Goal: Information Seeking & Learning: Learn about a topic

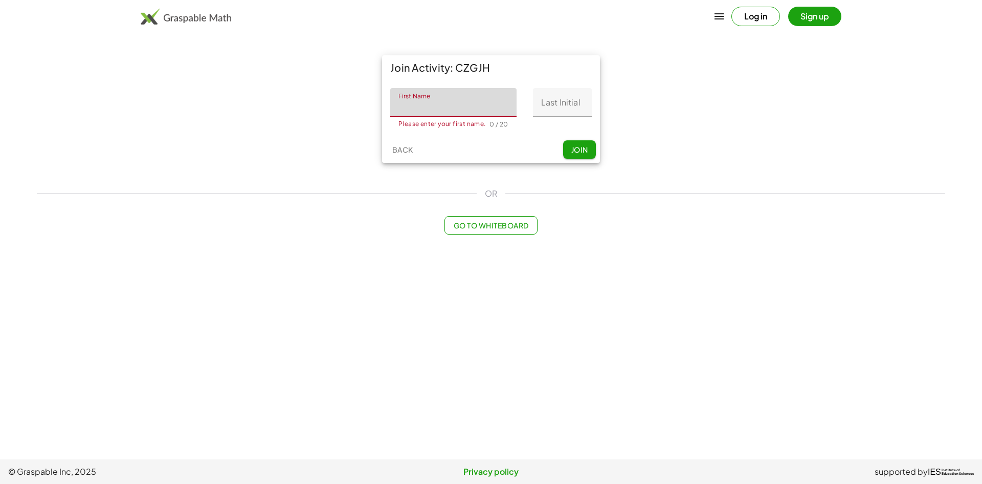
click at [739, 9] on button "Log in" at bounding box center [756, 16] width 49 height 19
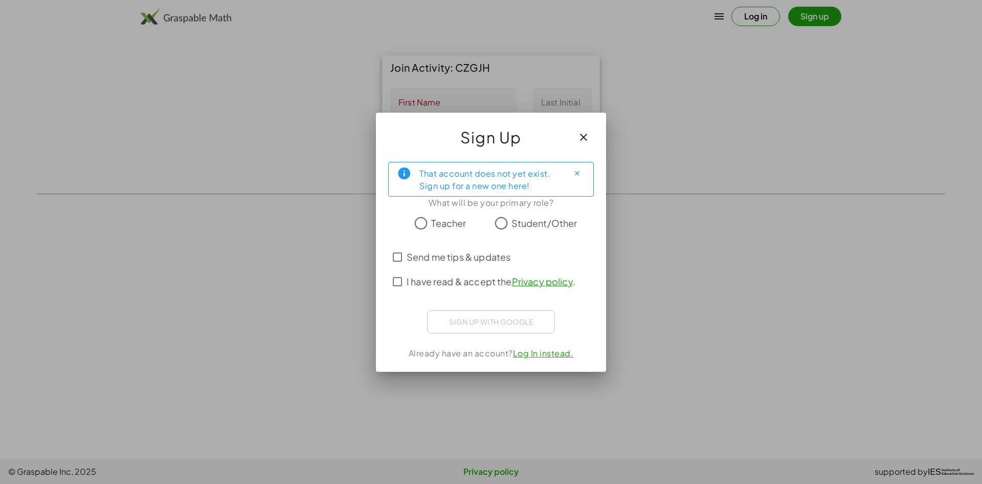
click at [516, 223] on span "Student/Other" at bounding box center [545, 223] width 66 height 14
click at [508, 326] on div "Sign up with Google Sign in with Google Sign in with Google. Opens in new tab" at bounding box center [491, 321] width 128 height 23
click at [508, 325] on div "Sign up with Google Sign in with Google Sign in with Google. Opens in new tab" at bounding box center [491, 321] width 128 height 23
click at [594, 134] on button "button" at bounding box center [584, 137] width 25 height 25
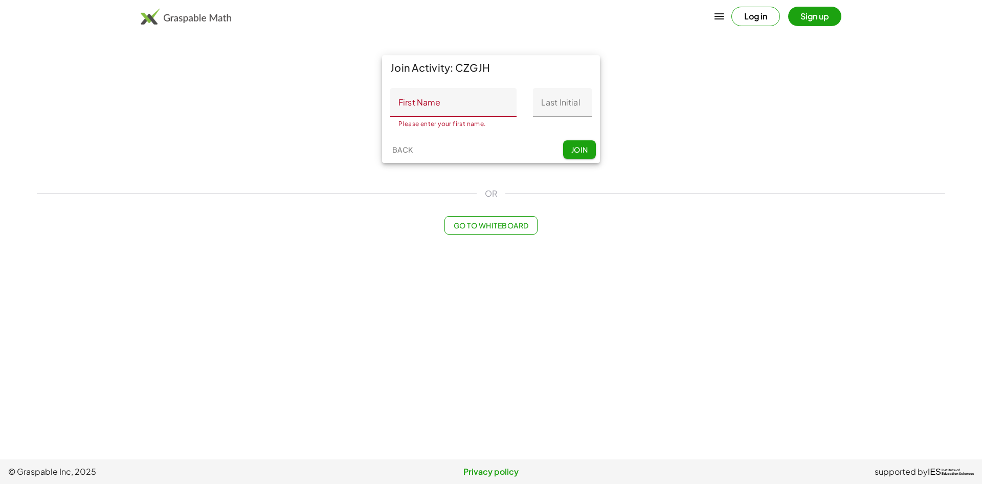
click at [490, 104] on input "First Name" at bounding box center [453, 102] width 126 height 29
click at [821, 6] on div "Log in Sign up" at bounding box center [491, 16] width 783 height 25
click at [819, 8] on button "Sign up" at bounding box center [815, 16] width 53 height 19
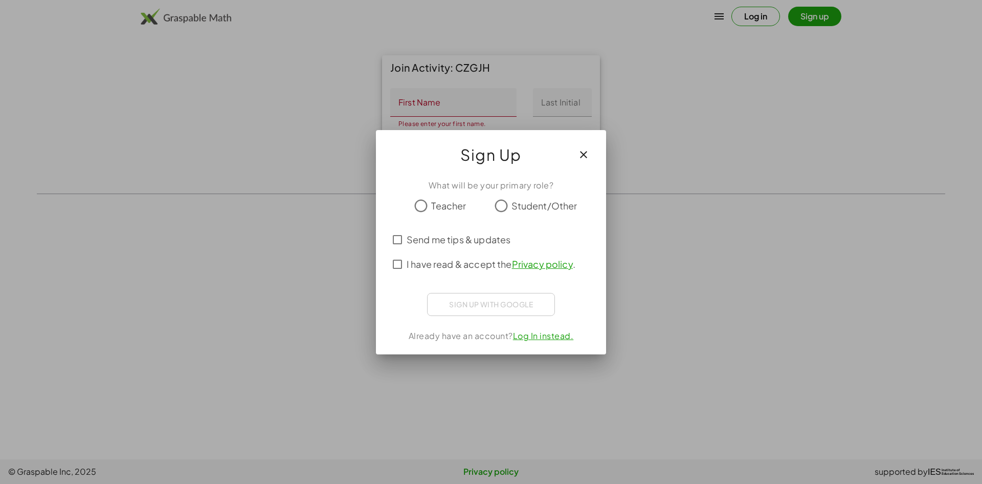
click at [592, 143] on button "button" at bounding box center [584, 154] width 25 height 25
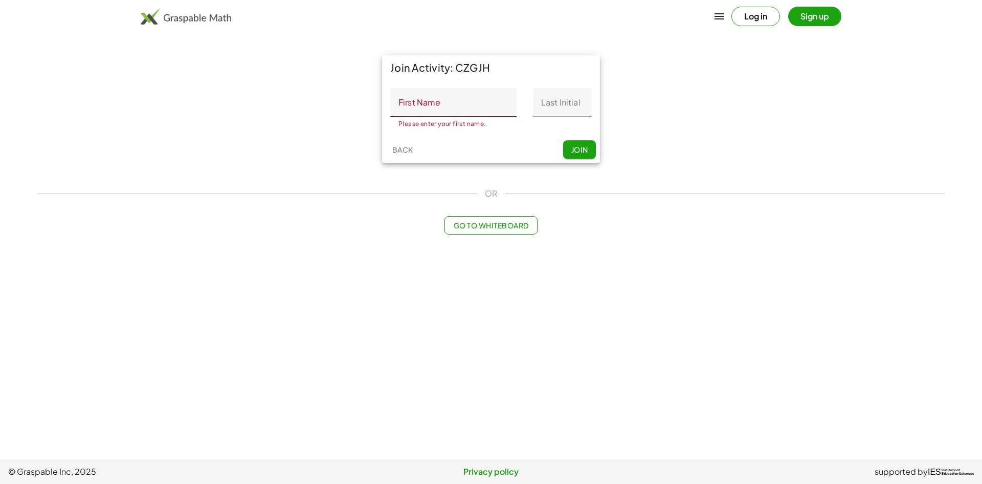
click at [753, 24] on button "Log in" at bounding box center [756, 16] width 49 height 19
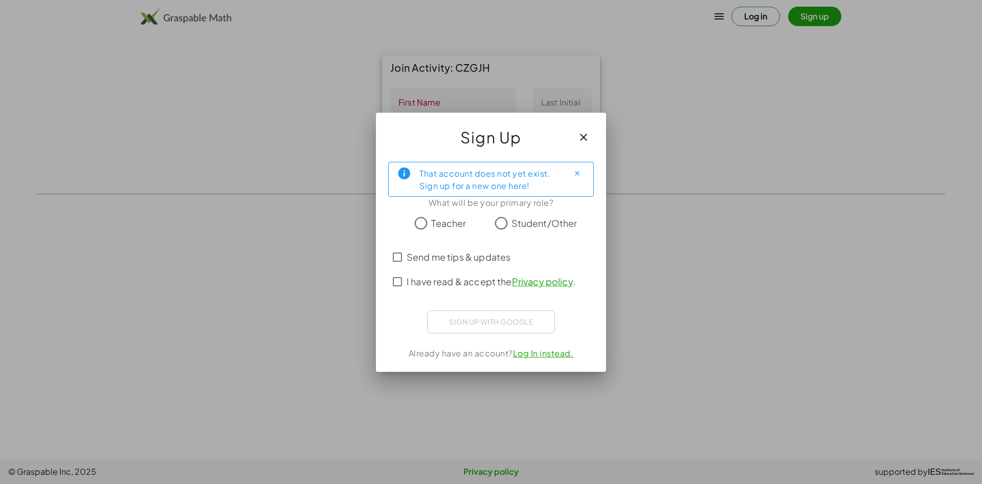
click at [513, 231] on label "Student/Other" at bounding box center [545, 223] width 66 height 20
click at [459, 269] on label "I have read & accept the Privacy policy ." at bounding box center [491, 281] width 169 height 25
click at [474, 255] on span "Send me tips & updates" at bounding box center [459, 257] width 104 height 14
click at [464, 278] on span "I have read & accept the Privacy policy ." at bounding box center [491, 281] width 169 height 14
click at [464, 258] on span "Send me tips & updates" at bounding box center [459, 257] width 104 height 14
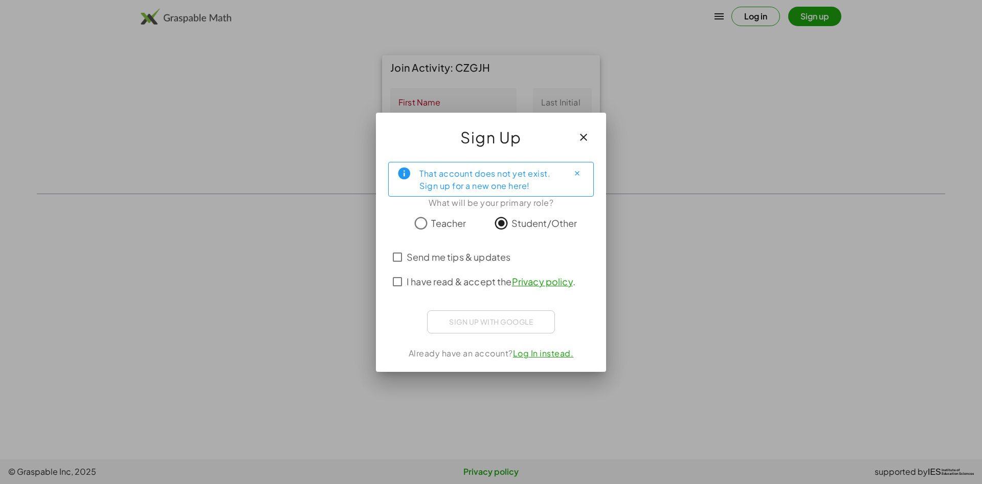
click at [459, 282] on span "I have read & accept the Privacy policy ." at bounding box center [491, 281] width 169 height 14
click at [543, 354] on link "Log In instead." at bounding box center [543, 352] width 61 height 11
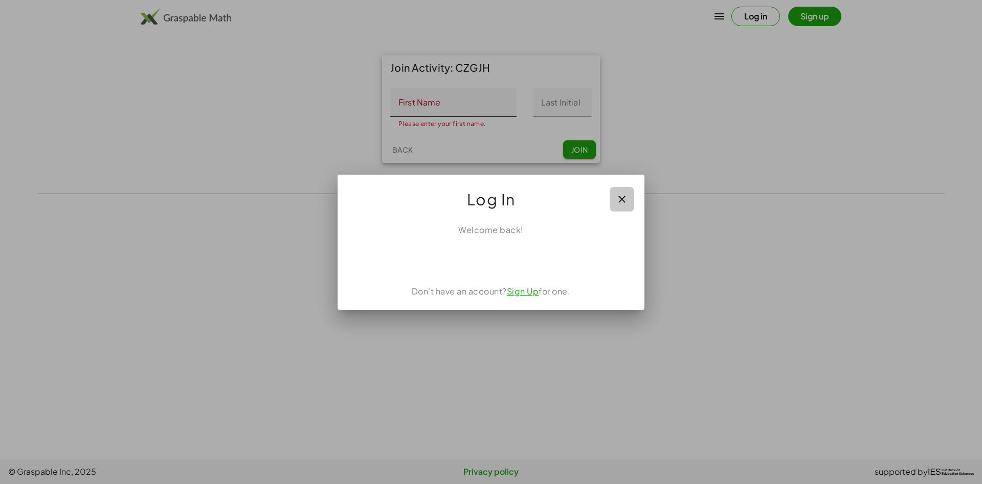
drag, startPoint x: 614, startPoint y: 193, endPoint x: 620, endPoint y: 193, distance: 6.2
click at [614, 193] on button "button" at bounding box center [622, 199] width 25 height 25
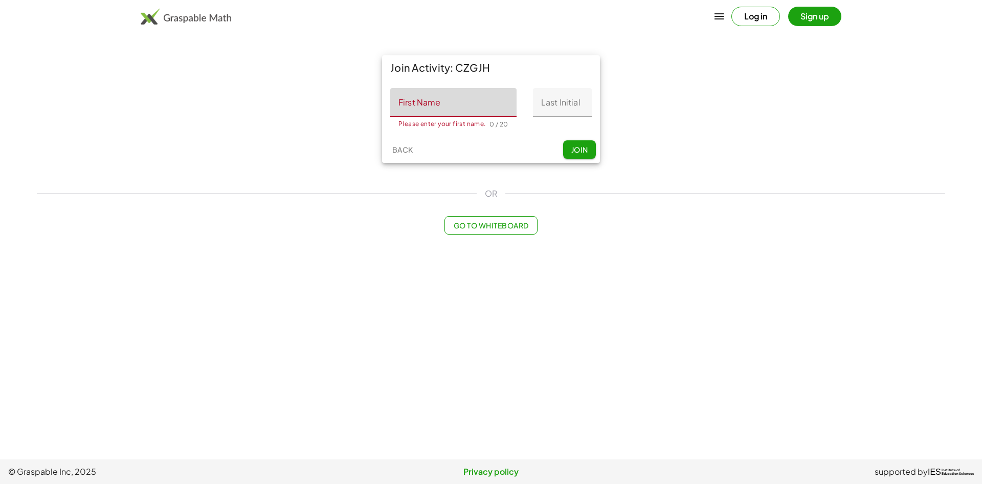
click at [489, 101] on input "First Name" at bounding box center [453, 102] width 126 height 29
click at [581, 157] on button "Join" at bounding box center [579, 149] width 33 height 18
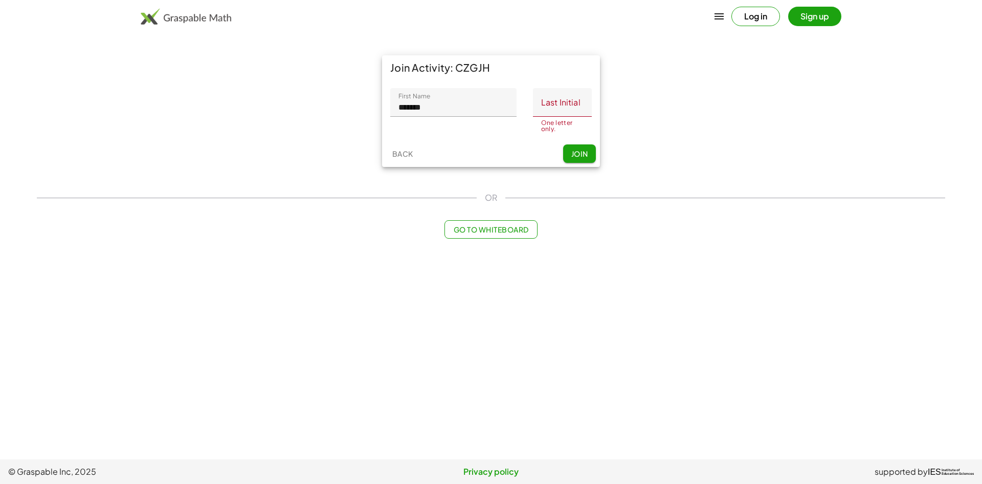
click at [490, 100] on input "*******" at bounding box center [453, 102] width 126 height 29
type input "********"
click at [553, 97] on input "Last Initial" at bounding box center [562, 102] width 59 height 29
type input "*"
click at [574, 150] on button "Join" at bounding box center [579, 156] width 33 height 18
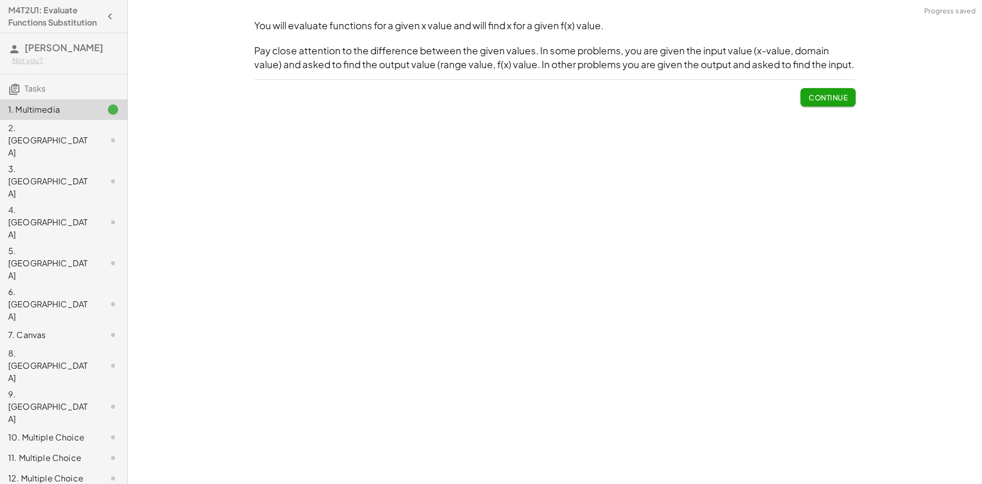
click at [833, 98] on span "Continue" at bounding box center [828, 97] width 39 height 9
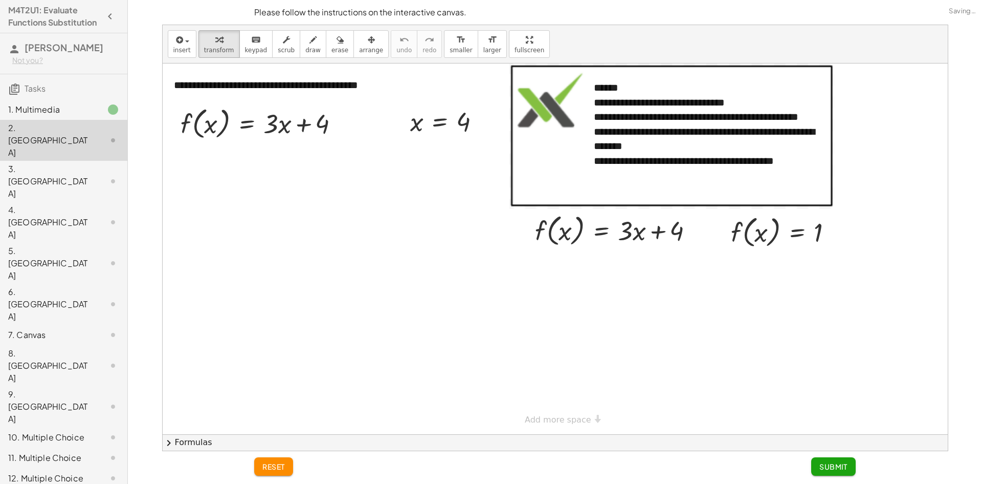
drag, startPoint x: 539, startPoint y: 96, endPoint x: 485, endPoint y: 152, distance: 78.2
click at [532, 108] on div "Loading image…" at bounding box center [672, 135] width 325 height 144
click at [411, 167] on div at bounding box center [555, 248] width 785 height 370
click at [684, 308] on div at bounding box center [555, 248] width 785 height 370
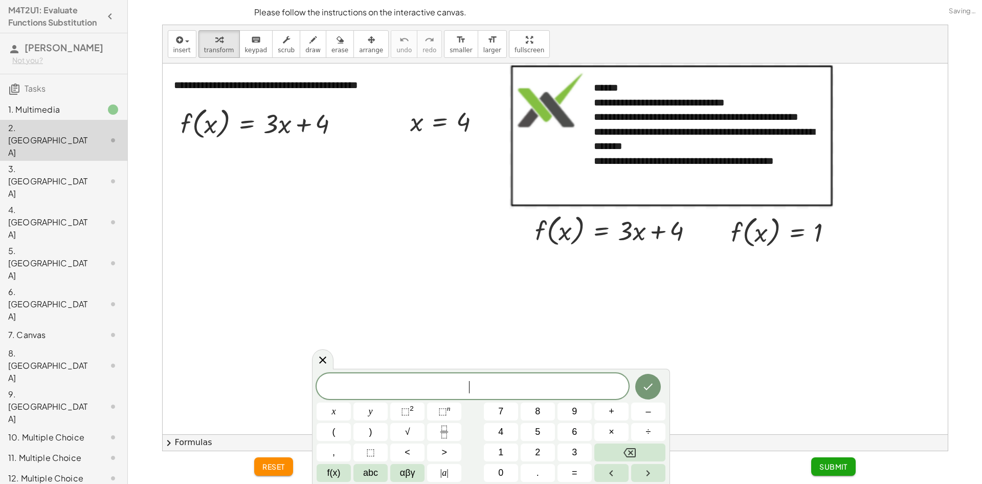
click at [313, 354] on div at bounding box center [555, 248] width 785 height 370
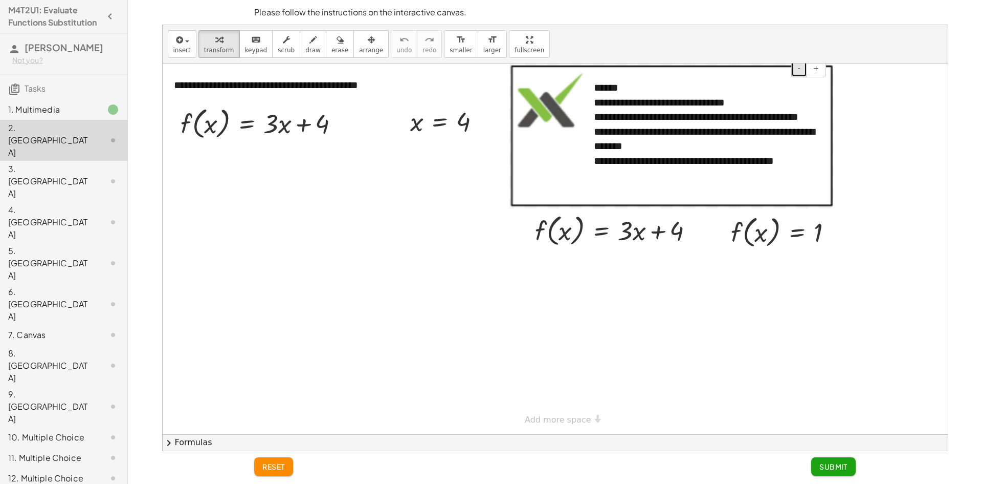
click at [804, 73] on button "-" at bounding box center [800, 68] width 16 height 17
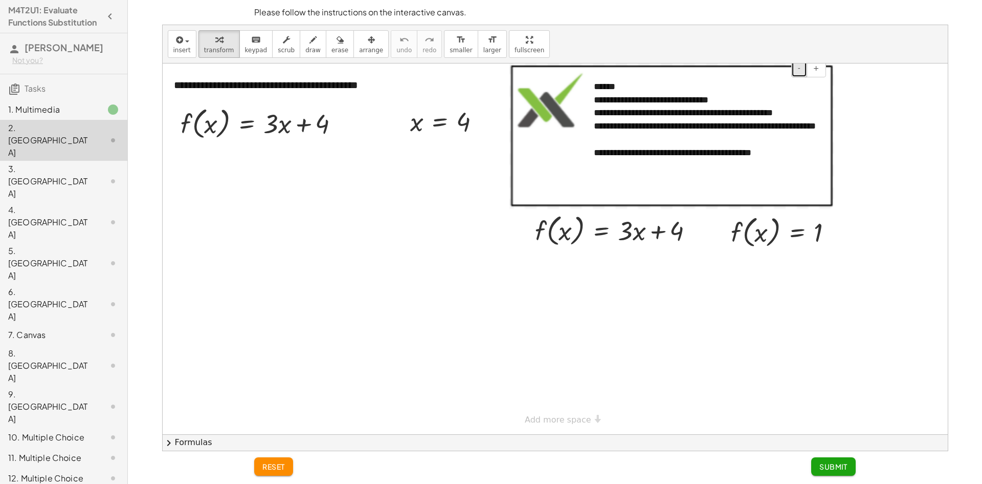
click at [803, 73] on button "-" at bounding box center [800, 68] width 16 height 17
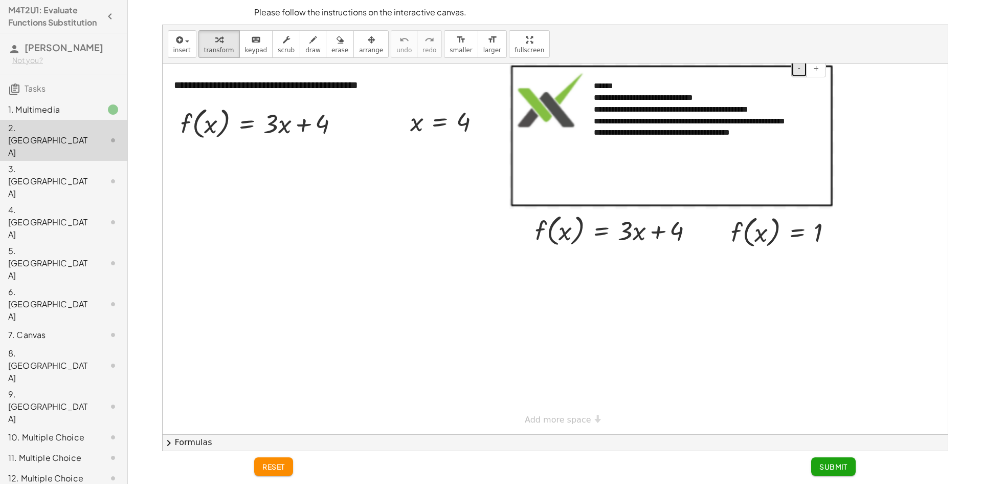
click at [803, 73] on button "-" at bounding box center [800, 68] width 16 height 17
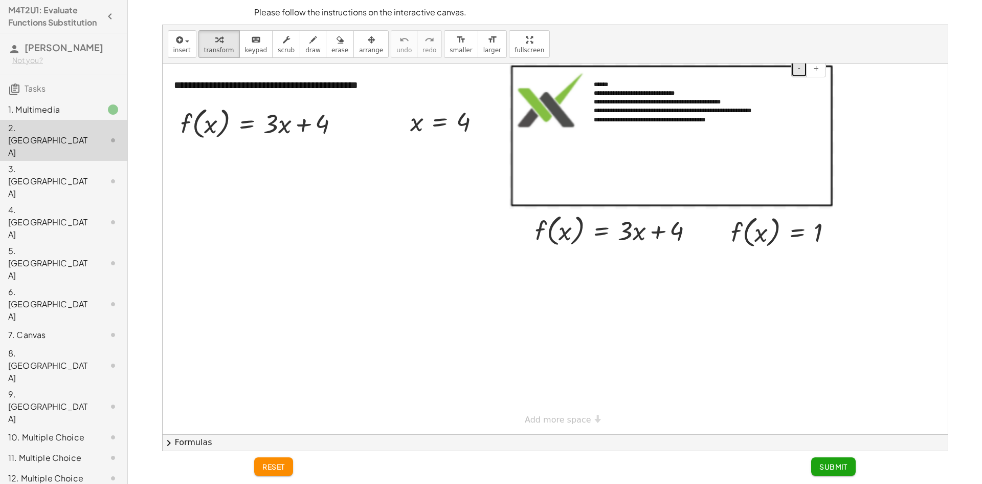
click at [803, 73] on button "-" at bounding box center [800, 68] width 16 height 17
click at [815, 67] on span "+" at bounding box center [817, 68] width 6 height 8
click at [815, 68] on span "+" at bounding box center [817, 68] width 6 height 8
click at [817, 68] on span "+" at bounding box center [817, 68] width 6 height 8
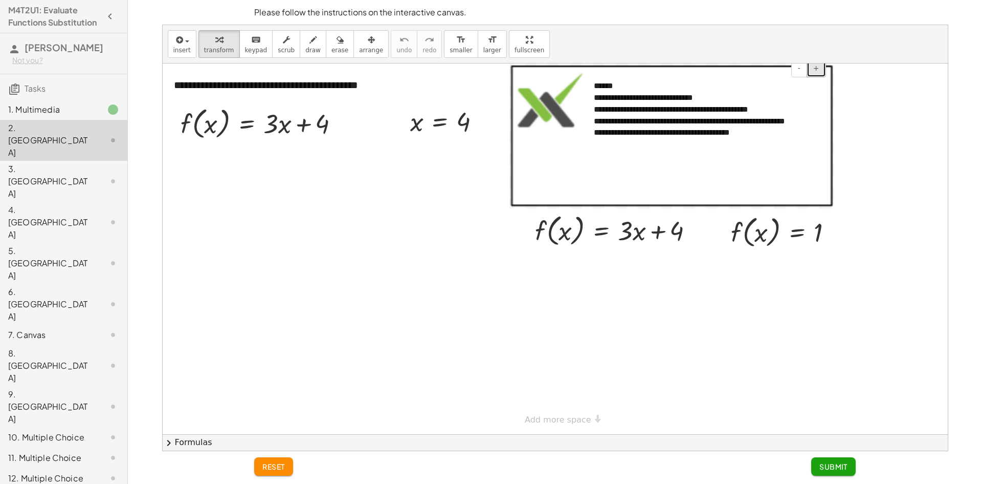
click at [818, 68] on span "+" at bounding box center [817, 68] width 6 height 8
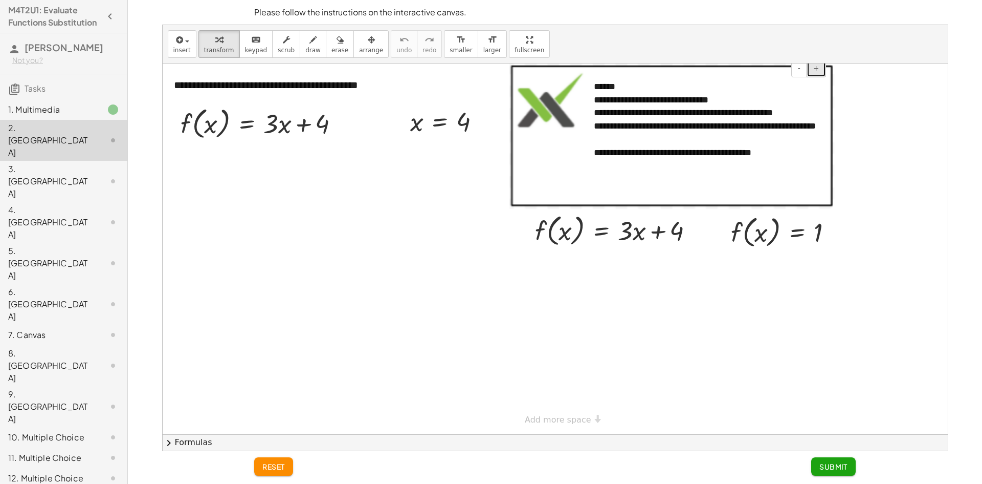
click at [818, 68] on span "+" at bounding box center [817, 68] width 6 height 8
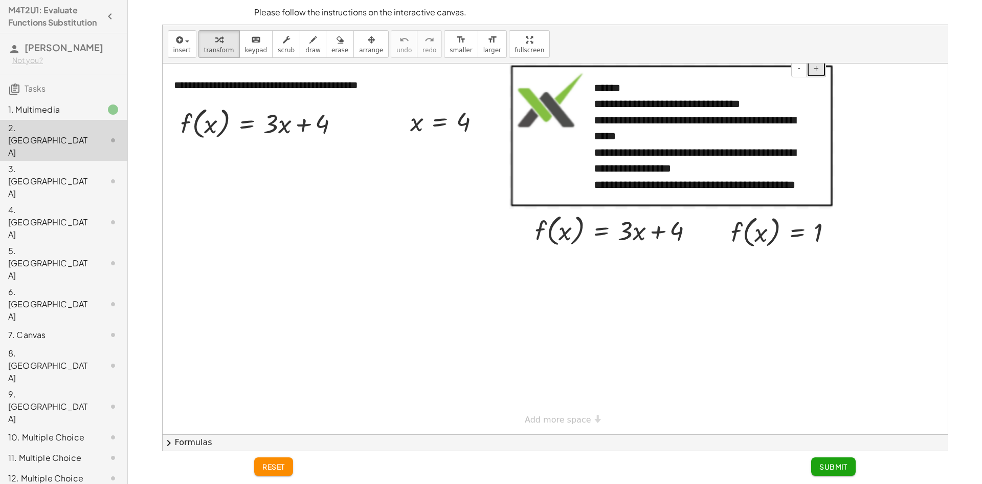
click at [817, 69] on span "+" at bounding box center [817, 68] width 6 height 8
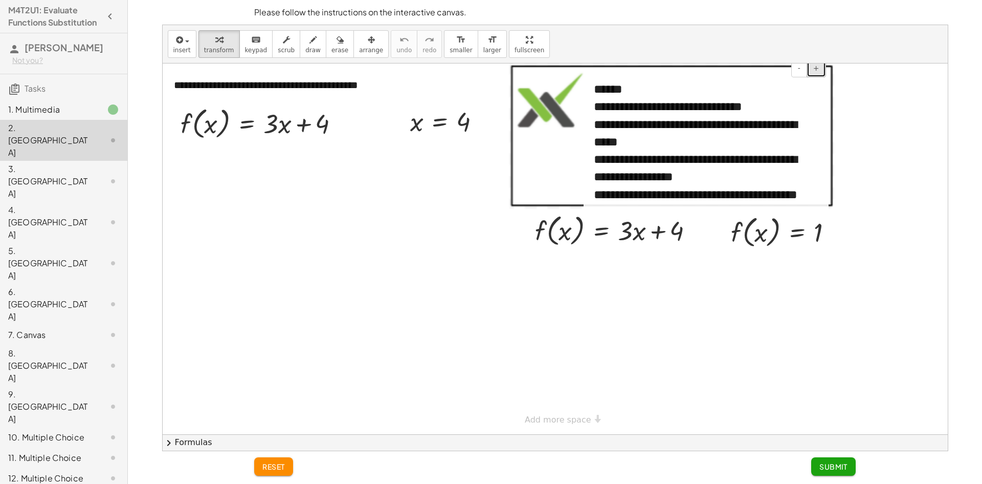
click at [817, 69] on span "+" at bounding box center [817, 68] width 6 height 8
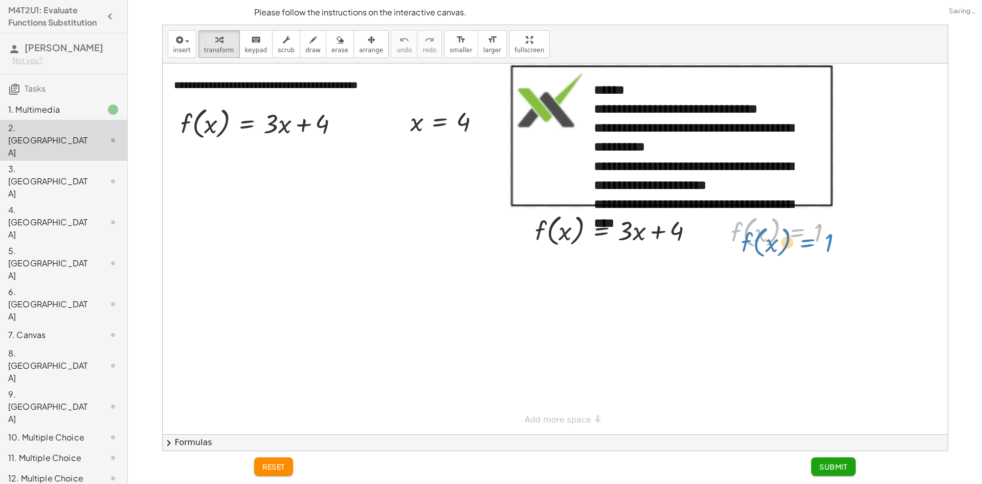
click at [823, 230] on div at bounding box center [786, 231] width 120 height 39
click at [653, 229] on div at bounding box center [618, 229] width 177 height 39
drag, startPoint x: 679, startPoint y: 228, endPoint x: 687, endPoint y: 227, distance: 8.3
click at [678, 228] on div at bounding box center [618, 229] width 177 height 39
click at [694, 229] on div at bounding box center [696, 230] width 11 height 11
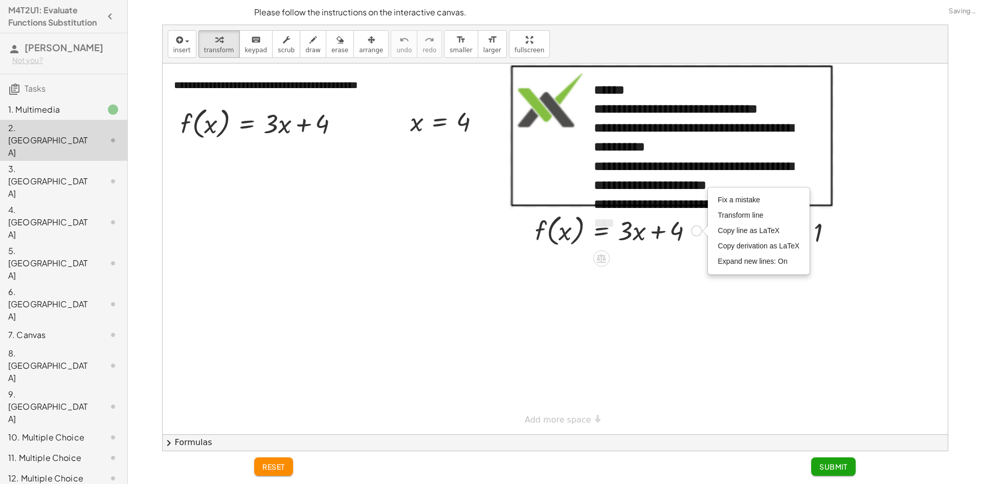
click at [602, 231] on div "f ( , x ) = + · 3 · x + 4 Fix a mistake Transform line Copy line as LaTeX Copy …" at bounding box center [602, 231] width 0 height 0
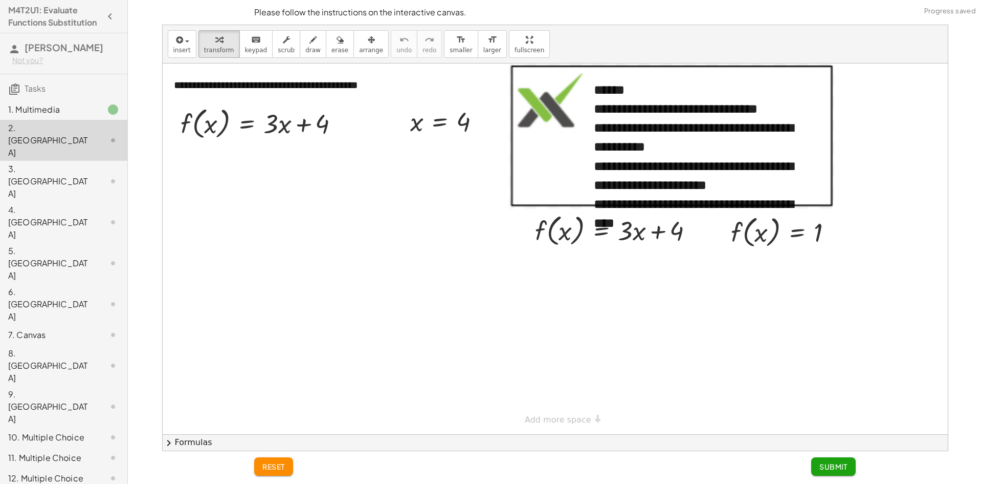
click at [628, 276] on div at bounding box center [555, 248] width 785 height 370
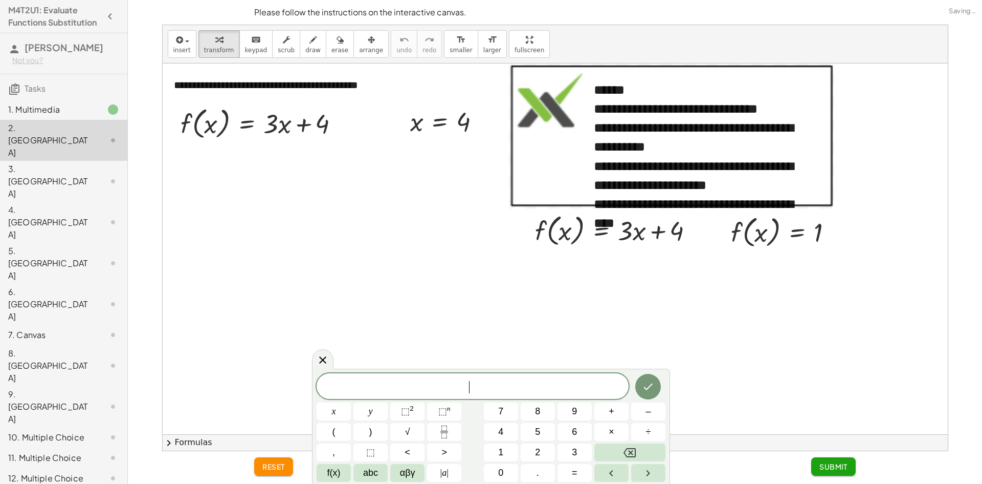
drag, startPoint x: 298, startPoint y: 366, endPoint x: 303, endPoint y: 364, distance: 5.8
click at [300, 365] on div at bounding box center [555, 248] width 785 height 370
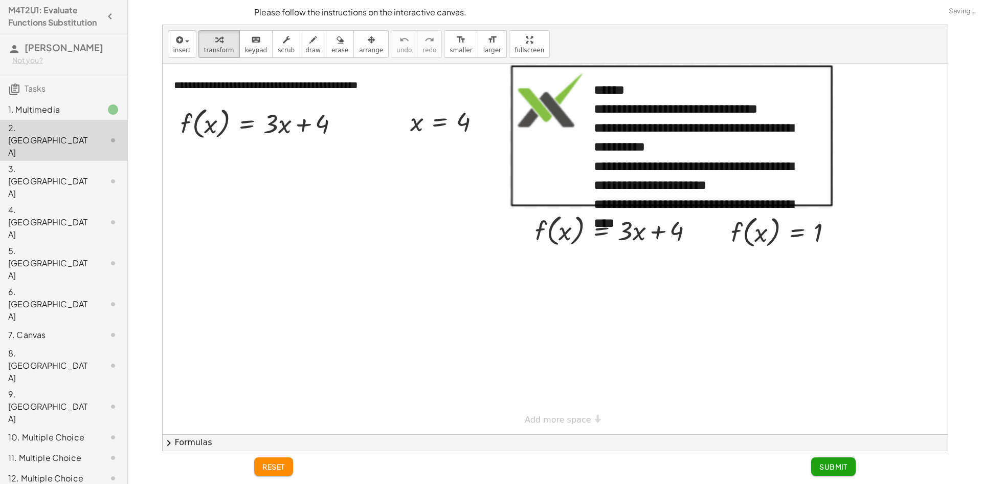
click at [321, 360] on div at bounding box center [555, 248] width 785 height 370
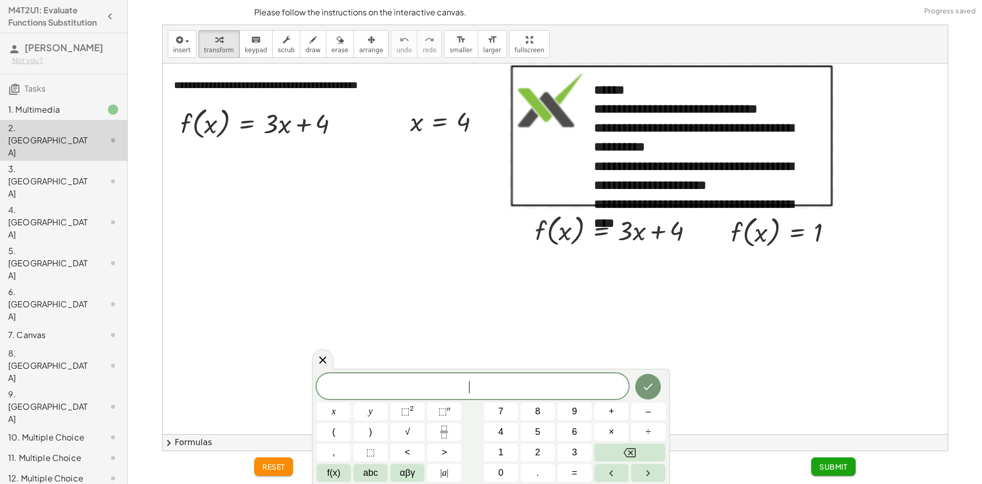
click at [355, 339] on div at bounding box center [555, 248] width 785 height 370
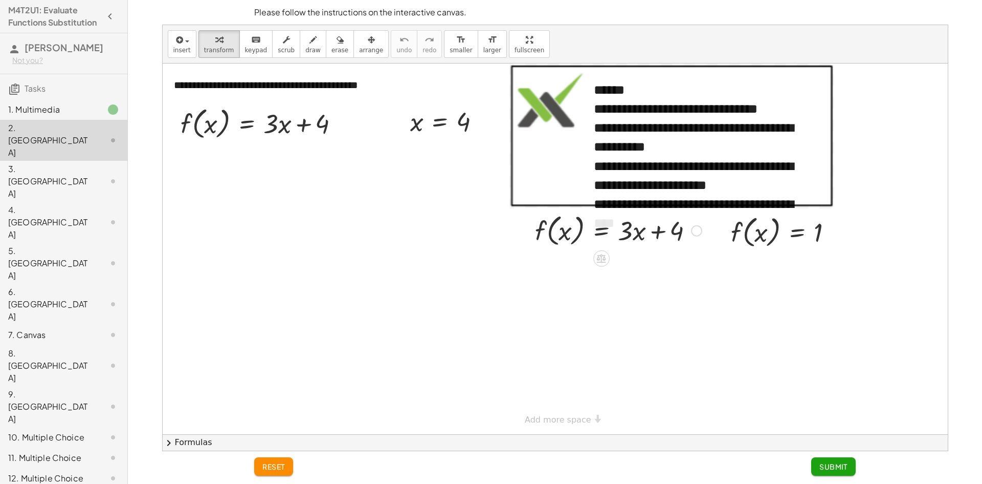
drag, startPoint x: 620, startPoint y: 250, endPoint x: 616, endPoint y: 262, distance: 13.3
click at [620, 251] on div "f ( , x ) = + · 3 · x + 4 Fix a mistake Transform line Copy line as LaTeX Copy …" at bounding box center [615, 230] width 190 height 44
click at [607, 259] on icon at bounding box center [601, 258] width 11 height 11
click at [630, 287] on div at bounding box center [555, 248] width 785 height 370
click at [745, 235] on div at bounding box center [786, 231] width 120 height 39
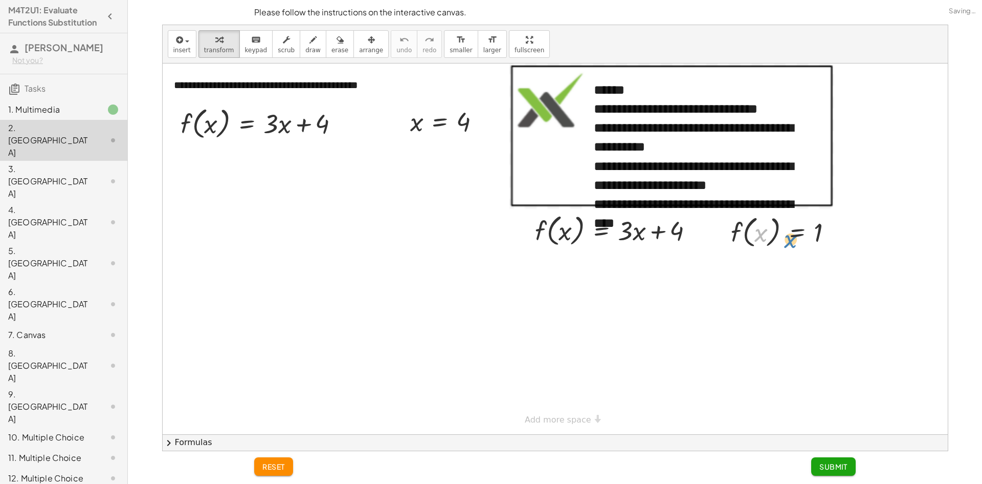
drag, startPoint x: 757, startPoint y: 234, endPoint x: 751, endPoint y: 228, distance: 9.1
click at [752, 230] on div at bounding box center [786, 231] width 120 height 39
drag, startPoint x: 815, startPoint y: 235, endPoint x: 808, endPoint y: 227, distance: 10.9
click at [809, 227] on div at bounding box center [786, 231] width 120 height 39
drag, startPoint x: 736, startPoint y: 244, endPoint x: 785, endPoint y: 235, distance: 49.3
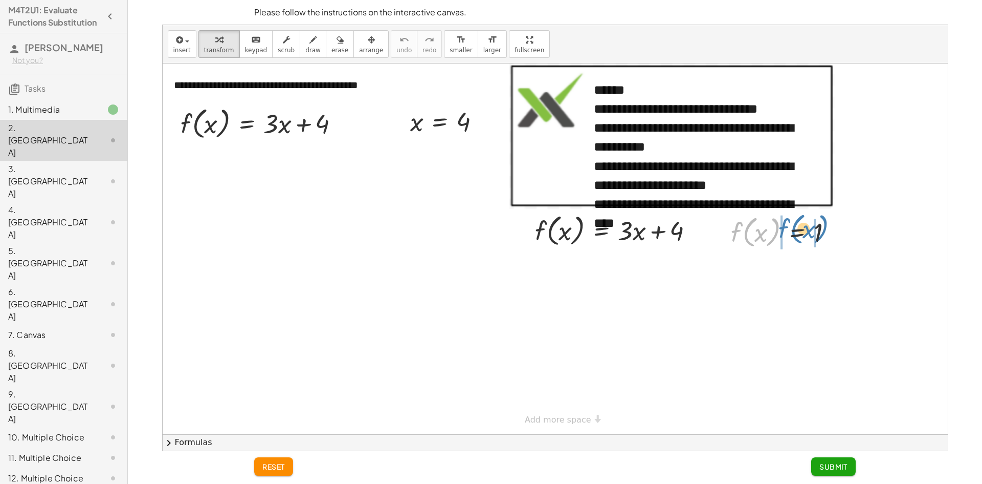
click at [785, 235] on div at bounding box center [786, 231] width 120 height 39
click at [79, 243] on div "3. [GEOGRAPHIC_DATA]" at bounding box center [63, 263] width 127 height 41
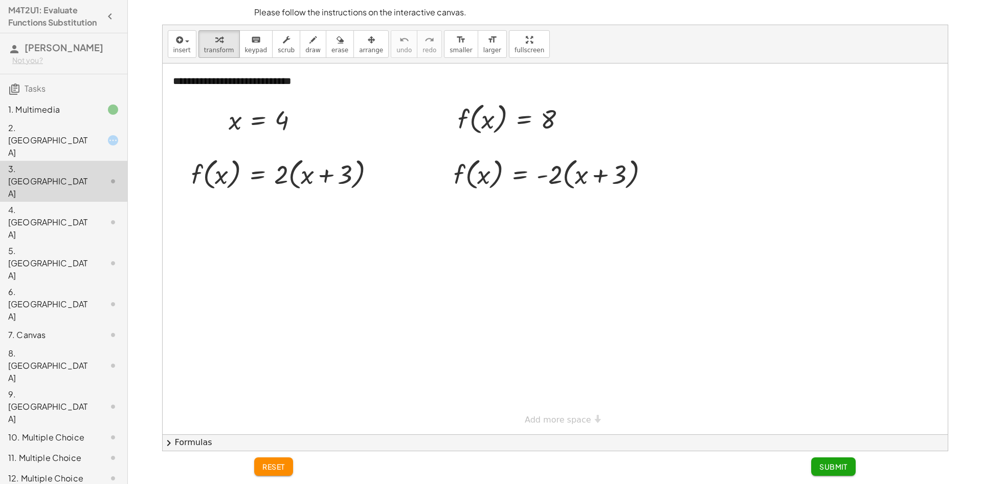
drag, startPoint x: 172, startPoint y: 440, endPoint x: 377, endPoint y: 393, distance: 210.0
click at [377, 393] on div "**********" at bounding box center [555, 237] width 785 height 425
drag, startPoint x: 226, startPoint y: 177, endPoint x: 216, endPoint y: 181, distance: 10.5
click at [216, 181] on div at bounding box center [287, 173] width 202 height 39
click at [81, 202] on div "2. [GEOGRAPHIC_DATA]" at bounding box center [63, 222] width 127 height 41
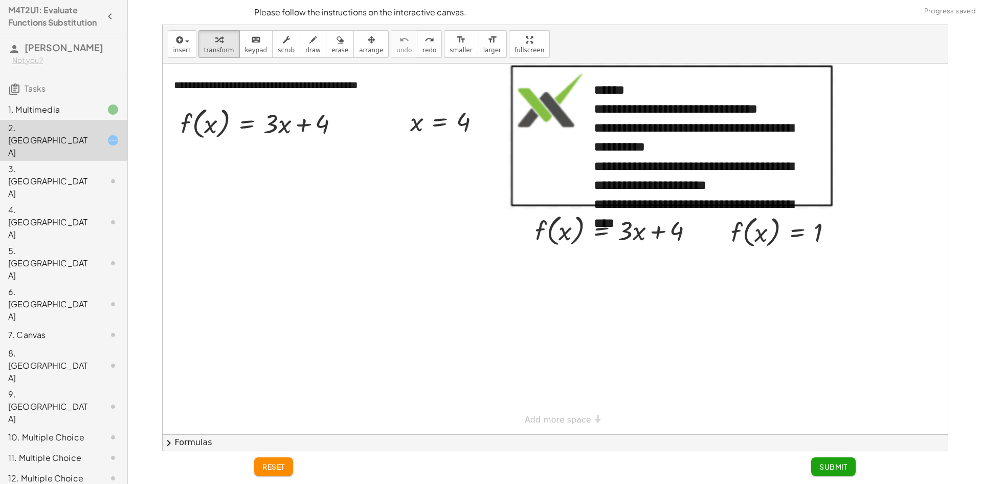
click at [90, 243] on div "3. [GEOGRAPHIC_DATA]" at bounding box center [63, 263] width 127 height 41
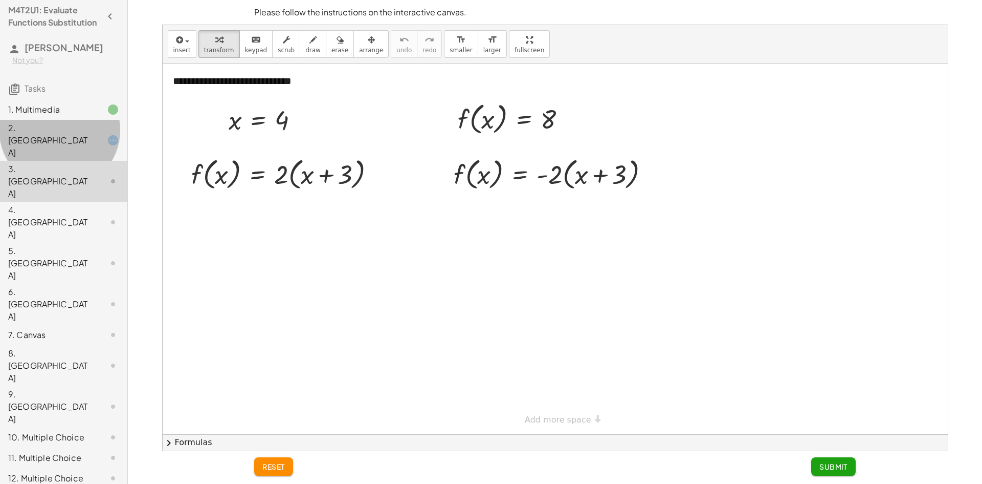
click at [94, 139] on div at bounding box center [105, 140] width 29 height 12
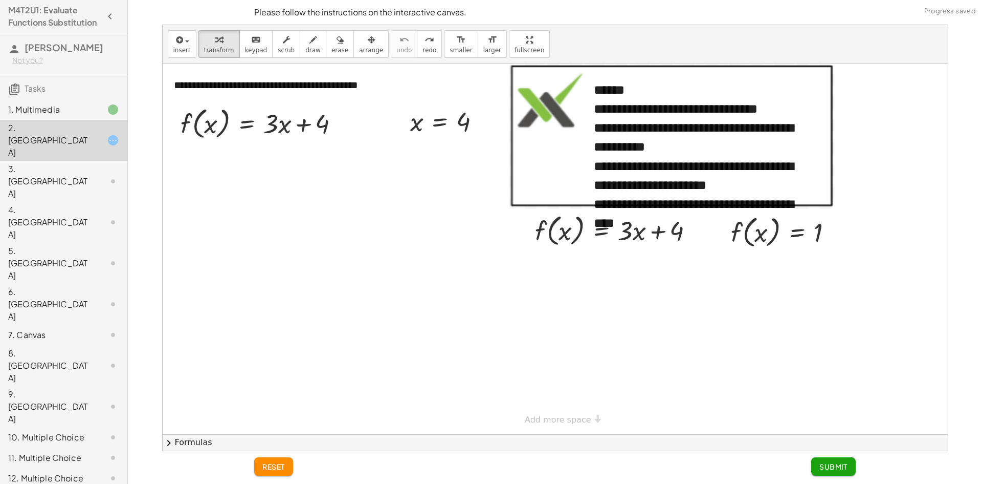
click at [644, 273] on div at bounding box center [555, 248] width 785 height 370
click at [644, 274] on div at bounding box center [555, 248] width 785 height 370
click at [651, 271] on div at bounding box center [555, 248] width 785 height 370
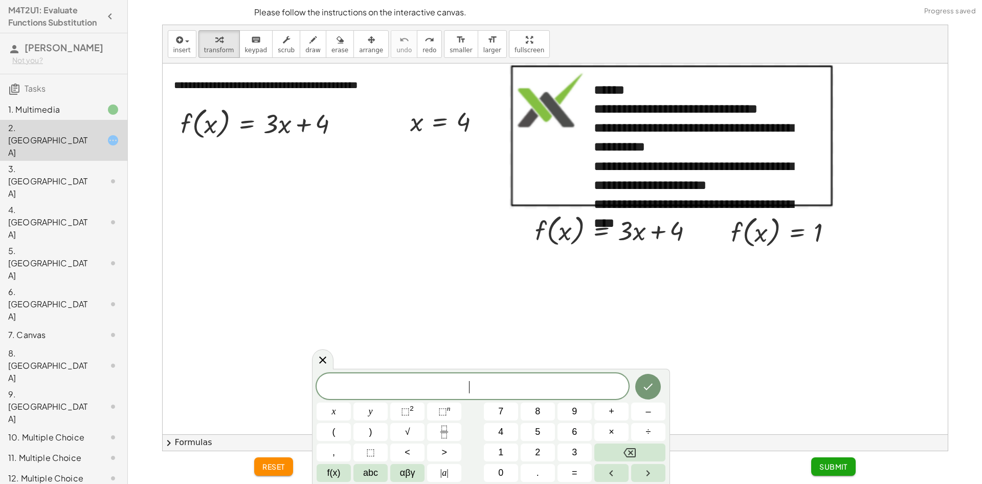
click at [652, 276] on div at bounding box center [555, 248] width 785 height 370
click at [319, 359] on icon at bounding box center [323, 360] width 12 height 12
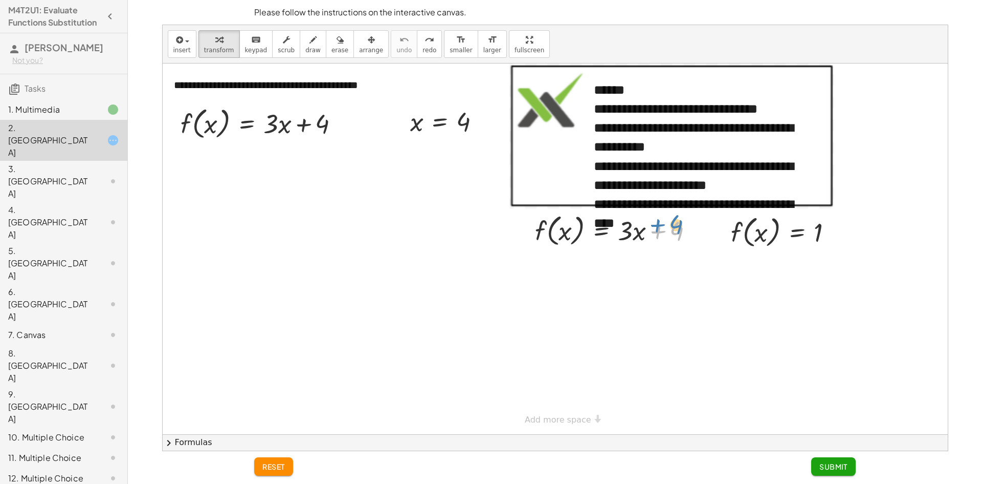
drag, startPoint x: 659, startPoint y: 254, endPoint x: 692, endPoint y: 231, distance: 40.5
click at [692, 231] on div at bounding box center [618, 229] width 177 height 39
click at [627, 237] on div at bounding box center [618, 229] width 177 height 39
click at [661, 232] on div at bounding box center [618, 229] width 177 height 39
click at [643, 232] on div at bounding box center [618, 229] width 177 height 39
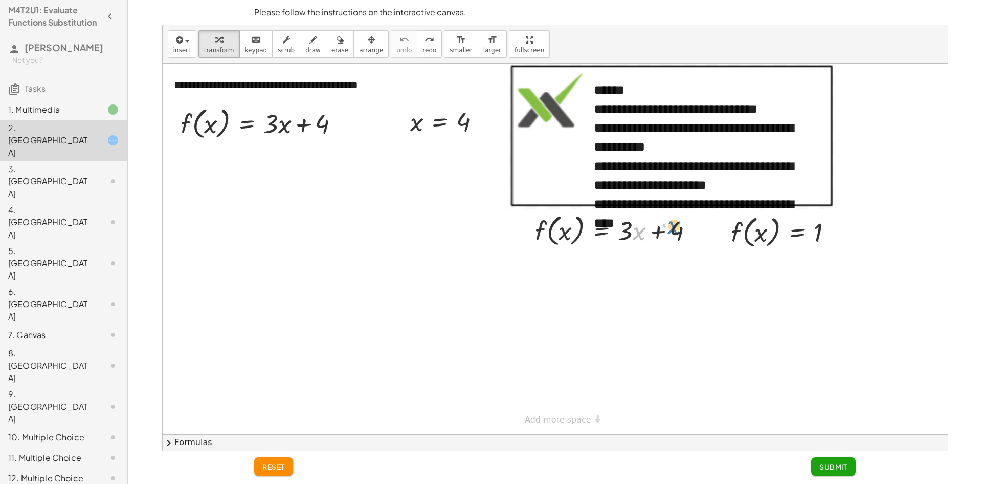
drag, startPoint x: 638, startPoint y: 233, endPoint x: 671, endPoint y: 230, distance: 33.4
click at [671, 230] on div at bounding box center [618, 229] width 177 height 39
drag, startPoint x: 817, startPoint y: 229, endPoint x: 563, endPoint y: 231, distance: 253.3
click at [636, 272] on div at bounding box center [619, 268] width 179 height 39
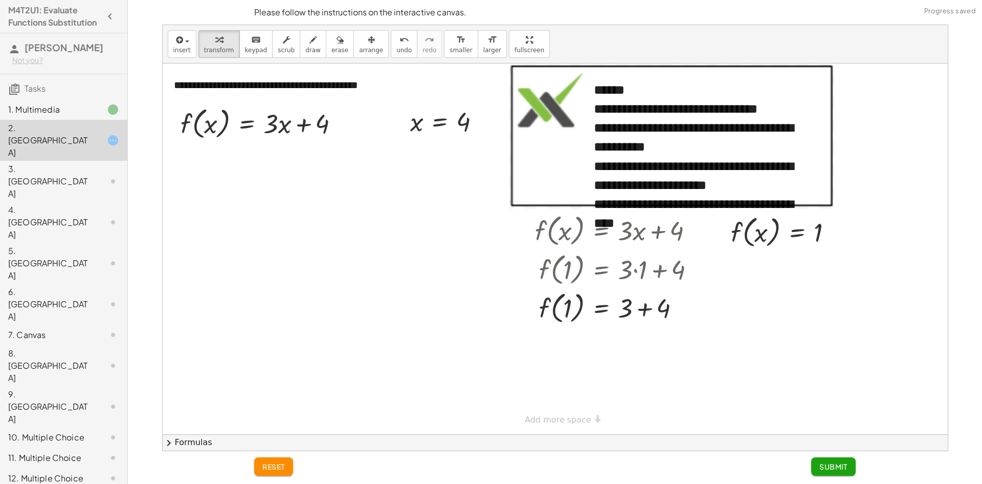
click at [278, 459] on button "reset" at bounding box center [273, 466] width 39 height 18
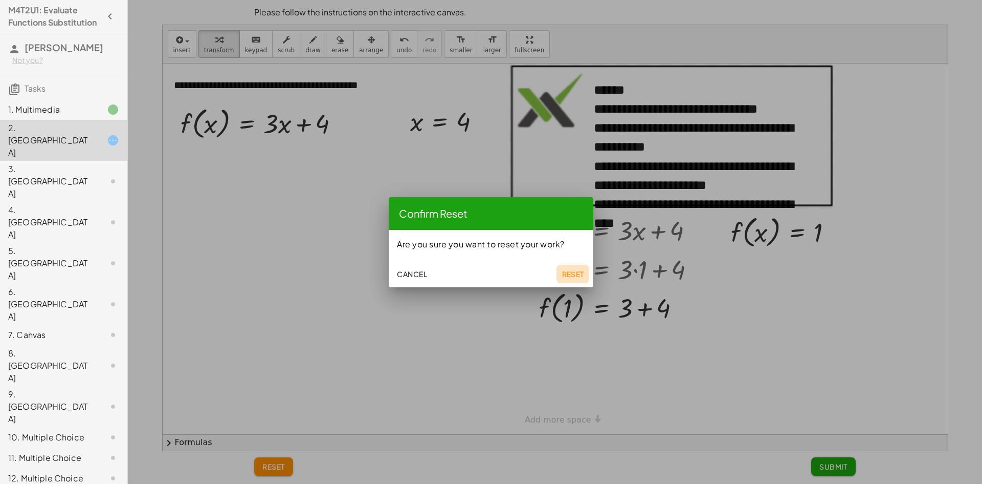
click at [582, 267] on button "Reset" at bounding box center [573, 274] width 33 height 18
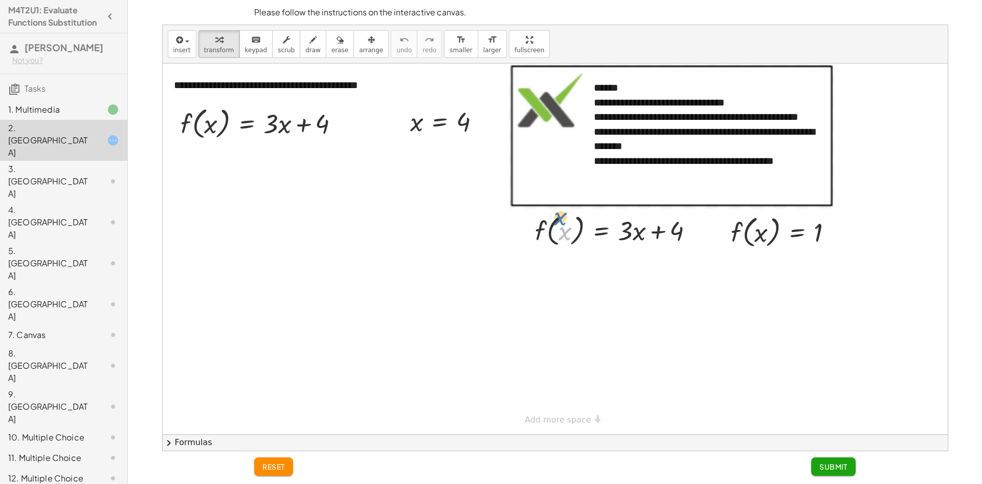
drag, startPoint x: 564, startPoint y: 228, endPoint x: 576, endPoint y: 218, distance: 14.9
click at [576, 218] on div at bounding box center [618, 229] width 177 height 39
drag, startPoint x: 813, startPoint y: 228, endPoint x: 799, endPoint y: 223, distance: 14.9
click at [799, 223] on div at bounding box center [786, 231] width 120 height 39
drag, startPoint x: 817, startPoint y: 233, endPoint x: 630, endPoint y: 230, distance: 187.3
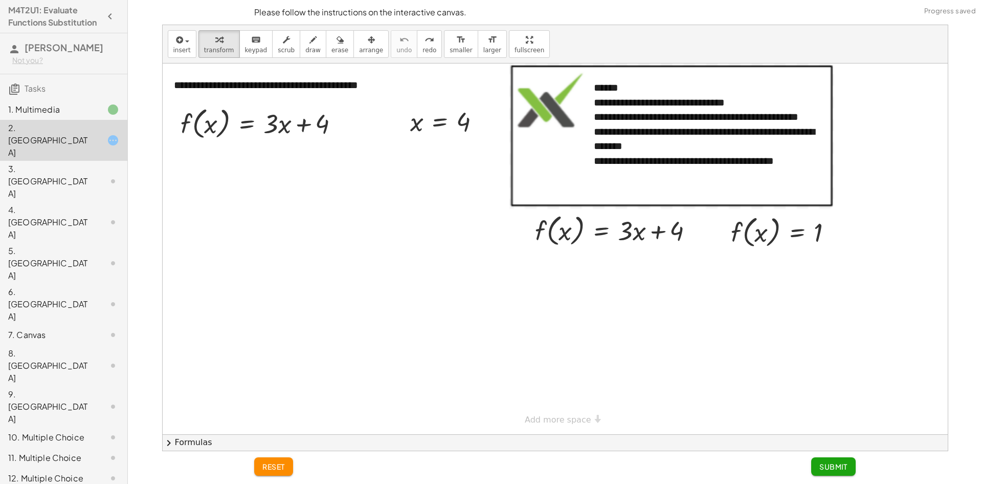
click at [0, 0] on div "**********" at bounding box center [0, 0] width 0 height 0
click at [841, 383] on div at bounding box center [555, 248] width 785 height 370
click at [24, 163] on div "3. [GEOGRAPHIC_DATA]" at bounding box center [49, 181] width 82 height 37
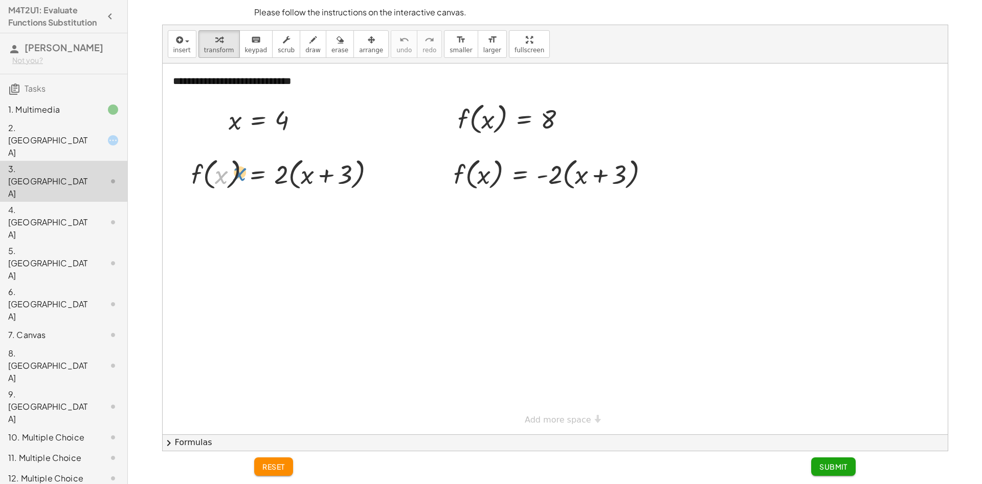
drag, startPoint x: 227, startPoint y: 171, endPoint x: 238, endPoint y: 169, distance: 11.4
click at [238, 169] on div at bounding box center [287, 173] width 202 height 39
drag, startPoint x: 348, startPoint y: 174, endPoint x: 367, endPoint y: 174, distance: 19.4
click at [367, 174] on div at bounding box center [287, 173] width 202 height 39
click at [323, 175] on div at bounding box center [287, 173] width 202 height 39
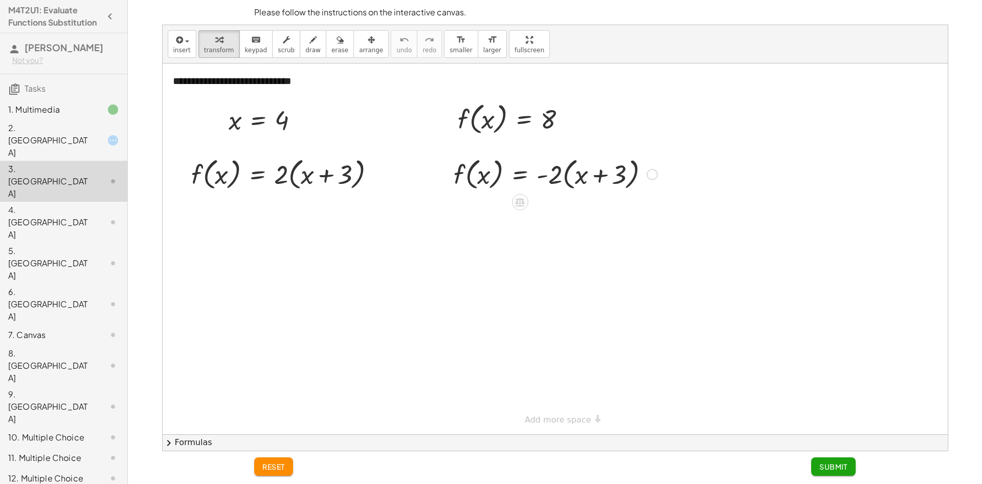
click at [471, 170] on div at bounding box center [556, 173] width 214 height 39
drag, startPoint x: 458, startPoint y: 172, endPoint x: 535, endPoint y: 175, distance: 76.8
click at [535, 175] on div at bounding box center [556, 173] width 214 height 39
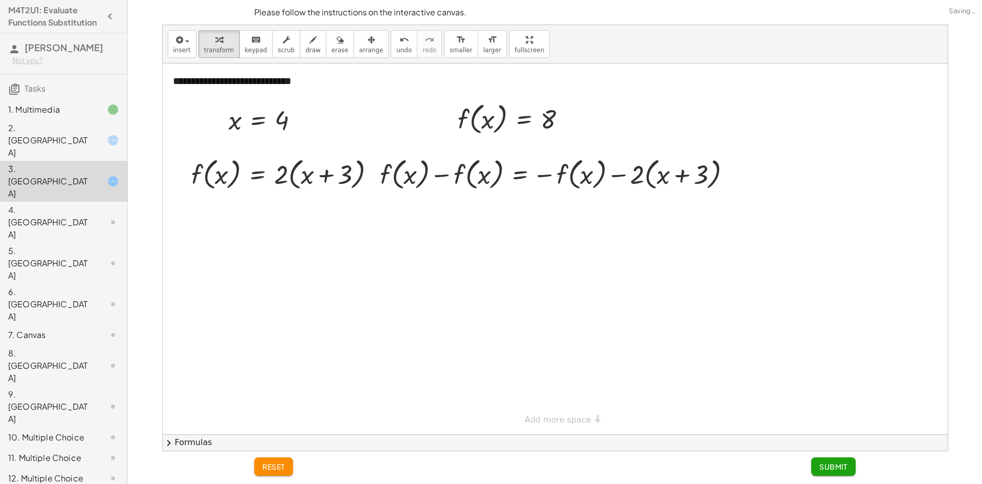
click at [262, 467] on button "reset" at bounding box center [273, 466] width 39 height 18
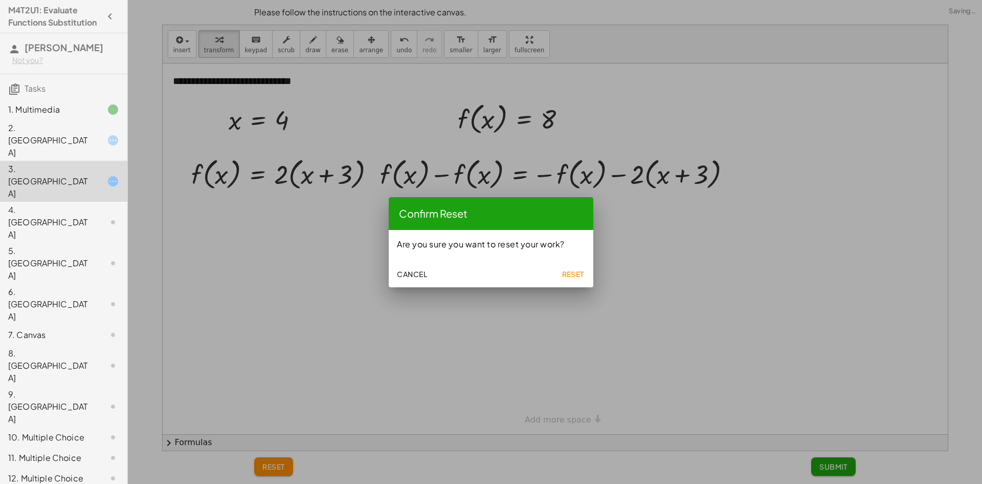
click at [571, 273] on span "Reset" at bounding box center [573, 273] width 23 height 9
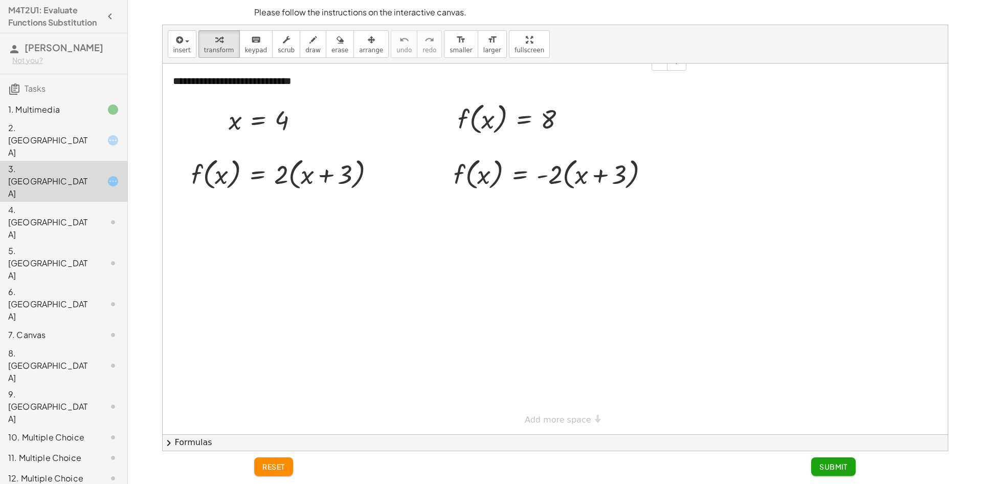
click at [310, 78] on div "**********" at bounding box center [426, 80] width 527 height 35
click at [401, 194] on div at bounding box center [555, 248] width 785 height 370
click at [64, 245] on div "5. [GEOGRAPHIC_DATA]" at bounding box center [49, 263] width 82 height 37
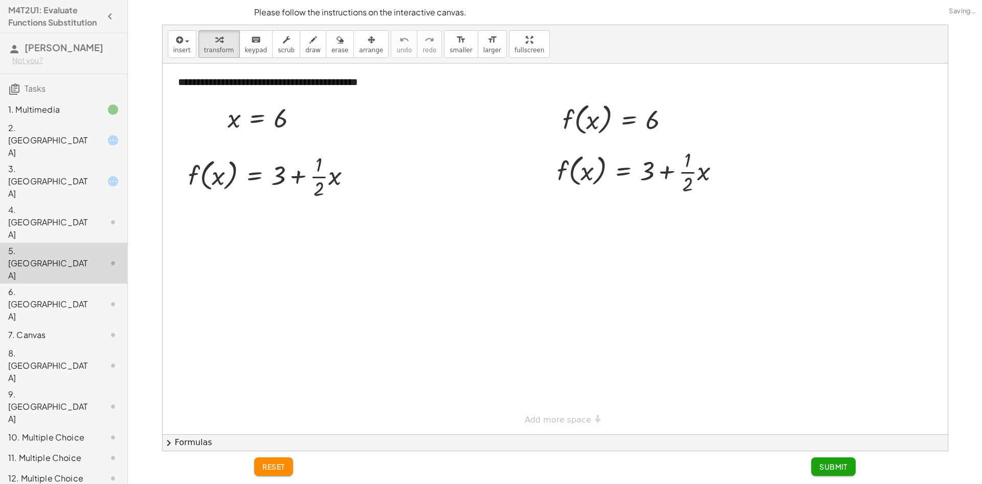
click at [69, 204] on div "4. [GEOGRAPHIC_DATA]" at bounding box center [49, 222] width 82 height 37
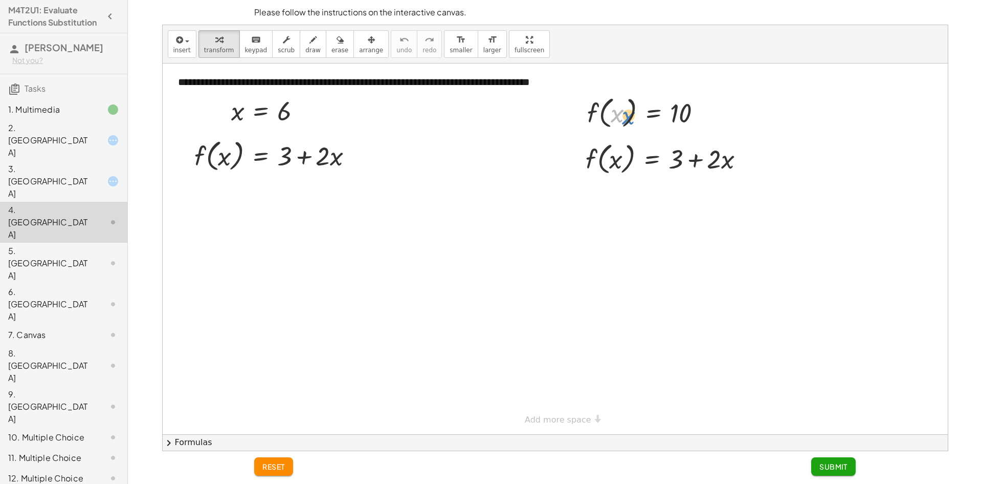
drag, startPoint x: 616, startPoint y: 119, endPoint x: 647, endPoint y: 97, distance: 38.6
click at [629, 106] on div at bounding box center [648, 112] width 133 height 39
drag, startPoint x: 682, startPoint y: 117, endPoint x: 693, endPoint y: 114, distance: 11.0
click at [693, 114] on div at bounding box center [648, 112] width 133 height 39
click at [693, 158] on div at bounding box center [669, 158] width 177 height 39
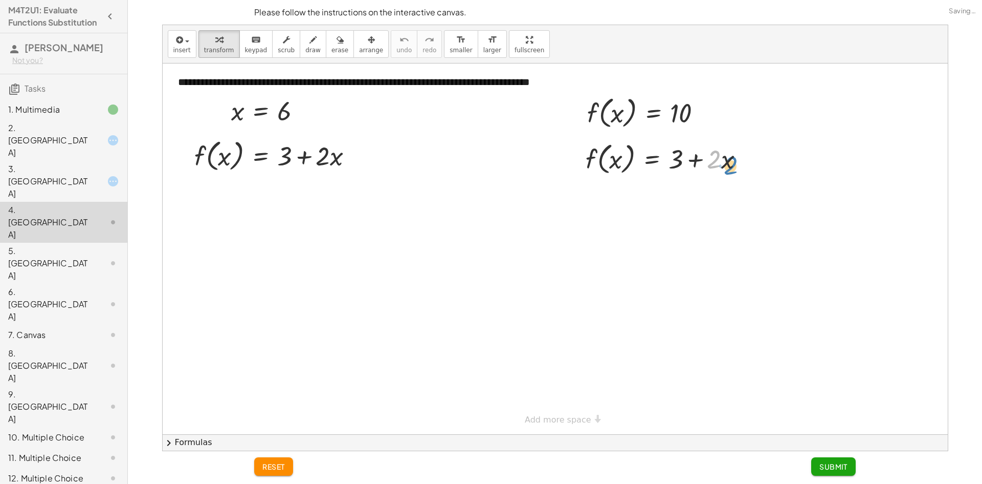
click at [713, 161] on div at bounding box center [669, 158] width 177 height 39
click at [727, 162] on div at bounding box center [669, 158] width 177 height 39
drag, startPoint x: 281, startPoint y: 112, endPoint x: 222, endPoint y: 157, distance: 74.9
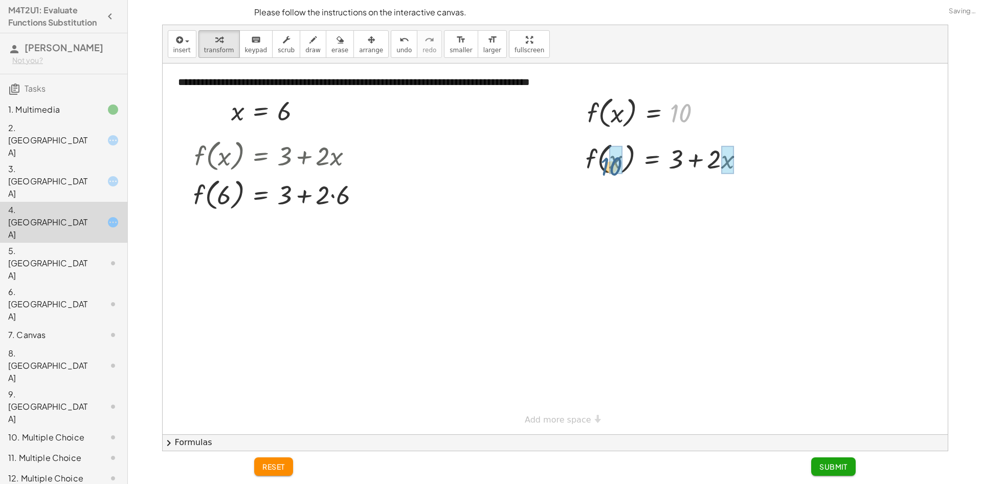
drag, startPoint x: 680, startPoint y: 129, endPoint x: 623, endPoint y: 168, distance: 69.0
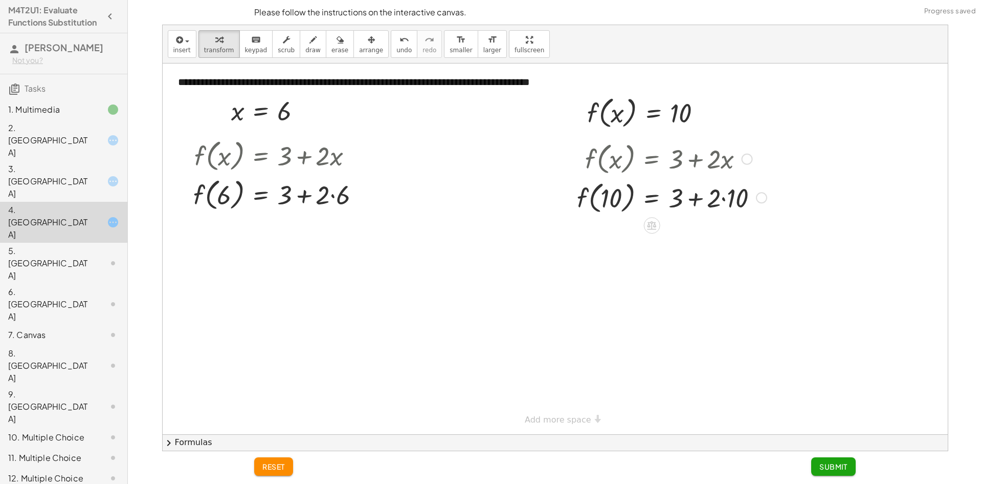
drag, startPoint x: 728, startPoint y: 167, endPoint x: 729, endPoint y: 191, distance: 24.6
click at [652, 159] on div "f ( , x ) = + 3 + · 2 · x f ( , ) = + 3 + · 2 · 10 10" at bounding box center [652, 159] width 0 height 0
click at [719, 200] on div at bounding box center [672, 197] width 200 height 39
click at [725, 199] on div at bounding box center [672, 197] width 200 height 39
click at [332, 196] on div at bounding box center [280, 193] width 185 height 39
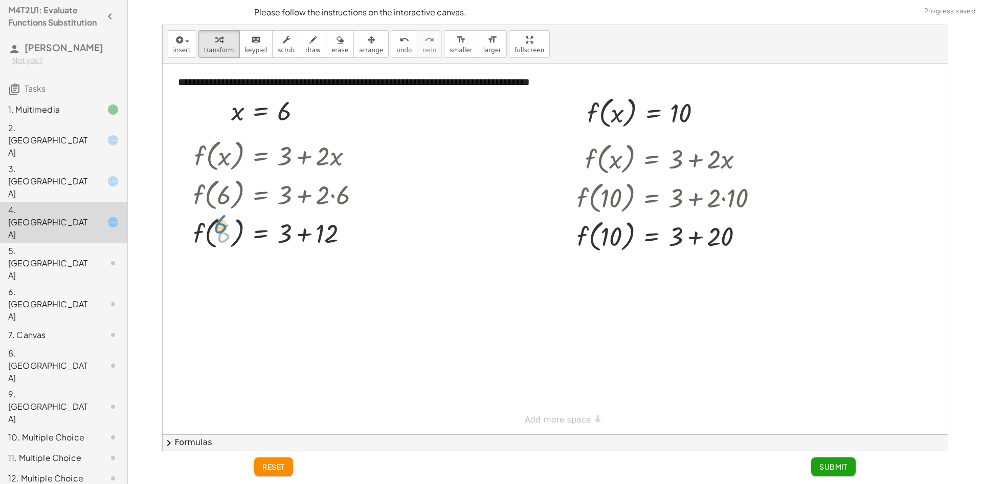
drag, startPoint x: 220, startPoint y: 231, endPoint x: 215, endPoint y: 222, distance: 10.3
click at [215, 222] on div at bounding box center [280, 232] width 185 height 39
drag, startPoint x: 332, startPoint y: 191, endPoint x: 320, endPoint y: 215, distance: 26.5
click at [261, 156] on div "f ( , x ) = + 3 + · 2 · x f ( , 6 ) = + 3 + · 2 · 6 f ( , ) = + 3 + 6 12" at bounding box center [261, 156] width 0 height 0
drag, startPoint x: 326, startPoint y: 235, endPoint x: 312, endPoint y: 224, distance: 17.8
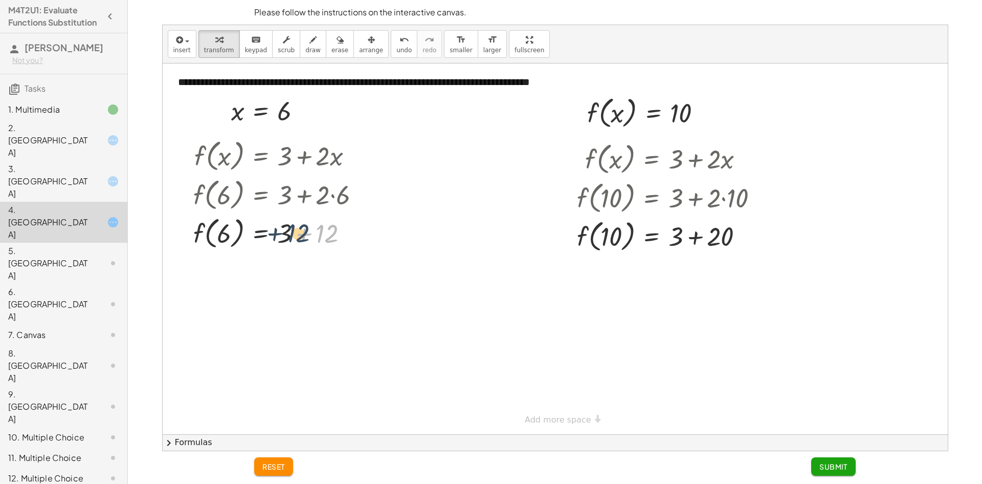
click at [307, 229] on div at bounding box center [280, 232] width 185 height 39
click at [390, 59] on div "insert select one: Math Expression Function Text Youtube Video Graphing Geometr…" at bounding box center [555, 44] width 785 height 38
click at [391, 47] on button "undo undo" at bounding box center [404, 44] width 27 height 28
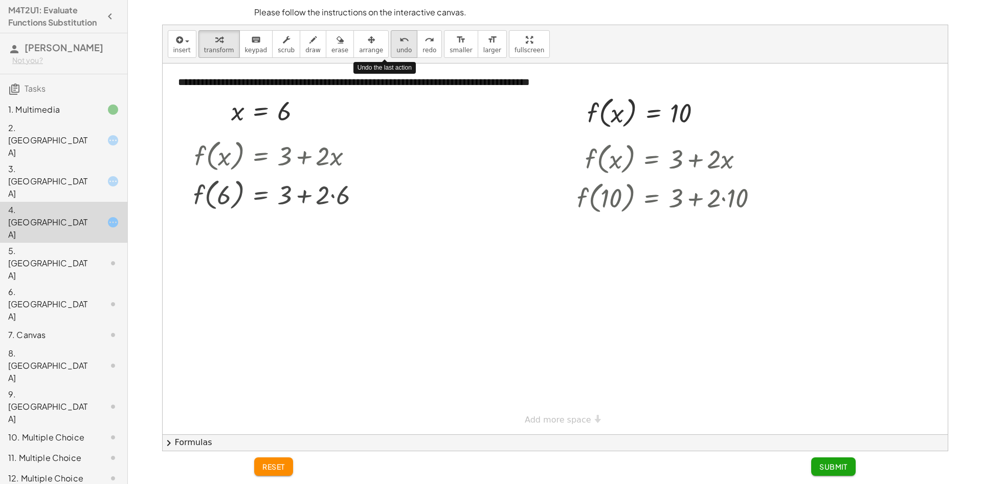
click at [391, 47] on button "undo undo" at bounding box center [404, 44] width 27 height 28
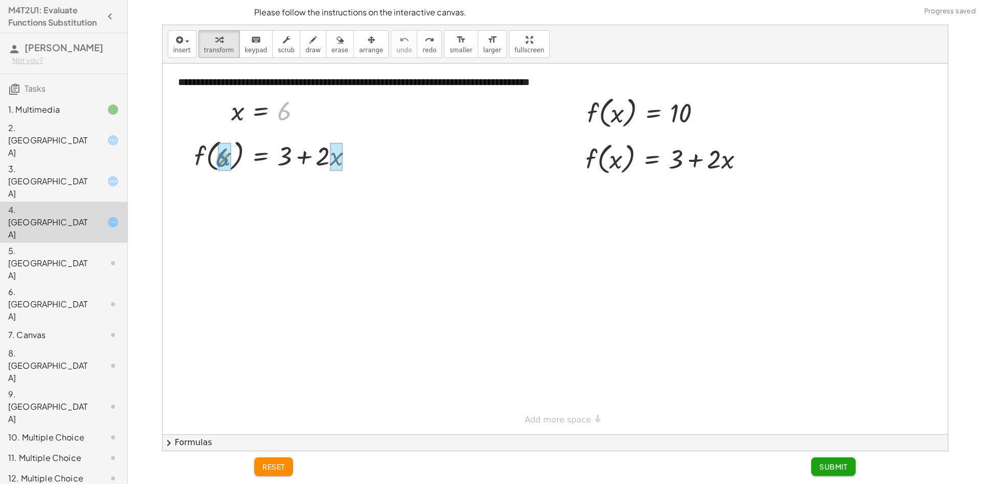
drag, startPoint x: 287, startPoint y: 115, endPoint x: 225, endPoint y: 162, distance: 77.1
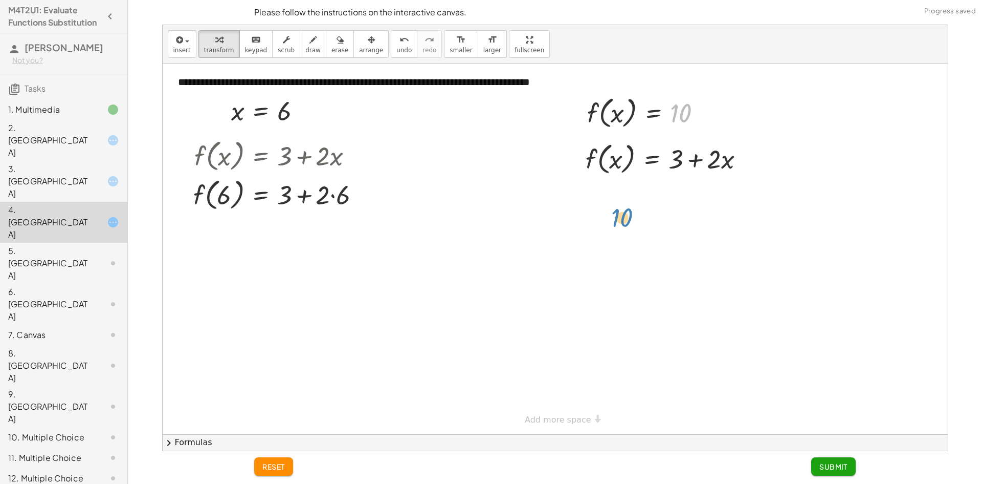
drag, startPoint x: 659, startPoint y: 137, endPoint x: 620, endPoint y: 203, distance: 76.6
click at [696, 158] on div at bounding box center [669, 158] width 177 height 39
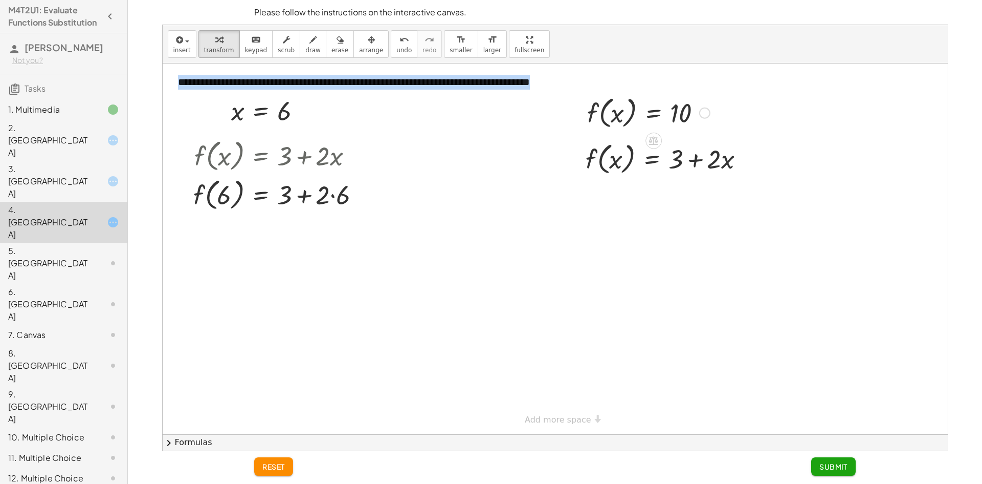
drag, startPoint x: 665, startPoint y: 107, endPoint x: 653, endPoint y: 155, distance: 48.9
click at [653, 155] on div "**********" at bounding box center [555, 248] width 785 height 370
drag, startPoint x: 724, startPoint y: 128, endPoint x: 691, endPoint y: 130, distance: 32.3
click at [723, 128] on div at bounding box center [555, 248] width 785 height 370
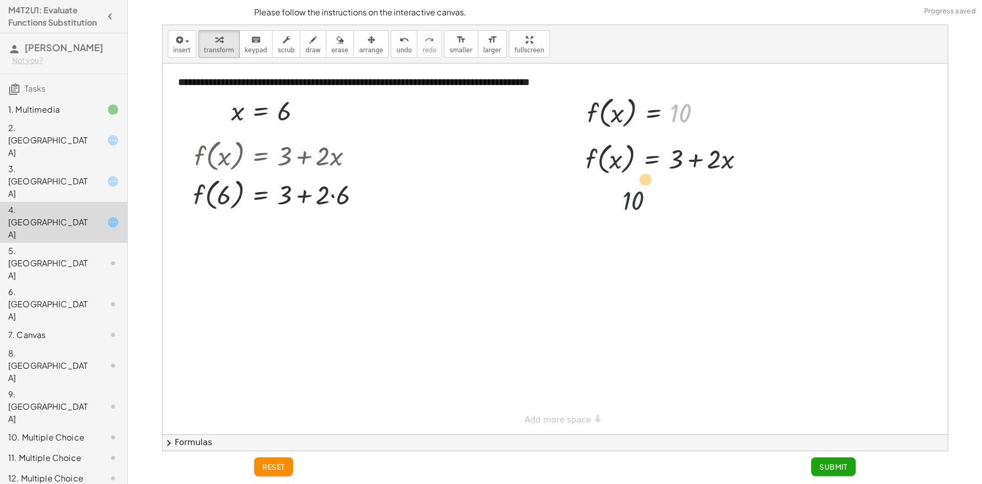
drag, startPoint x: 682, startPoint y: 114, endPoint x: 629, endPoint y: 207, distance: 107.5
drag, startPoint x: 674, startPoint y: 122, endPoint x: 615, endPoint y: 163, distance: 72.0
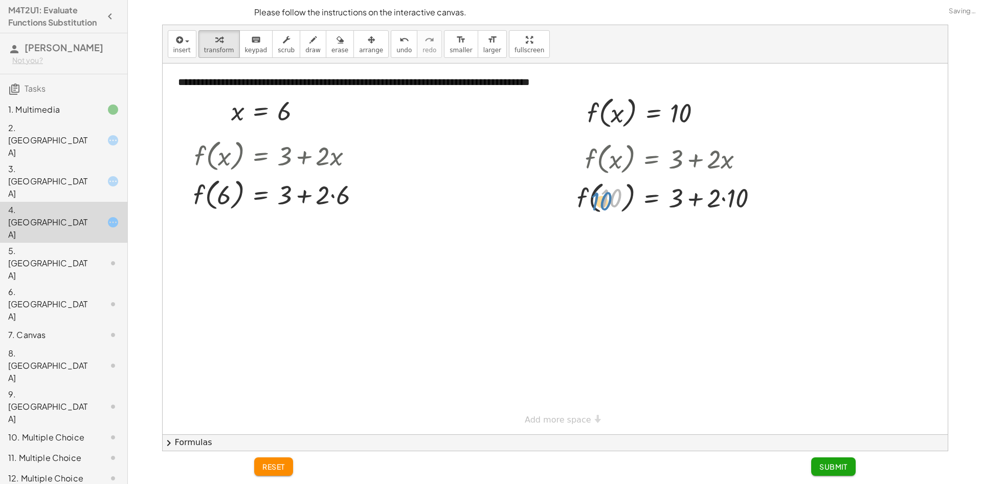
drag, startPoint x: 615, startPoint y: 194, endPoint x: 599, endPoint y: 191, distance: 15.7
click at [598, 195] on div at bounding box center [672, 197] width 200 height 39
click at [591, 200] on div at bounding box center [672, 197] width 200 height 39
drag, startPoint x: 582, startPoint y: 201, endPoint x: 610, endPoint y: 198, distance: 28.4
click at [608, 202] on div at bounding box center [672, 197] width 200 height 39
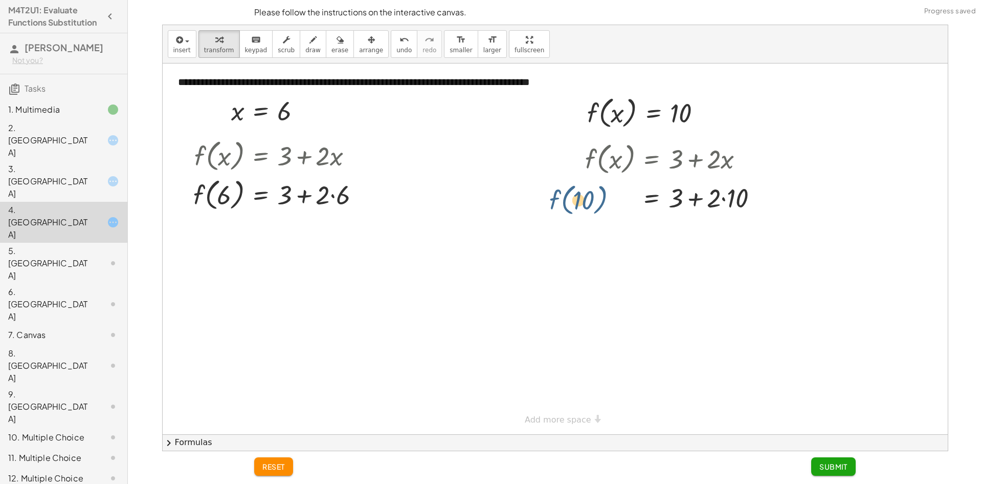
drag, startPoint x: 629, startPoint y: 199, endPoint x: 606, endPoint y: 199, distance: 23.0
click at [606, 199] on div at bounding box center [672, 197] width 200 height 39
drag, startPoint x: 606, startPoint y: 195, endPoint x: 617, endPoint y: 214, distance: 21.1
click at [616, 211] on div at bounding box center [672, 197] width 200 height 39
click at [617, 214] on div at bounding box center [672, 197] width 200 height 39
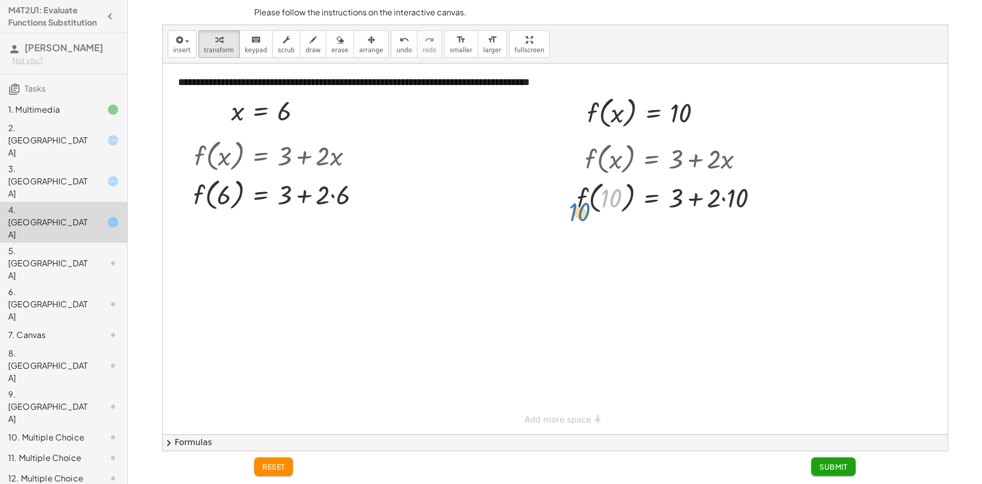
drag, startPoint x: 612, startPoint y: 188, endPoint x: 583, endPoint y: 188, distance: 28.7
click at [582, 190] on div at bounding box center [672, 197] width 200 height 39
click at [239, 195] on div at bounding box center [280, 193] width 185 height 39
click at [229, 194] on div at bounding box center [280, 193] width 185 height 39
click at [287, 191] on div at bounding box center [280, 193] width 185 height 39
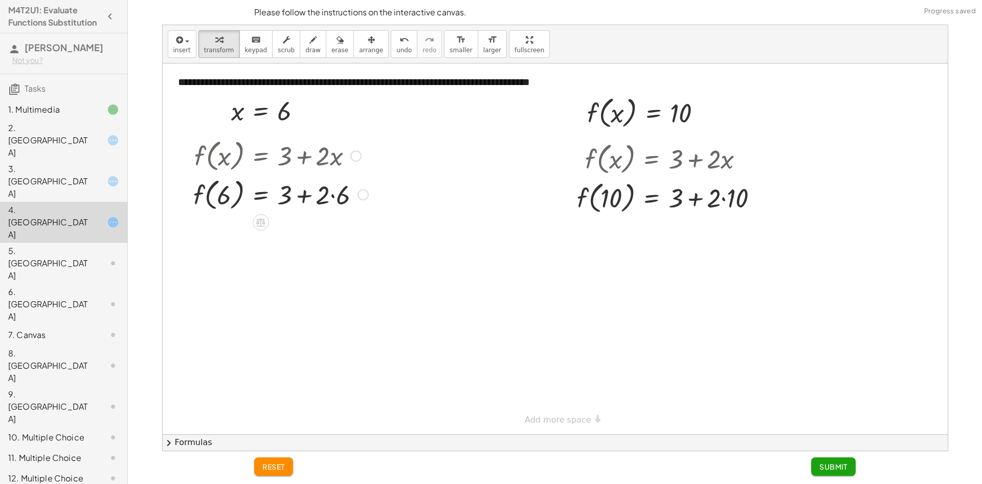
drag, startPoint x: 359, startPoint y: 193, endPoint x: 354, endPoint y: 244, distance: 51.4
click at [355, 245] on div "**********" at bounding box center [555, 248] width 785 height 370
click at [255, 197] on div at bounding box center [280, 193] width 185 height 39
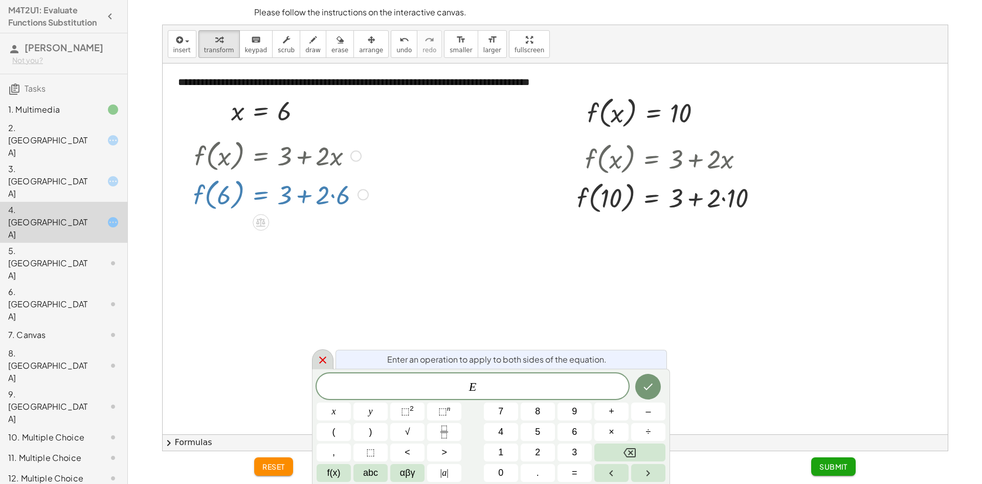
click at [327, 359] on icon at bounding box center [323, 360] width 12 height 12
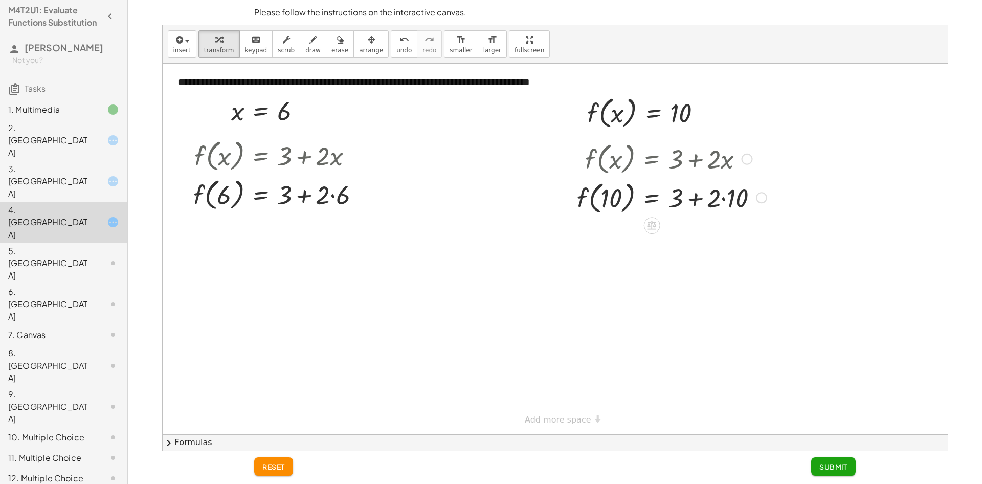
drag, startPoint x: 761, startPoint y: 204, endPoint x: 712, endPoint y: 214, distance: 50.2
click at [712, 214] on div "f ( , x ) = + 3 + · 2 · x f ( , ) = + 3 + · 2 · 10 10" at bounding box center [668, 177] width 213 height 82
drag, startPoint x: 673, startPoint y: 202, endPoint x: 750, endPoint y: 201, distance: 76.8
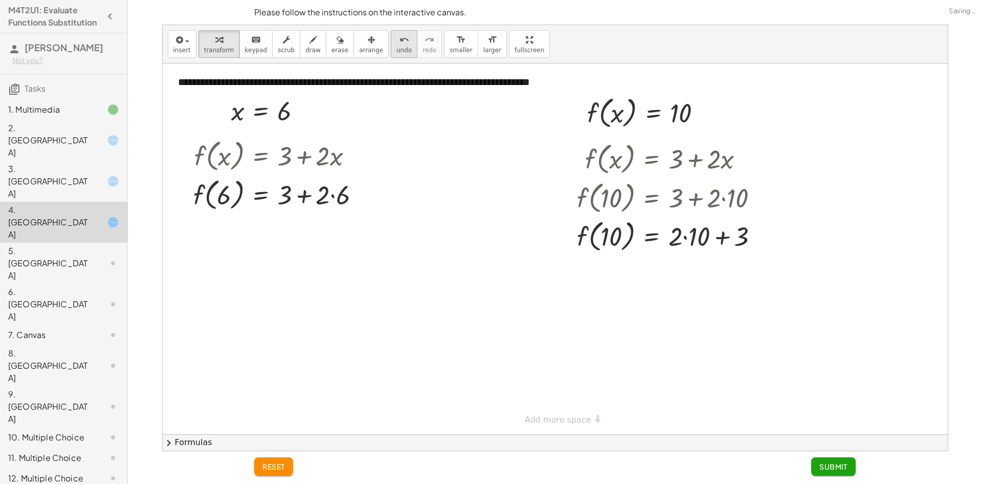
click at [376, 42] on div "insert select one: Math Expression Function Text Youtube Video Graphing Geometr…" at bounding box center [555, 44] width 785 height 38
click at [400, 44] on icon "undo" at bounding box center [405, 40] width 10 height 12
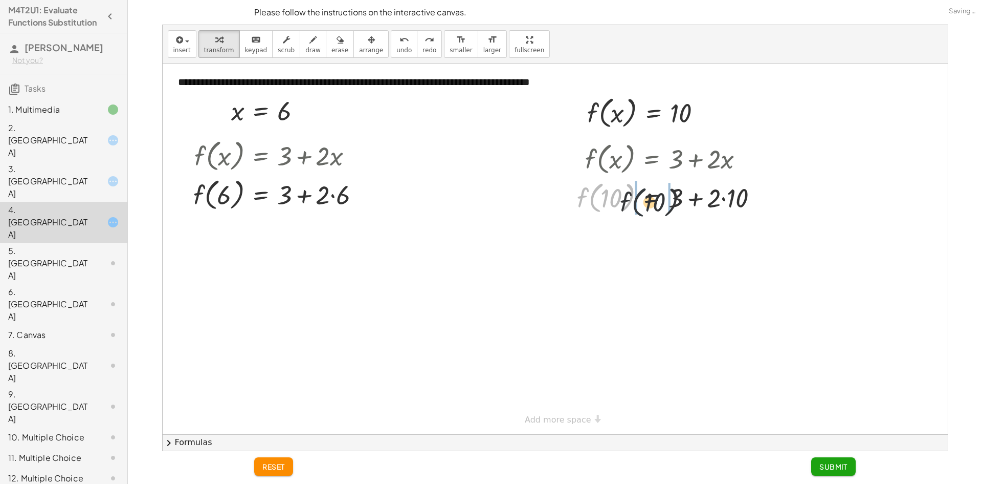
drag, startPoint x: 599, startPoint y: 195, endPoint x: 623, endPoint y: 198, distance: 24.1
click at [628, 202] on div at bounding box center [672, 197] width 200 height 39
drag, startPoint x: 611, startPoint y: 195, endPoint x: 598, endPoint y: 191, distance: 13.6
click at [608, 198] on div at bounding box center [672, 197] width 200 height 39
drag, startPoint x: 583, startPoint y: 191, endPoint x: 637, endPoint y: 194, distance: 53.3
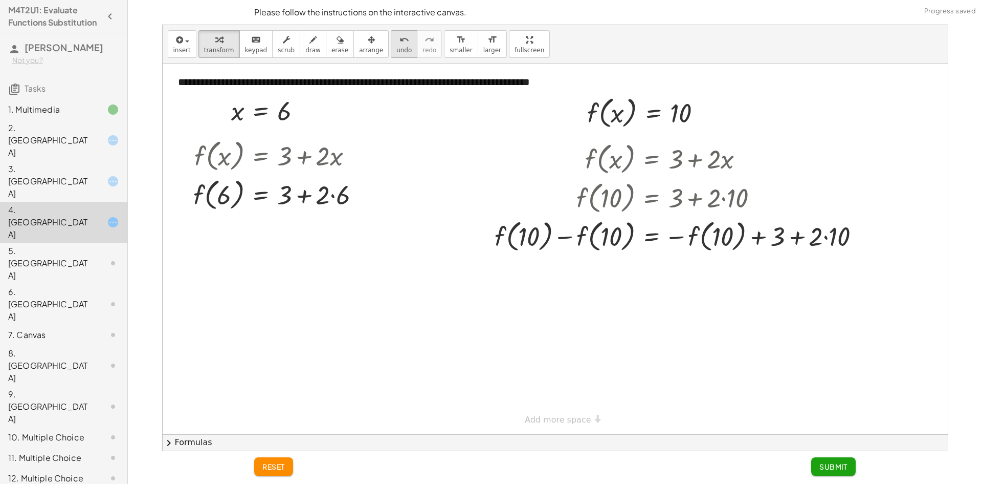
click at [389, 58] on div "insert select one: Math Expression Function Text Youtube Video Graphing Geometr…" at bounding box center [555, 44] width 785 height 38
click at [391, 57] on button "undo undo" at bounding box center [404, 44] width 27 height 28
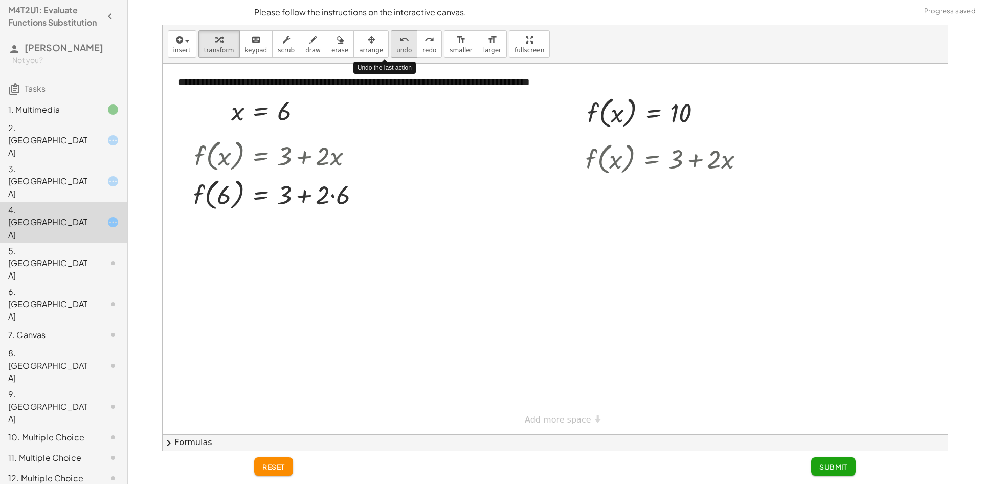
click at [391, 57] on button "undo undo" at bounding box center [404, 44] width 27 height 28
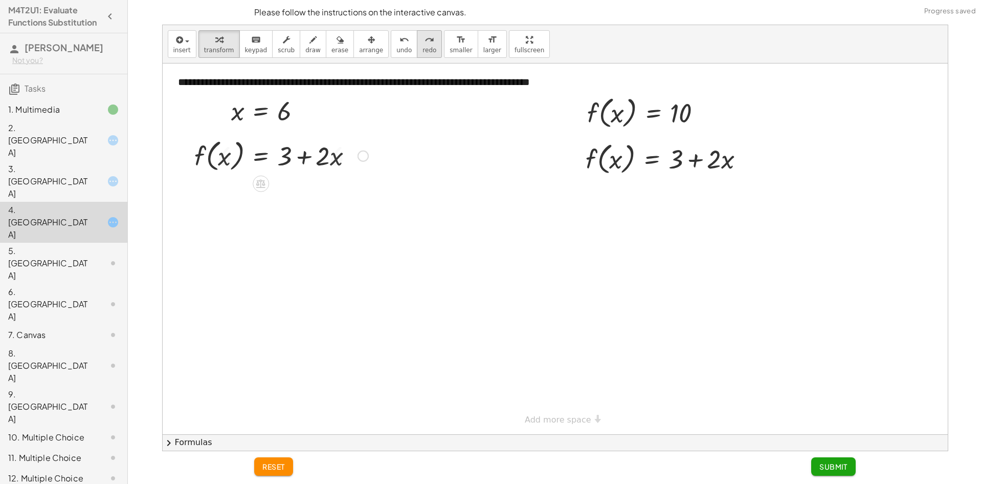
click at [418, 50] on button "redo redo" at bounding box center [429, 44] width 25 height 28
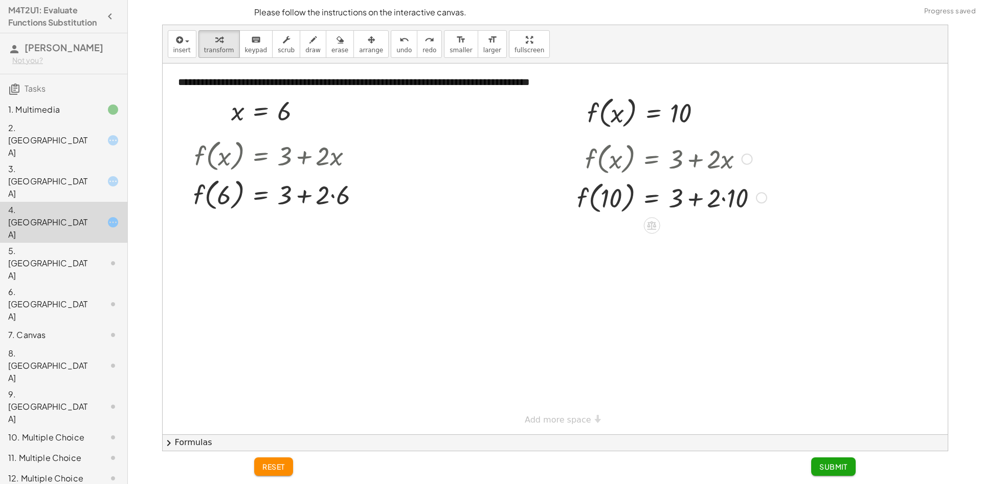
drag, startPoint x: 763, startPoint y: 193, endPoint x: 754, endPoint y: 229, distance: 37.1
click at [755, 229] on div "**********" at bounding box center [555, 248] width 785 height 370
drag, startPoint x: 733, startPoint y: 199, endPoint x: 658, endPoint y: 195, distance: 74.8
click at [658, 195] on div at bounding box center [672, 197] width 200 height 39
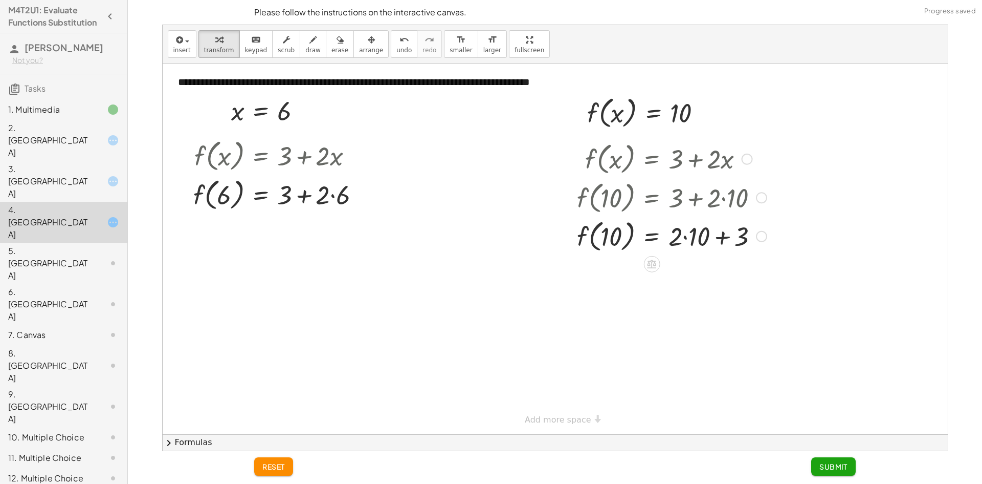
click at [724, 240] on div at bounding box center [672, 235] width 200 height 39
click at [687, 235] on div at bounding box center [672, 235] width 200 height 39
click at [705, 238] on div at bounding box center [672, 235] width 200 height 39
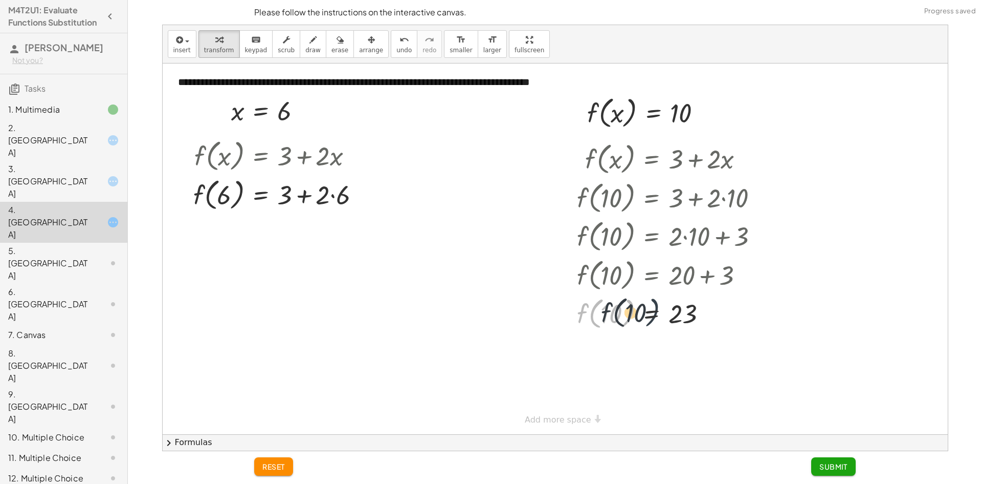
drag, startPoint x: 628, startPoint y: 318, endPoint x: 620, endPoint y: 318, distance: 8.2
click at [621, 319] on div at bounding box center [672, 312] width 200 height 39
drag, startPoint x: 581, startPoint y: 311, endPoint x: 604, endPoint y: 312, distance: 23.0
click at [604, 312] on div at bounding box center [672, 312] width 200 height 39
drag, startPoint x: 290, startPoint y: 200, endPoint x: 389, endPoint y: 202, distance: 98.8
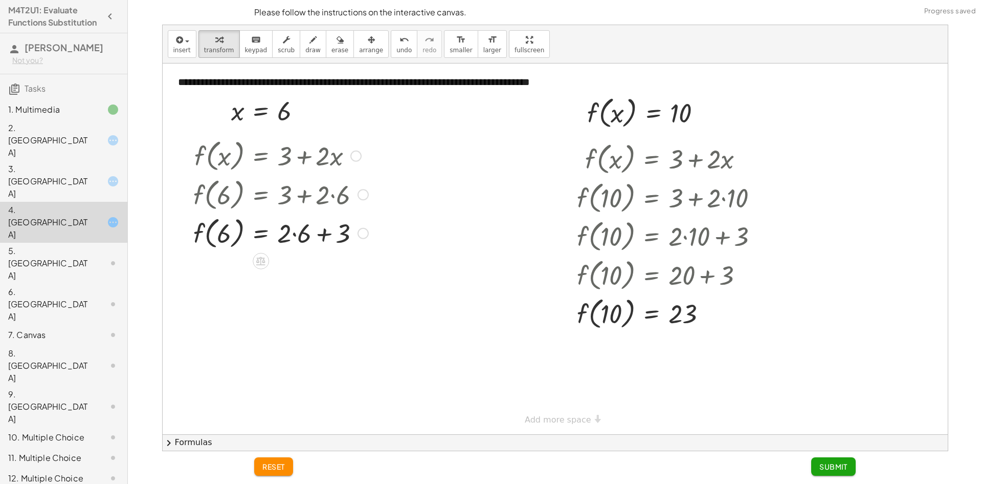
click at [294, 230] on div at bounding box center [280, 232] width 185 height 39
drag, startPoint x: 303, startPoint y: 237, endPoint x: 313, endPoint y: 251, distance: 17.6
click at [303, 239] on div at bounding box center [280, 232] width 185 height 39
click at [310, 272] on div at bounding box center [280, 271] width 185 height 39
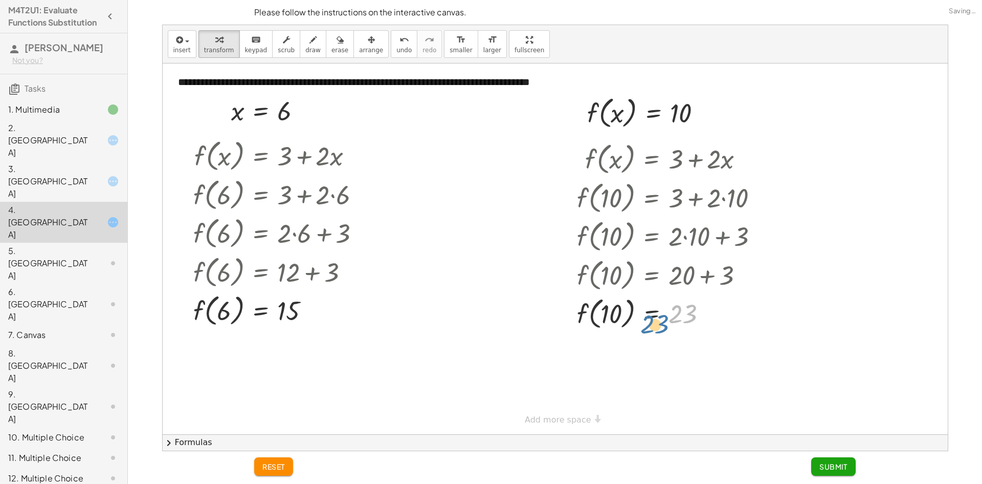
drag, startPoint x: 684, startPoint y: 320, endPoint x: 684, endPoint y: 315, distance: 5.7
click at [683, 315] on div at bounding box center [672, 312] width 200 height 39
drag, startPoint x: 607, startPoint y: 318, endPoint x: 575, endPoint y: 316, distance: 31.8
click at [575, 316] on div "f ( , x ) = + 3 + · 2 · x f ( , 10 ) = + 3 + · 2 · 10 f ( , 10 ) = + · 2 · 10 +…" at bounding box center [668, 235] width 213 height 199
click at [829, 459] on button "Submit" at bounding box center [834, 466] width 45 height 18
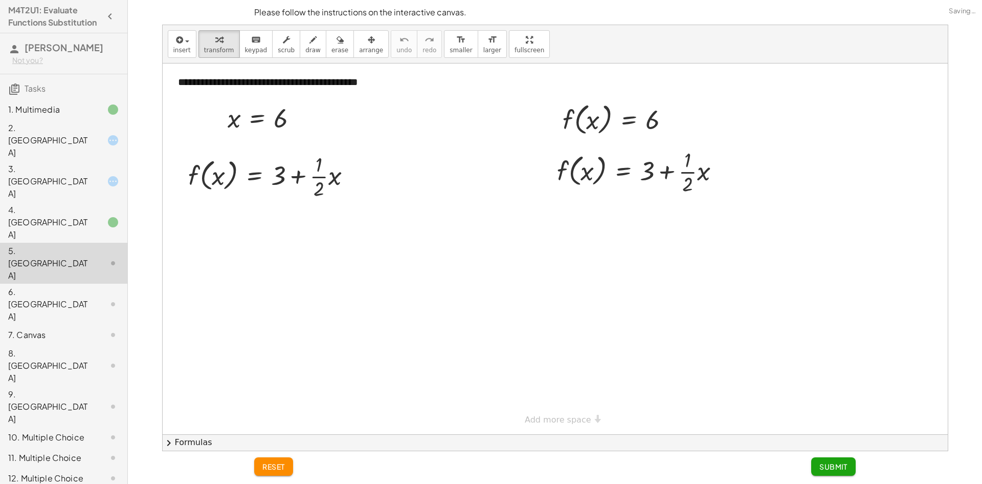
click at [99, 175] on div at bounding box center [105, 181] width 29 height 12
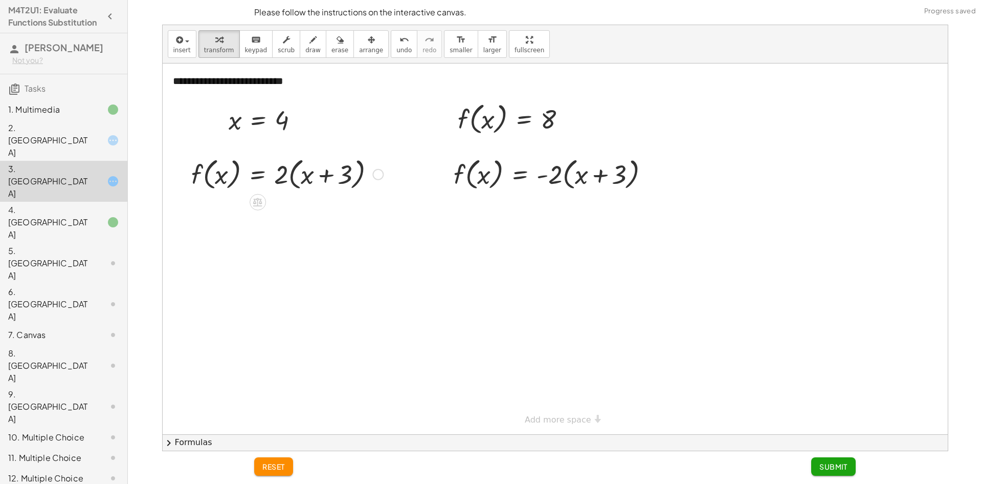
click at [309, 166] on div at bounding box center [287, 173] width 202 height 39
drag, startPoint x: 286, startPoint y: 178, endPoint x: 347, endPoint y: 179, distance: 61.4
click at [347, 179] on div at bounding box center [287, 173] width 202 height 39
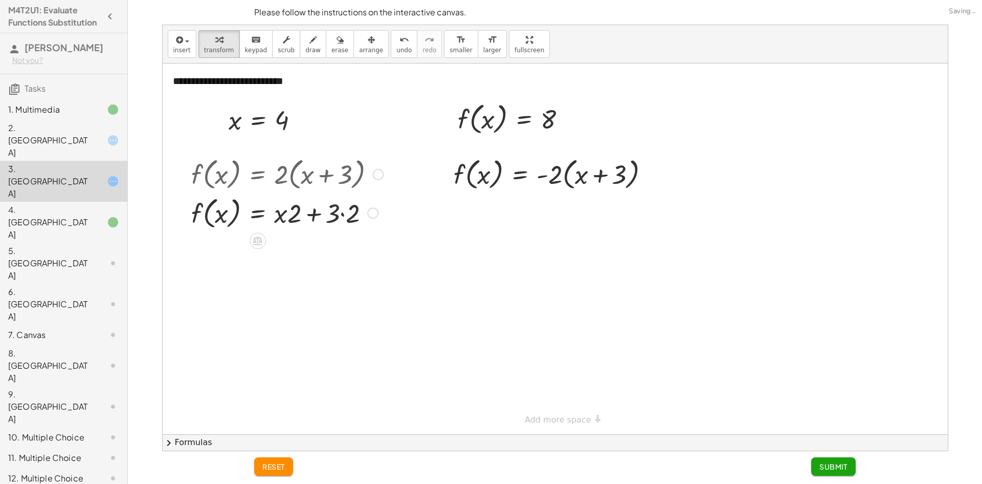
click at [336, 171] on div at bounding box center [287, 173] width 202 height 39
click at [342, 210] on div at bounding box center [287, 212] width 202 height 39
click at [258, 174] on div "f ( , x ) = · 2 · ( + x + 3 ) f ( , x ) = + · x · 2 + · 3 · 2 f ( , x ) = + x +…" at bounding box center [258, 174] width 0 height 0
click at [310, 253] on div at bounding box center [287, 250] width 202 height 39
drag, startPoint x: 279, startPoint y: 254, endPoint x: 341, endPoint y: 253, distance: 61.4
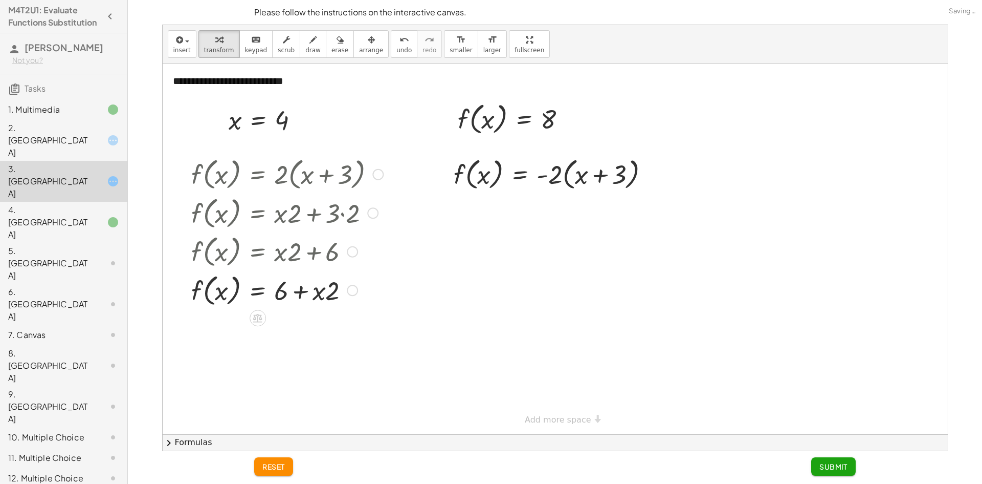
click at [296, 289] on div at bounding box center [287, 289] width 202 height 39
drag, startPoint x: 543, startPoint y: 115, endPoint x: 470, endPoint y: 178, distance: 96.1
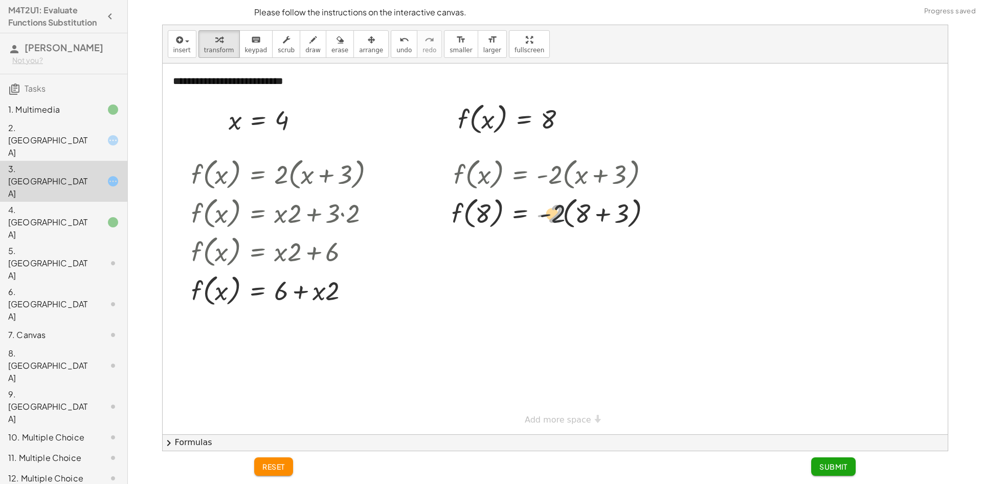
drag, startPoint x: 560, startPoint y: 218, endPoint x: 574, endPoint y: 217, distance: 13.8
click at [573, 218] on div at bounding box center [556, 212] width 218 height 39
click at [612, 211] on div at bounding box center [556, 212] width 218 height 39
click at [564, 255] on div at bounding box center [556, 250] width 218 height 39
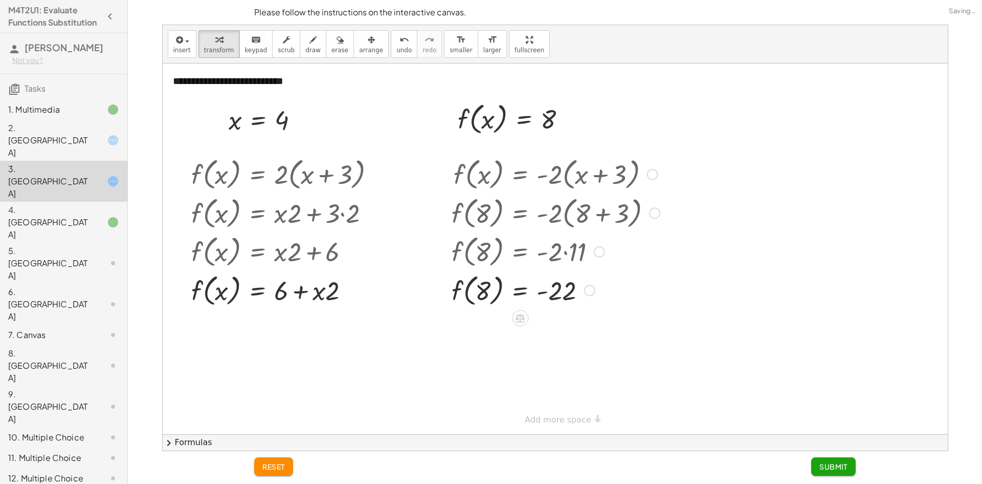
drag, startPoint x: 590, startPoint y: 301, endPoint x: 589, endPoint y: 308, distance: 6.2
click at [520, 290] on div "f ( , ) = - 8 22" at bounding box center [520, 290] width 0 height 0
click at [557, 297] on div at bounding box center [556, 289] width 218 height 39
drag, startPoint x: 558, startPoint y: 295, endPoint x: 528, endPoint y: 292, distance: 29.8
click at [549, 298] on div at bounding box center [556, 289] width 218 height 39
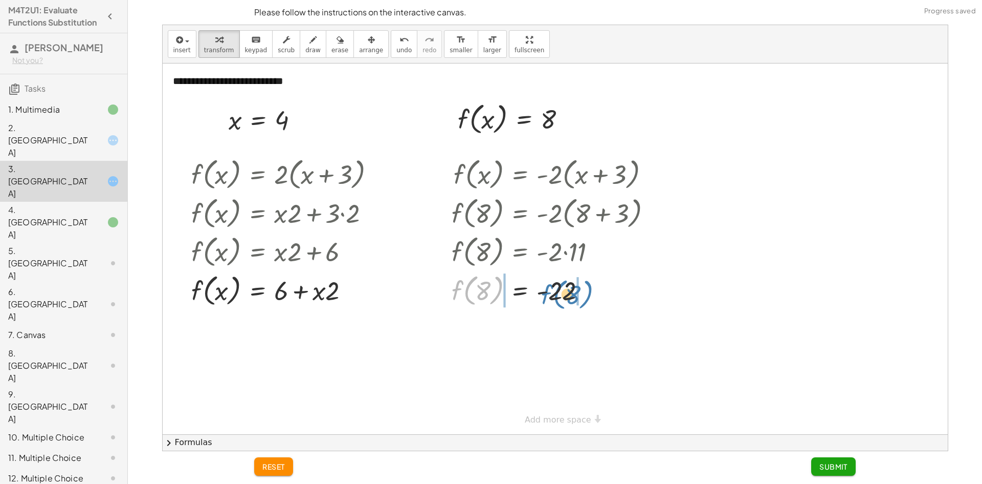
drag, startPoint x: 475, startPoint y: 286, endPoint x: 565, endPoint y: 290, distance: 90.2
click at [565, 290] on div at bounding box center [556, 289] width 218 height 39
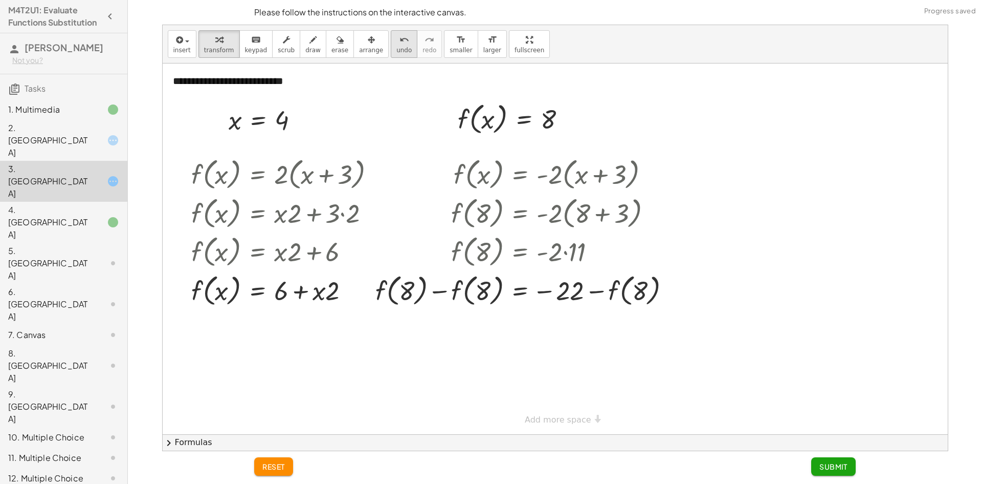
click at [391, 41] on button "undo undo" at bounding box center [404, 44] width 27 height 28
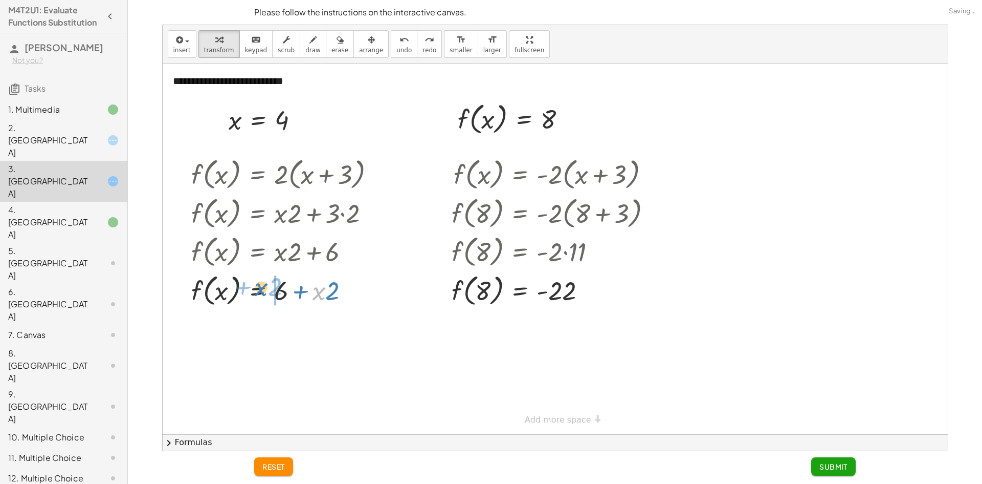
drag, startPoint x: 319, startPoint y: 293, endPoint x: 280, endPoint y: 292, distance: 38.9
click at [264, 289] on div at bounding box center [287, 289] width 202 height 39
click at [319, 293] on div at bounding box center [287, 289] width 202 height 39
click at [311, 293] on div at bounding box center [287, 289] width 202 height 39
drag, startPoint x: 275, startPoint y: 295, endPoint x: 291, endPoint y: 287, distance: 17.4
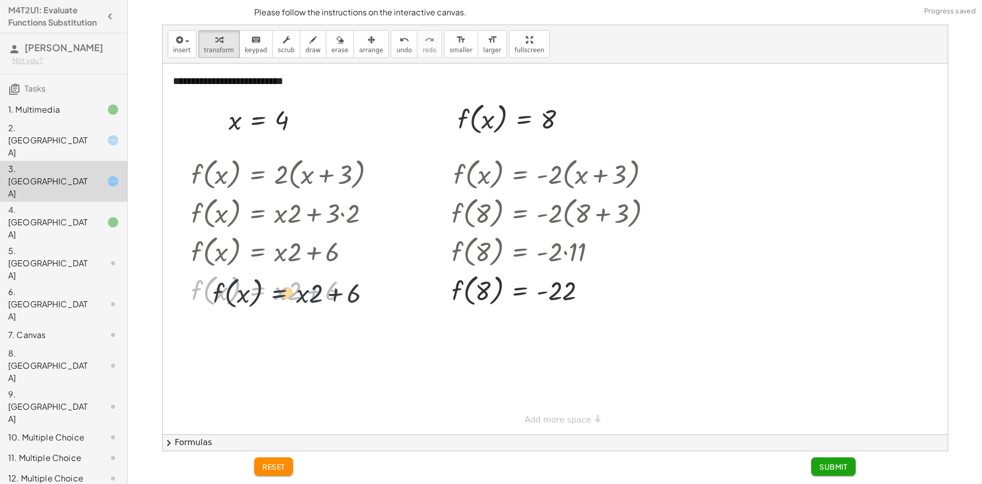
click at [289, 288] on div at bounding box center [287, 289] width 202 height 39
drag, startPoint x: 285, startPoint y: 292, endPoint x: 227, endPoint y: 294, distance: 57.3
click at [227, 294] on div at bounding box center [287, 289] width 202 height 39
click at [397, 49] on span "undo" at bounding box center [404, 50] width 15 height 7
click at [312, 293] on div at bounding box center [282, 289] width 200 height 39
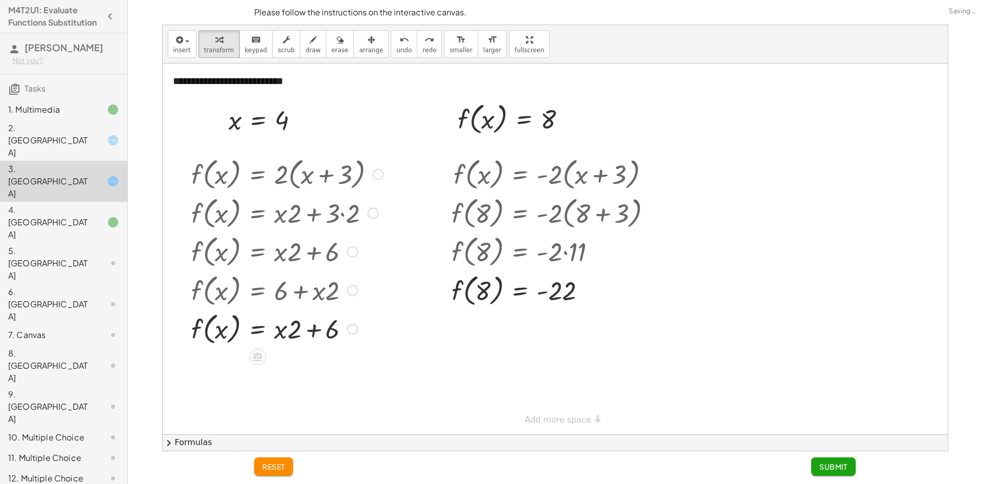
drag, startPoint x: 351, startPoint y: 285, endPoint x: 345, endPoint y: 361, distance: 76.4
click at [345, 361] on div "**********" at bounding box center [555, 248] width 785 height 370
click at [311, 332] on div at bounding box center [287, 328] width 202 height 39
drag, startPoint x: 274, startPoint y: 329, endPoint x: 288, endPoint y: 327, distance: 13.5
click at [282, 327] on div at bounding box center [287, 328] width 202 height 39
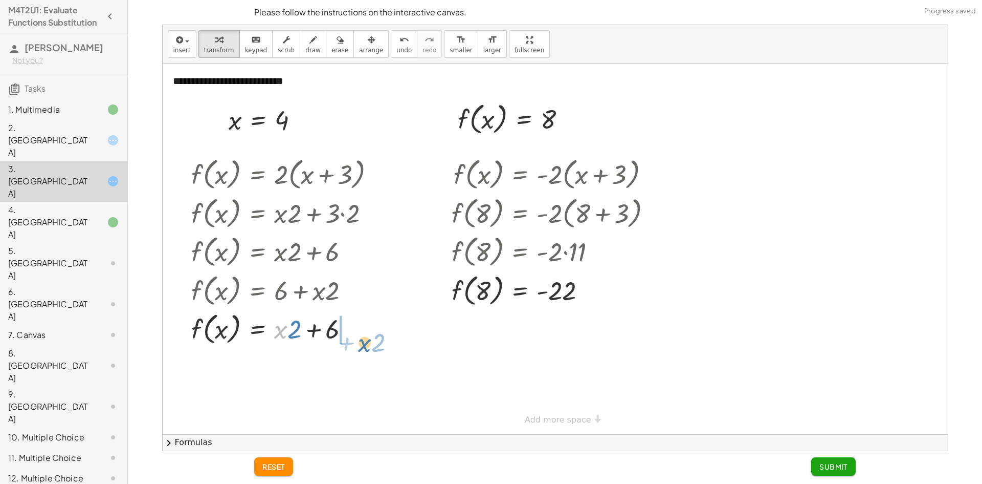
drag, startPoint x: 275, startPoint y: 343, endPoint x: 360, endPoint y: 338, distance: 85.1
click at [360, 338] on div at bounding box center [287, 328] width 202 height 39
click at [311, 330] on div at bounding box center [287, 328] width 202 height 39
click at [306, 332] on div at bounding box center [287, 328] width 202 height 39
click at [310, 328] on div at bounding box center [287, 328] width 202 height 39
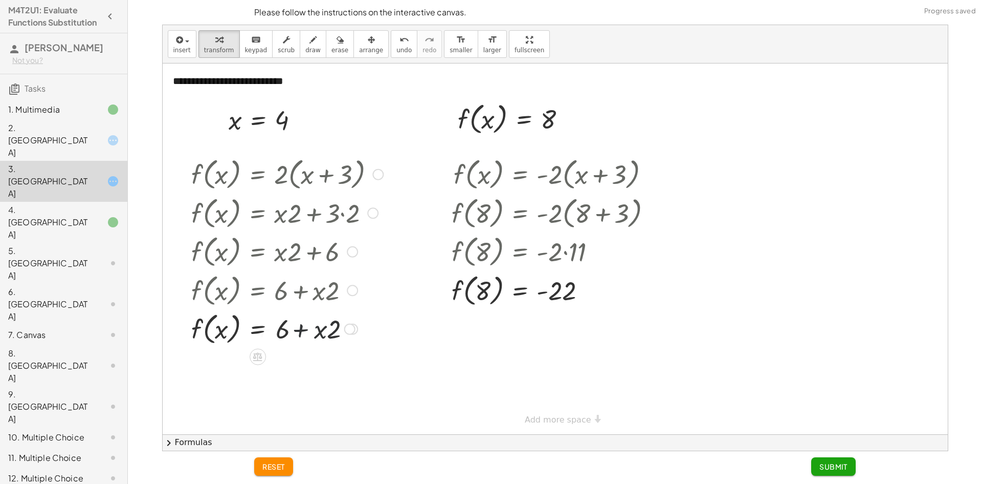
click at [313, 327] on div at bounding box center [287, 328] width 202 height 39
click at [313, 328] on div at bounding box center [287, 328] width 202 height 39
drag, startPoint x: 555, startPoint y: 298, endPoint x: 545, endPoint y: 301, distance: 9.6
click at [545, 301] on div at bounding box center [556, 289] width 218 height 39
drag, startPoint x: 290, startPoint y: 325, endPoint x: 301, endPoint y: 325, distance: 11.3
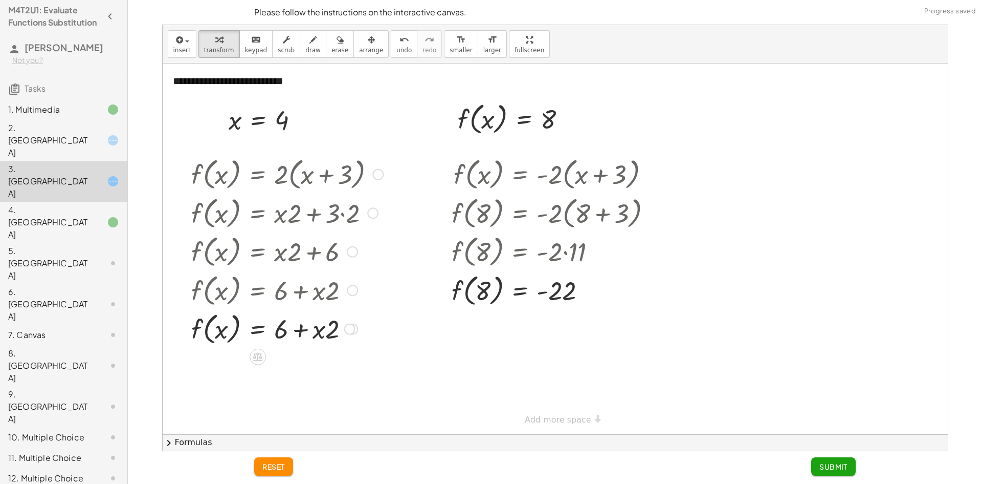
click at [293, 325] on div at bounding box center [287, 328] width 202 height 39
click at [301, 325] on div at bounding box center [287, 328] width 202 height 39
drag, startPoint x: 346, startPoint y: 332, endPoint x: 346, endPoint y: 420, distance: 87.5
click at [349, 423] on div "**********" at bounding box center [555, 248] width 785 height 370
drag, startPoint x: 313, startPoint y: 363, endPoint x: 276, endPoint y: 359, distance: 37.6
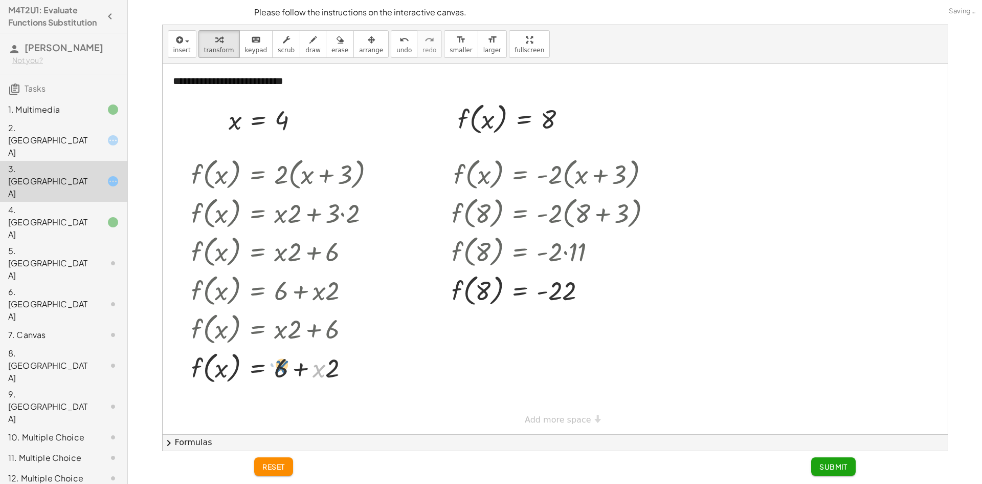
click at [276, 359] on div at bounding box center [287, 366] width 202 height 39
click at [63, 202] on div "2. [GEOGRAPHIC_DATA]" at bounding box center [63, 222] width 127 height 41
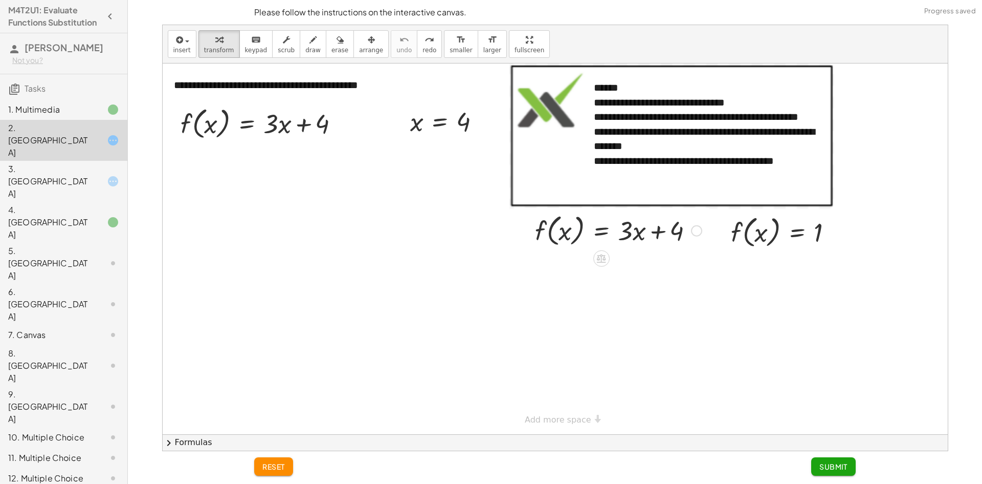
click at [563, 227] on div at bounding box center [618, 229] width 177 height 39
click at [651, 234] on div at bounding box center [618, 229] width 177 height 39
click at [89, 324] on div "5. [GEOGRAPHIC_DATA]" at bounding box center [63, 334] width 127 height 20
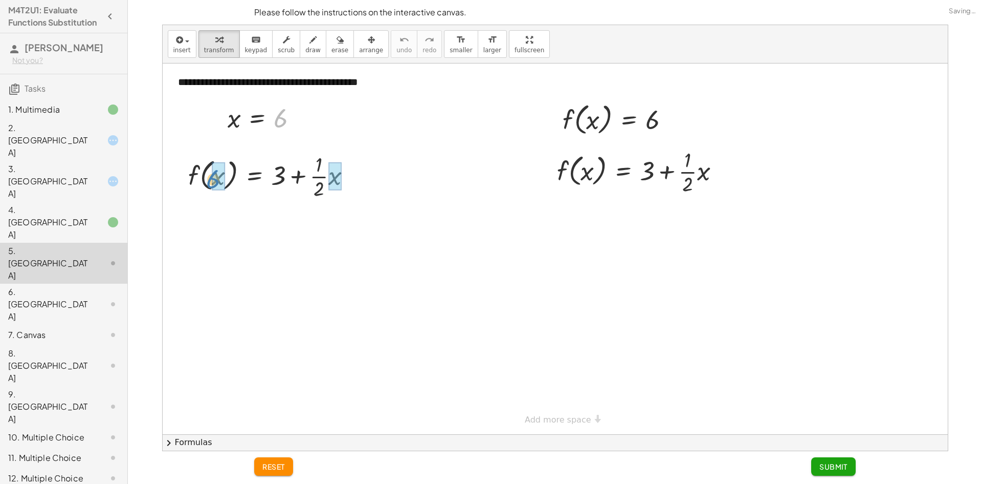
drag, startPoint x: 274, startPoint y: 122, endPoint x: 206, endPoint y: 184, distance: 91.7
click at [206, 184] on div "**********" at bounding box center [555, 248] width 785 height 370
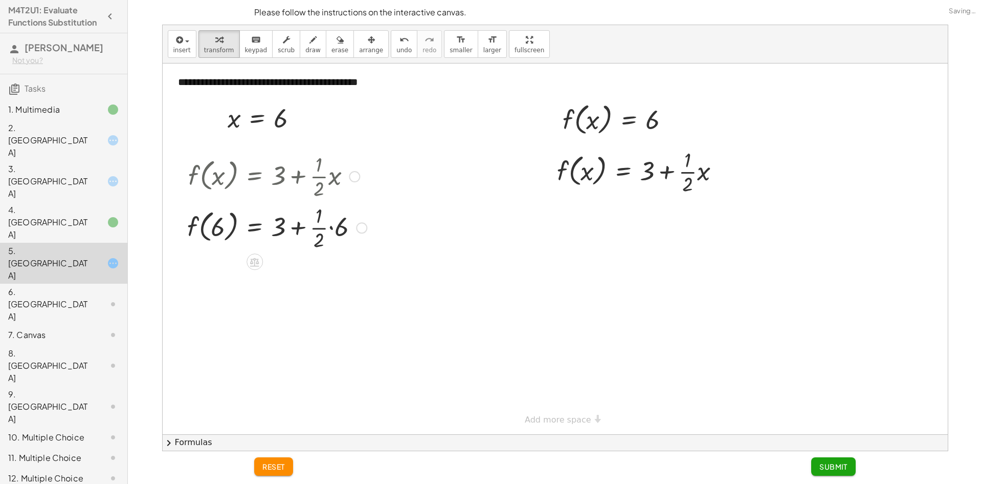
click at [331, 229] on div at bounding box center [277, 226] width 190 height 51
click at [298, 280] on div at bounding box center [277, 277] width 190 height 51
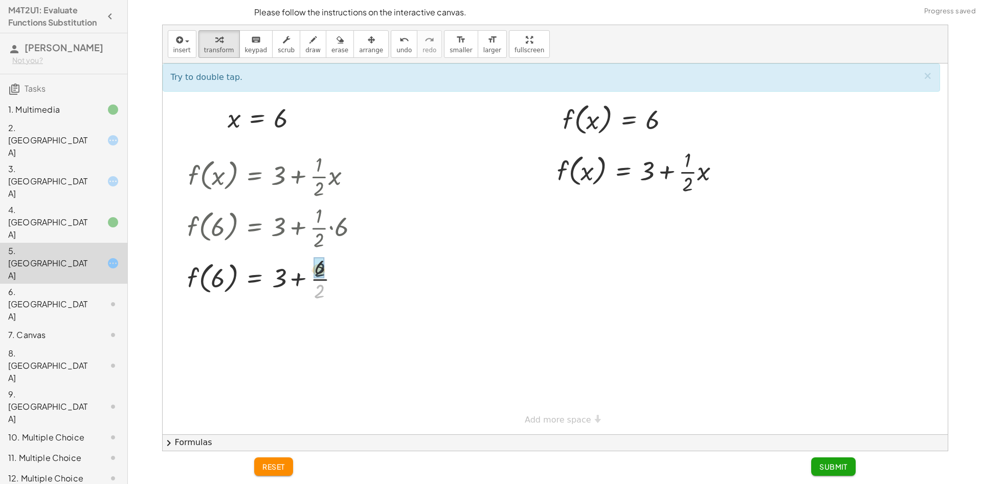
drag, startPoint x: 319, startPoint y: 296, endPoint x: 320, endPoint y: 278, distance: 17.4
click at [300, 287] on div at bounding box center [279, 277] width 194 height 51
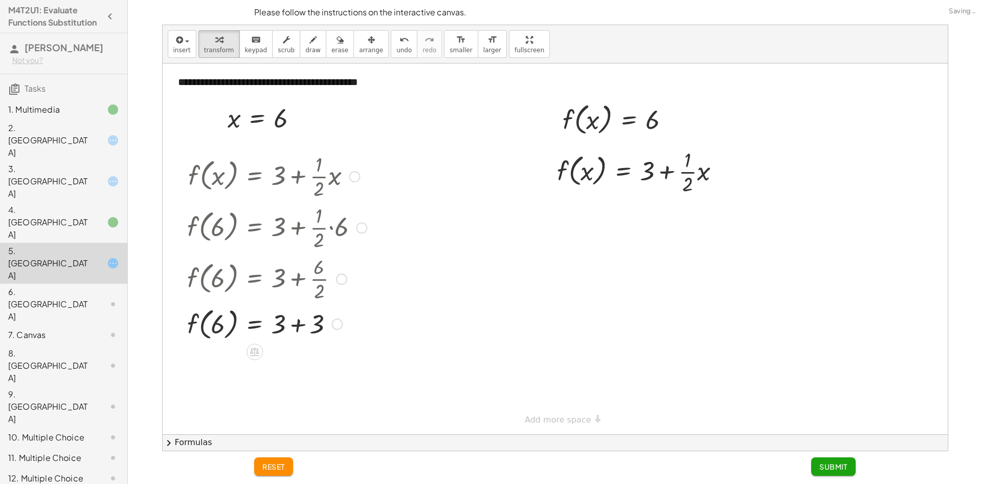
click at [300, 321] on div at bounding box center [277, 322] width 190 height 39
drag, startPoint x: 295, startPoint y: 402, endPoint x: 294, endPoint y: 414, distance: 11.8
click at [294, 414] on div at bounding box center [555, 248] width 785 height 370
drag, startPoint x: 651, startPoint y: 116, endPoint x: 587, endPoint y: 177, distance: 88.0
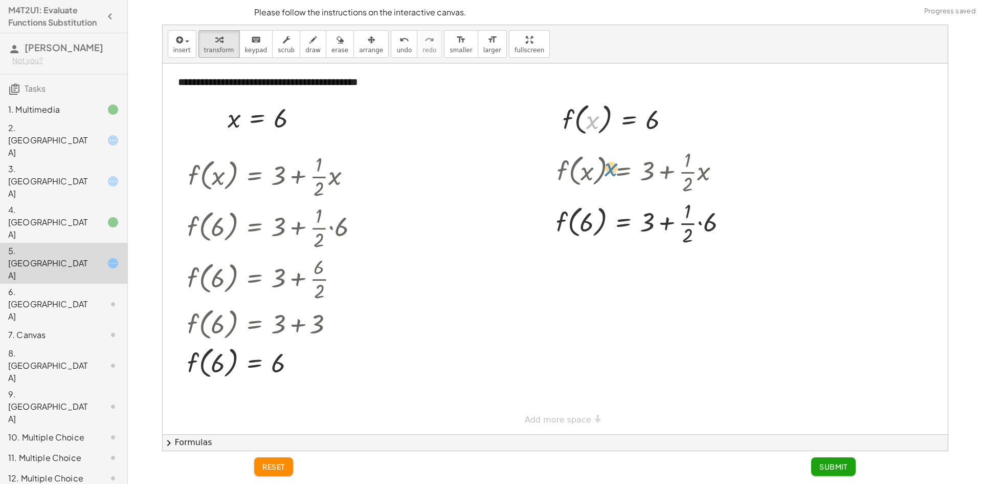
click at [590, 125] on div at bounding box center [620, 118] width 125 height 39
click at [692, 227] on div at bounding box center [646, 221] width 190 height 51
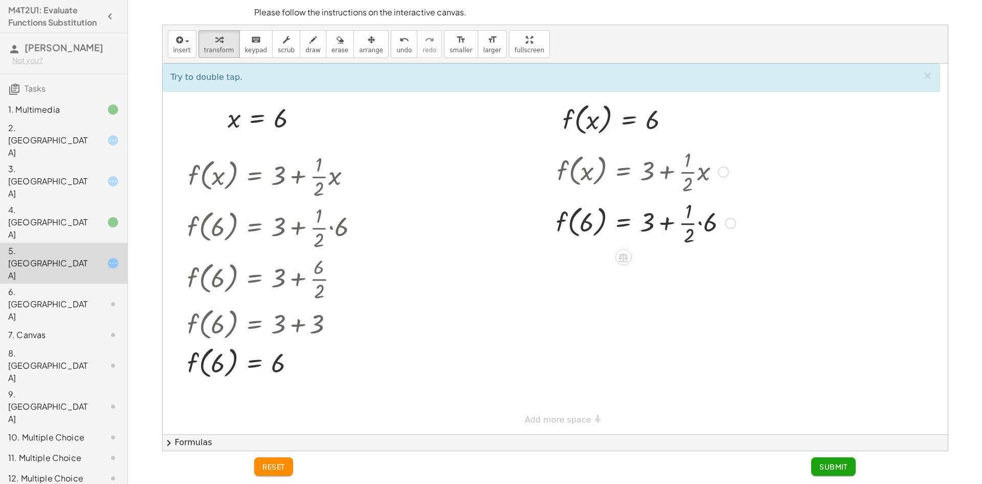
click at [695, 225] on div at bounding box center [646, 221] width 190 height 51
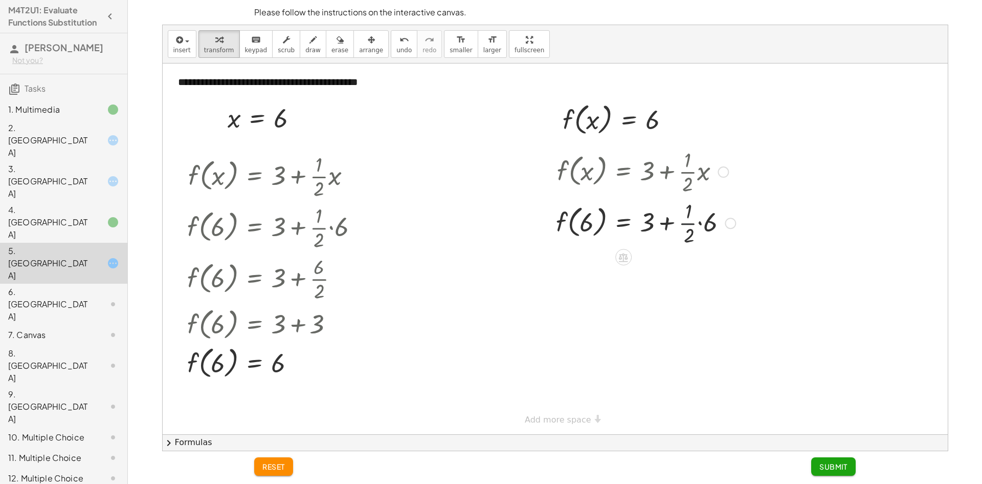
click at [696, 222] on div at bounding box center [646, 221] width 190 height 51
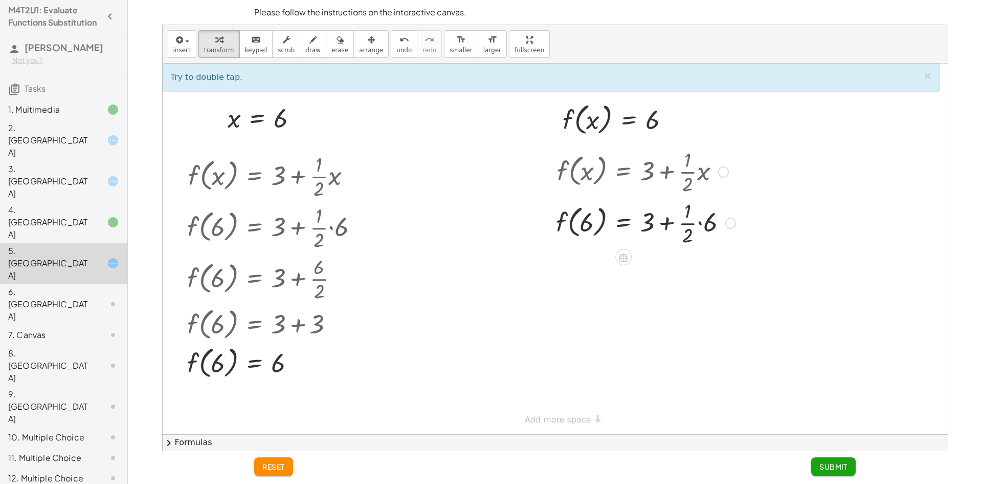
click at [698, 221] on div at bounding box center [646, 221] width 190 height 51
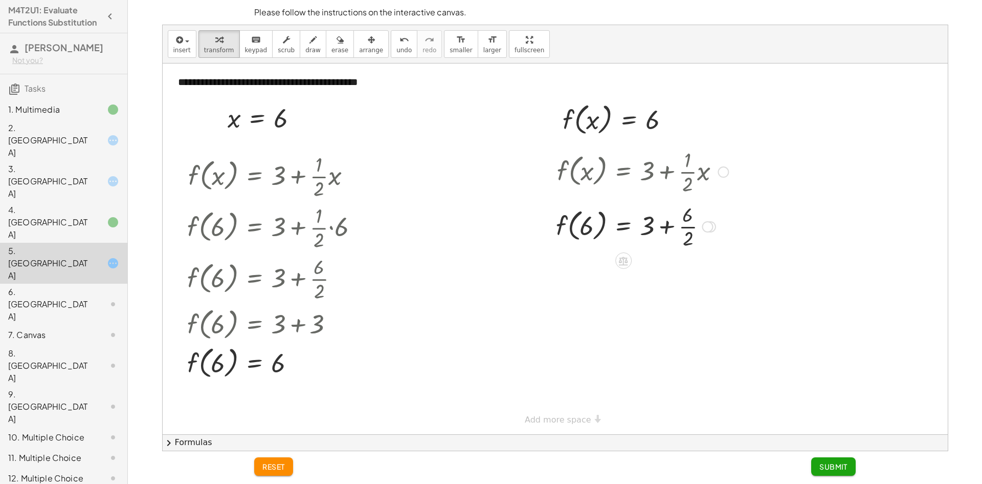
click at [687, 233] on div at bounding box center [646, 221] width 190 height 51
drag, startPoint x: 686, startPoint y: 282, endPoint x: 685, endPoint y: 270, distance: 12.8
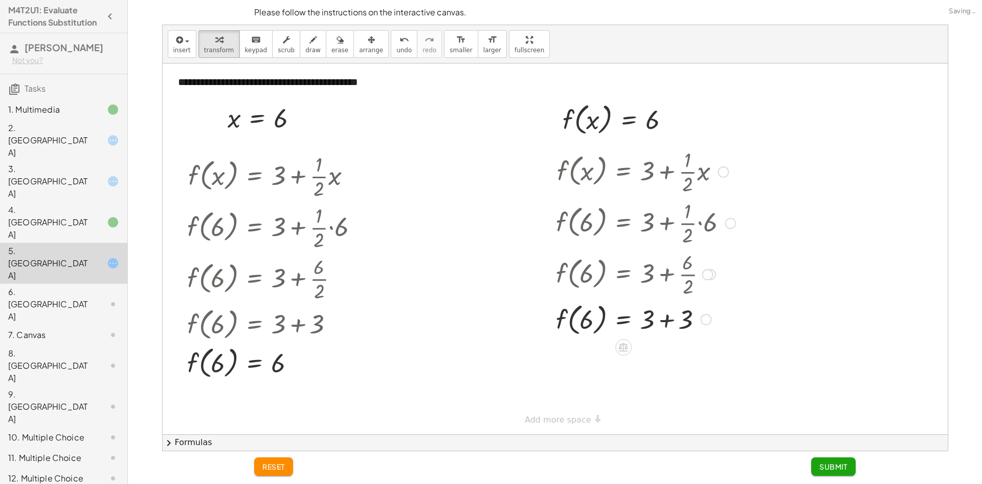
click at [664, 318] on div at bounding box center [646, 318] width 190 height 39
drag, startPoint x: 816, startPoint y: 463, endPoint x: 811, endPoint y: 466, distance: 6.7
click at [816, 464] on button "Submit" at bounding box center [834, 466] width 45 height 18
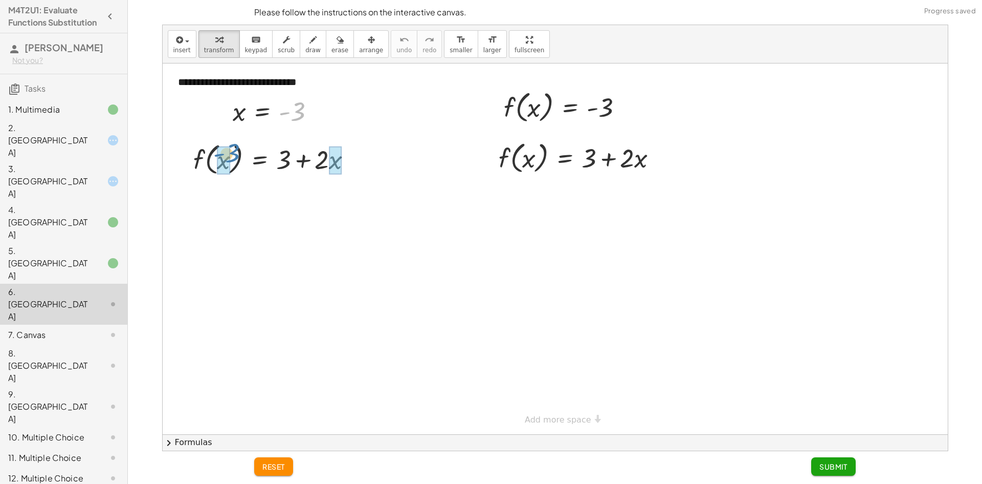
drag, startPoint x: 300, startPoint y: 108, endPoint x: 232, endPoint y: 155, distance: 82.9
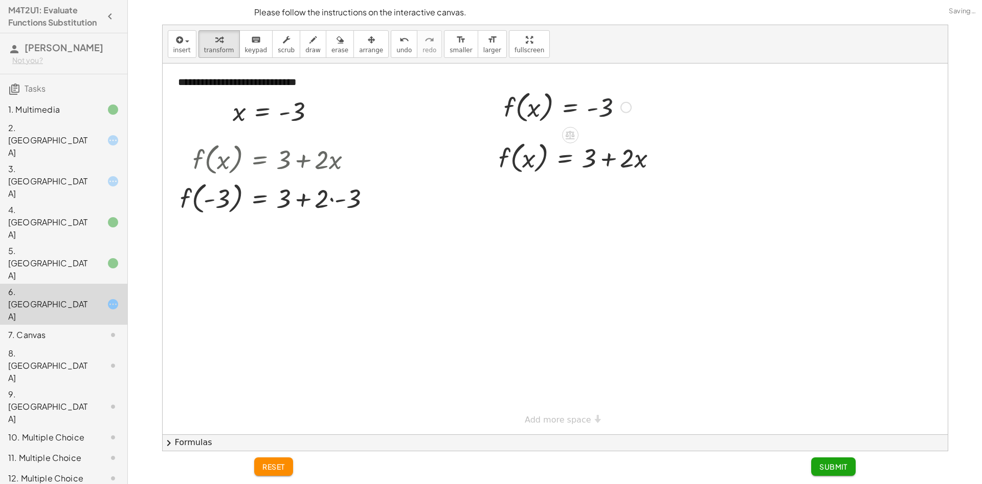
drag, startPoint x: 605, startPoint y: 117, endPoint x: 594, endPoint y: 121, distance: 12.0
click at [594, 121] on div at bounding box center [568, 106] width 138 height 39
drag, startPoint x: 602, startPoint y: 120, endPoint x: 540, endPoint y: 162, distance: 74.1
click at [540, 162] on div "**********" at bounding box center [555, 248] width 785 height 370
click at [335, 202] on div at bounding box center [279, 197] width 209 height 39
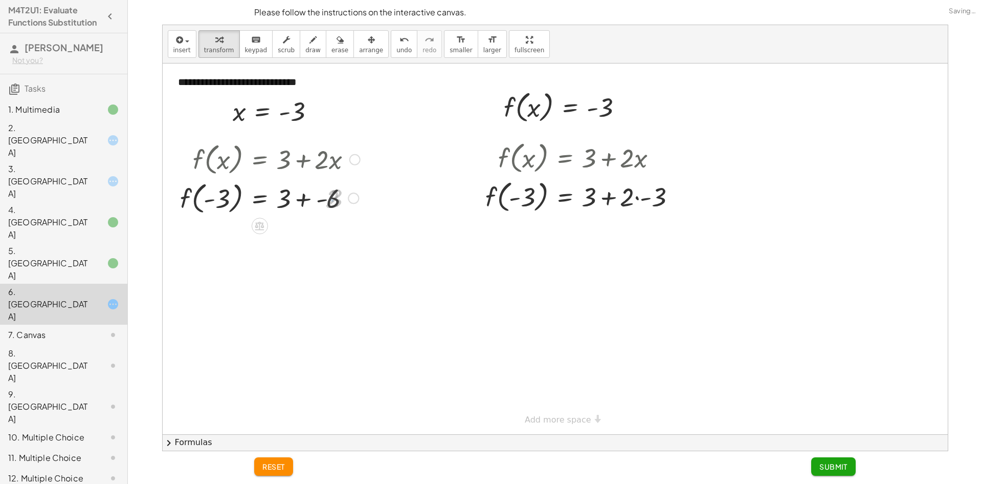
click at [330, 202] on div at bounding box center [270, 197] width 190 height 39
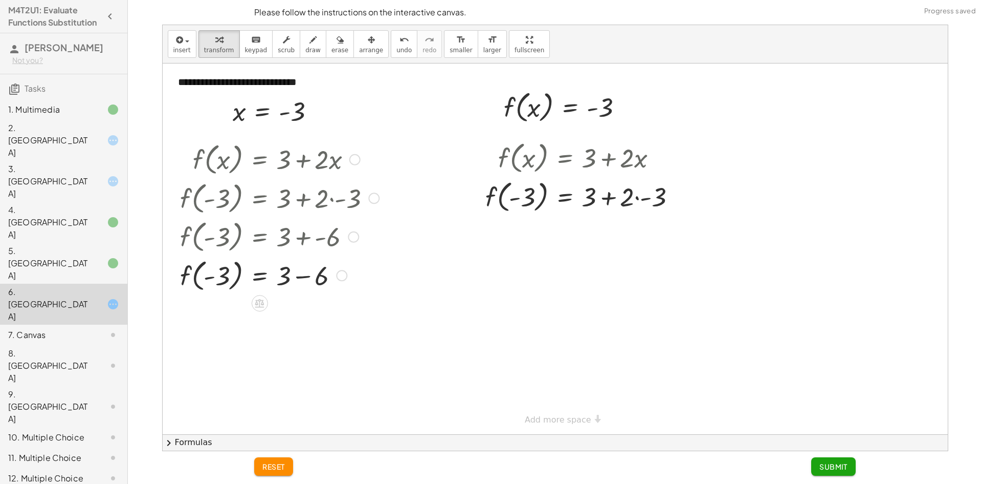
click at [312, 274] on div at bounding box center [279, 274] width 209 height 39
drag, startPoint x: 285, startPoint y: 312, endPoint x: 286, endPoint y: 317, distance: 5.2
click at [285, 316] on div at bounding box center [279, 313] width 209 height 39
drag, startPoint x: 287, startPoint y: 317, endPoint x: 233, endPoint y: 321, distance: 53.4
click at [286, 317] on div at bounding box center [279, 313] width 209 height 39
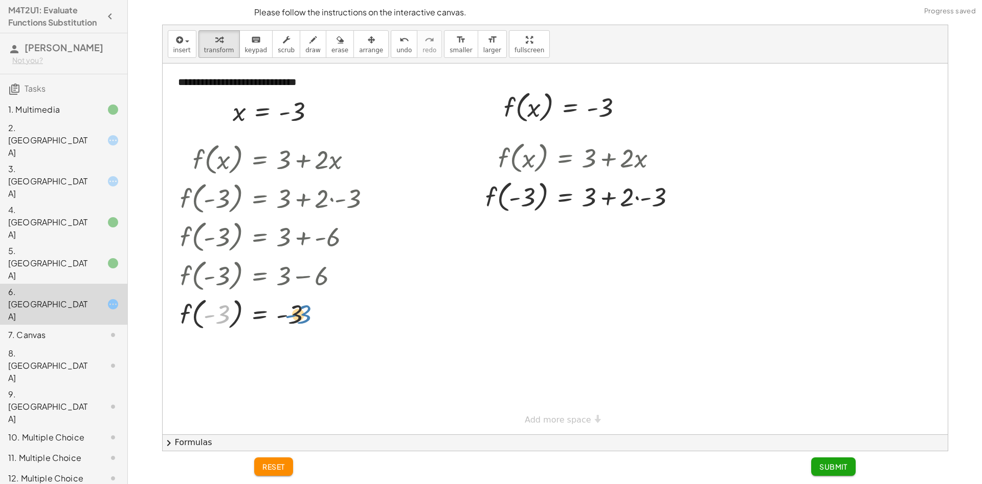
drag, startPoint x: 225, startPoint y: 313, endPoint x: 303, endPoint y: 311, distance: 78.8
click at [305, 311] on div at bounding box center [279, 313] width 209 height 39
click at [283, 316] on div at bounding box center [279, 313] width 209 height 39
click at [286, 313] on div at bounding box center [279, 313] width 209 height 39
drag, startPoint x: 270, startPoint y: 321, endPoint x: 342, endPoint y: 287, distance: 79.7
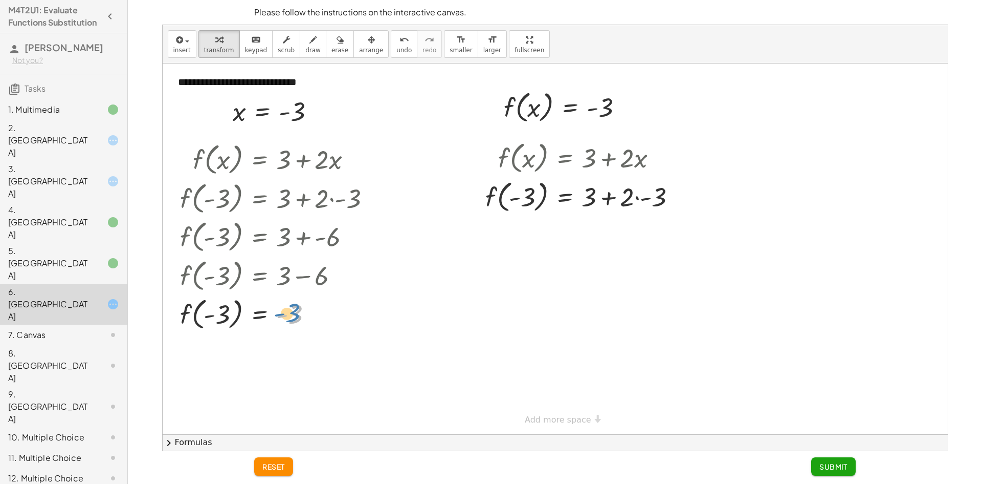
click at [301, 311] on div at bounding box center [279, 313] width 209 height 39
click at [641, 196] on div at bounding box center [584, 196] width 209 height 39
click at [608, 198] on div at bounding box center [575, 196] width 190 height 39
click at [565, 158] on div "f ( , x ) = + 3 + · 2 · x f ( , ) = + 3 + · 2 · - 3 - 3 6 − f ( , - 3 ) = + 3 +…" at bounding box center [565, 158] width 0 height 0
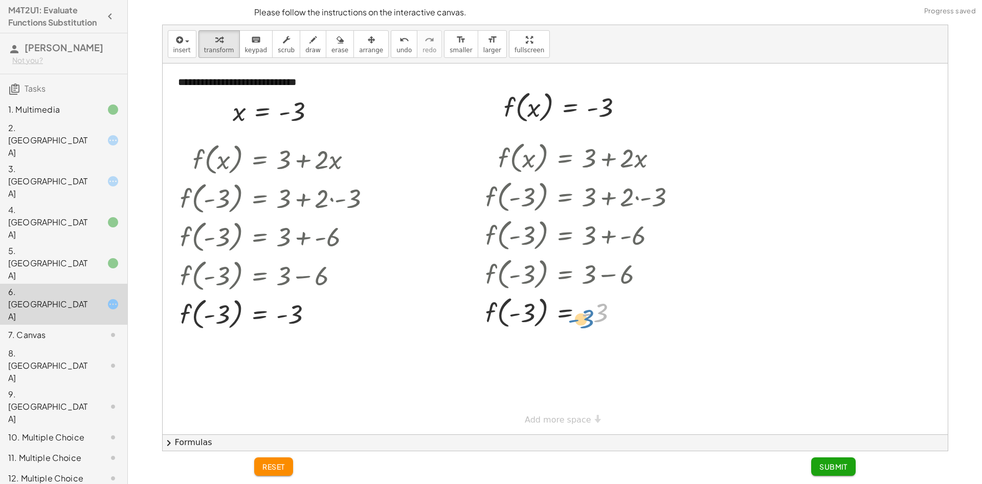
drag, startPoint x: 602, startPoint y: 322, endPoint x: 581, endPoint y: 325, distance: 21.3
click at [593, 328] on div at bounding box center [584, 311] width 209 height 39
click at [533, 312] on div at bounding box center [584, 311] width 209 height 39
drag, startPoint x: 871, startPoint y: 475, endPoint x: 856, endPoint y: 475, distance: 14.8
click at [0, 0] on div "**********" at bounding box center [0, 0] width 0 height 0
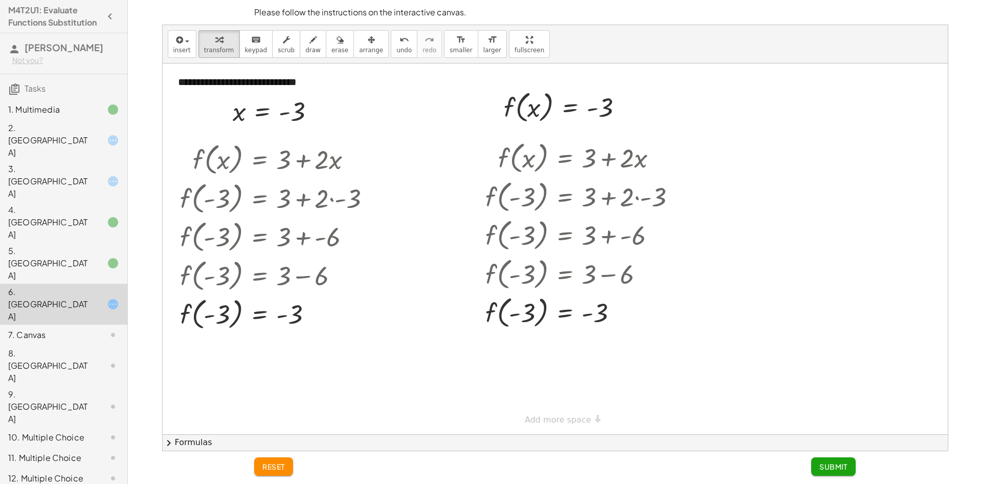
click at [839, 471] on button "Submit" at bounding box center [834, 466] width 45 height 18
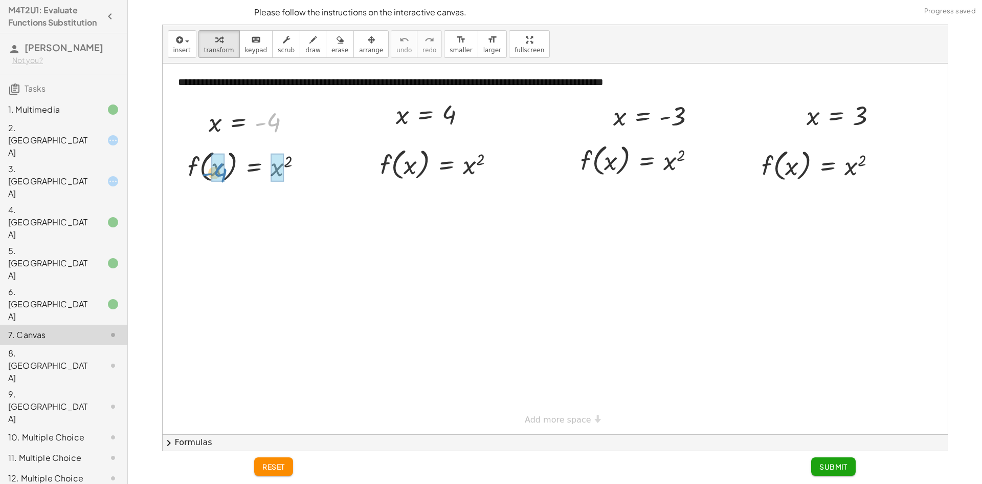
drag, startPoint x: 274, startPoint y: 123, endPoint x: 223, endPoint y: 167, distance: 67.8
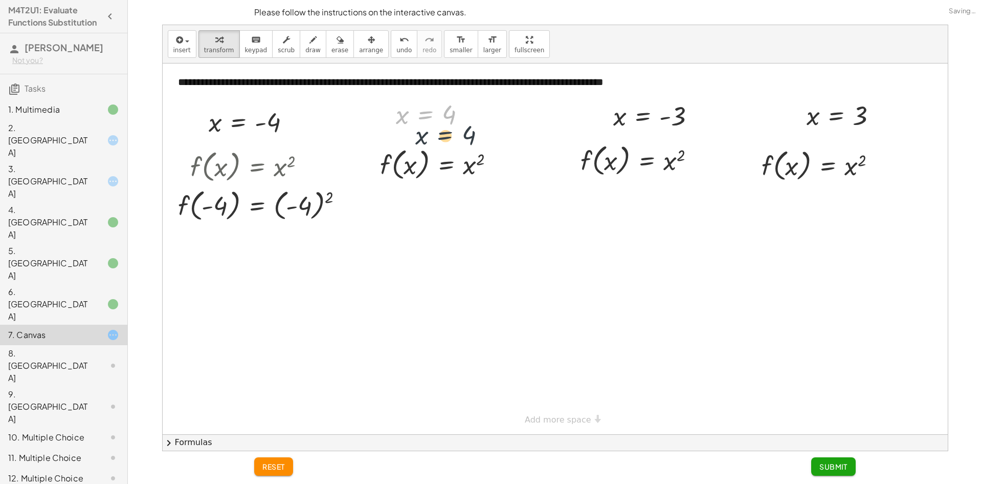
drag, startPoint x: 433, startPoint y: 113, endPoint x: 439, endPoint y: 118, distance: 7.6
click at [439, 119] on div at bounding box center [435, 114] width 89 height 34
drag, startPoint x: 448, startPoint y: 117, endPoint x: 465, endPoint y: 164, distance: 50.5
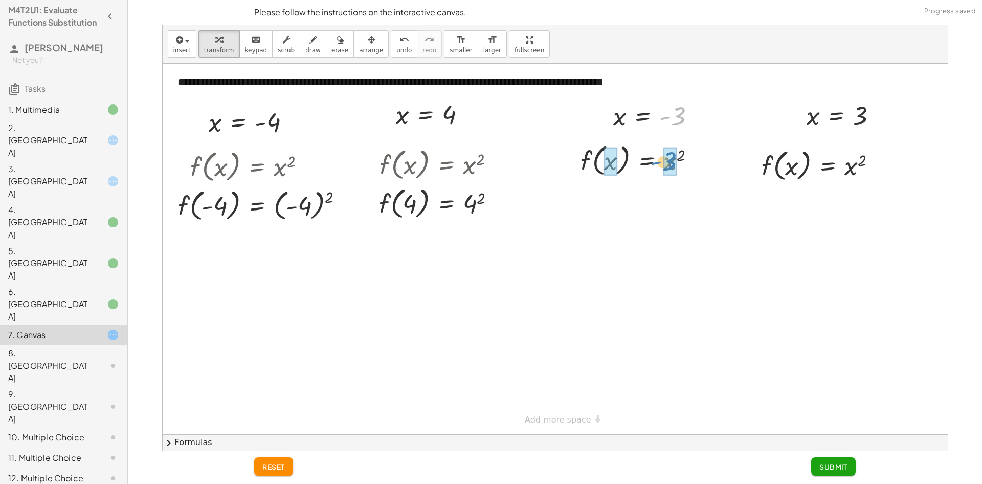
drag, startPoint x: 670, startPoint y: 130, endPoint x: 668, endPoint y: 165, distance: 34.9
drag, startPoint x: 864, startPoint y: 115, endPoint x: 851, endPoint y: 172, distance: 59.2
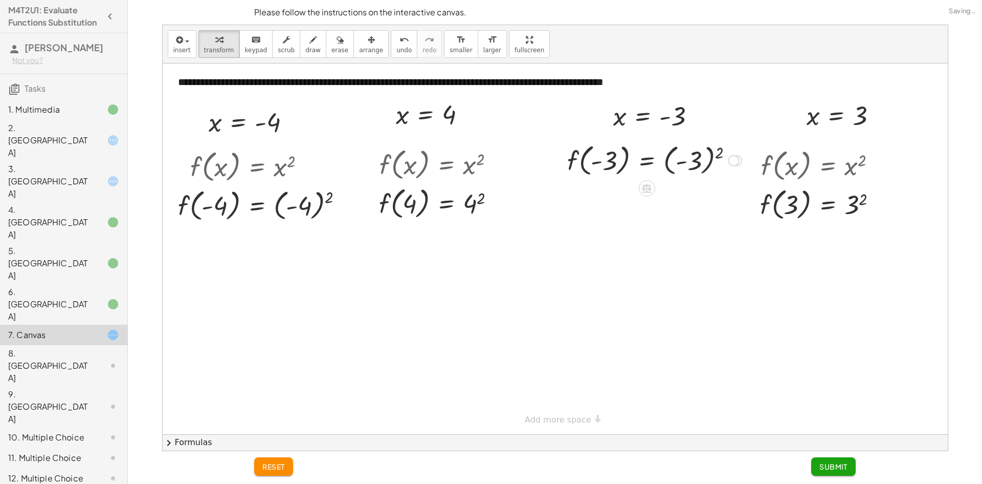
click at [702, 162] on div at bounding box center [654, 159] width 185 height 39
click at [641, 196] on div at bounding box center [654, 198] width 185 height 39
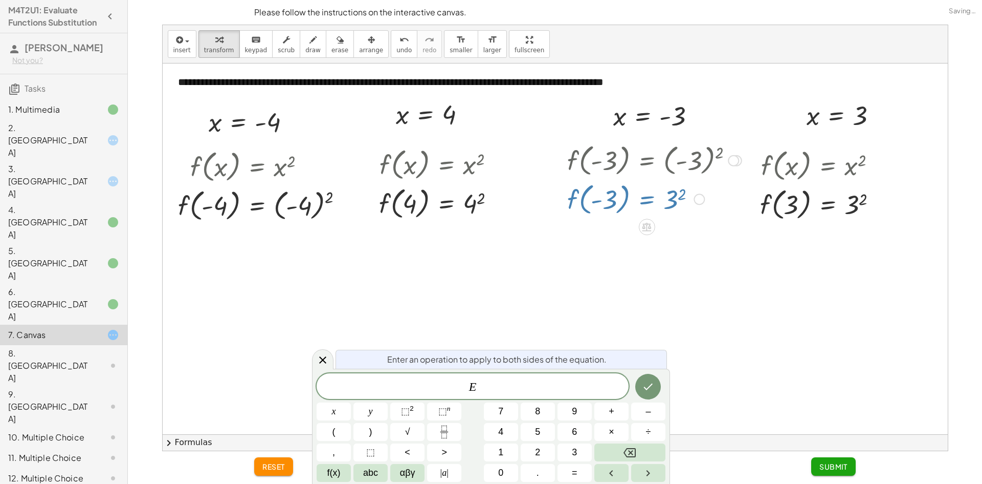
click at [608, 205] on div at bounding box center [654, 198] width 185 height 39
click at [320, 338] on div at bounding box center [555, 248] width 785 height 370
click at [325, 356] on icon at bounding box center [323, 360] width 12 height 12
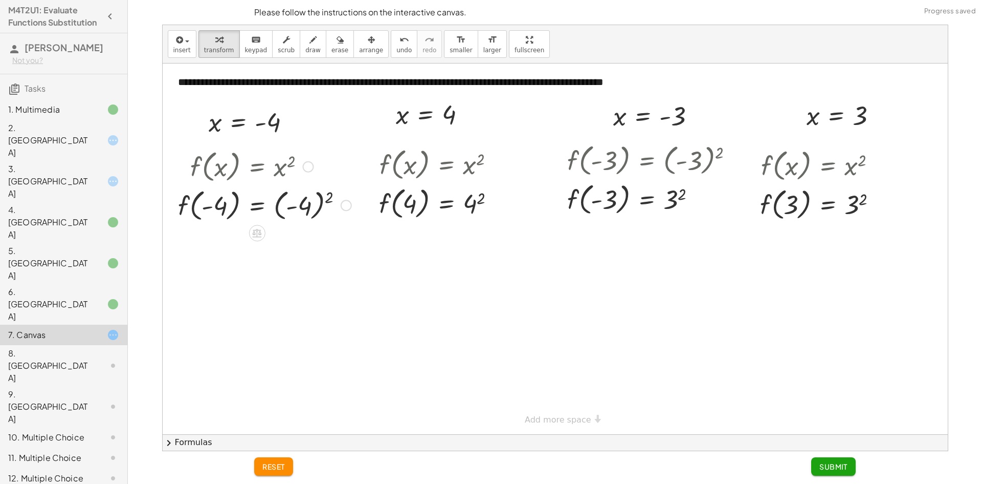
click at [307, 200] on div at bounding box center [265, 204] width 184 height 39
click at [468, 206] on div at bounding box center [441, 202] width 135 height 39
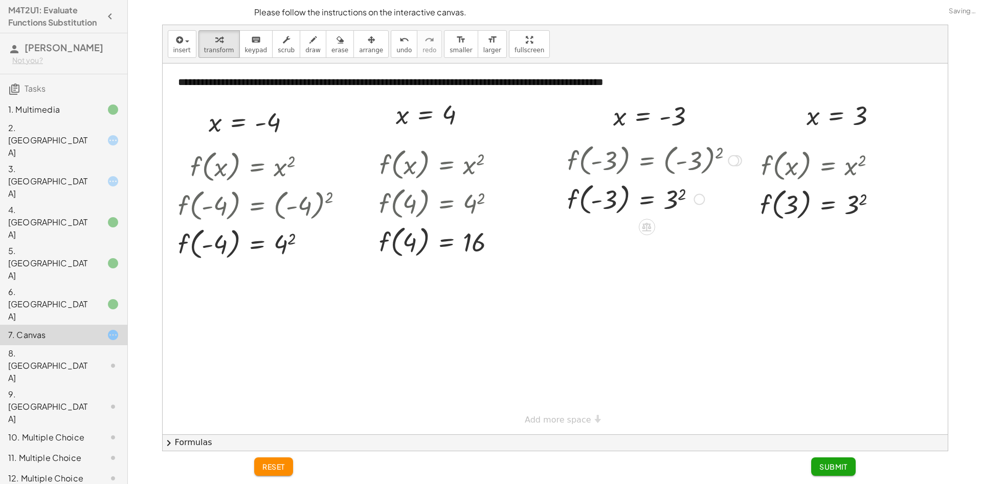
click at [670, 203] on div at bounding box center [654, 198] width 185 height 39
click at [856, 200] on div at bounding box center [823, 203] width 136 height 39
click at [291, 242] on div at bounding box center [265, 243] width 184 height 39
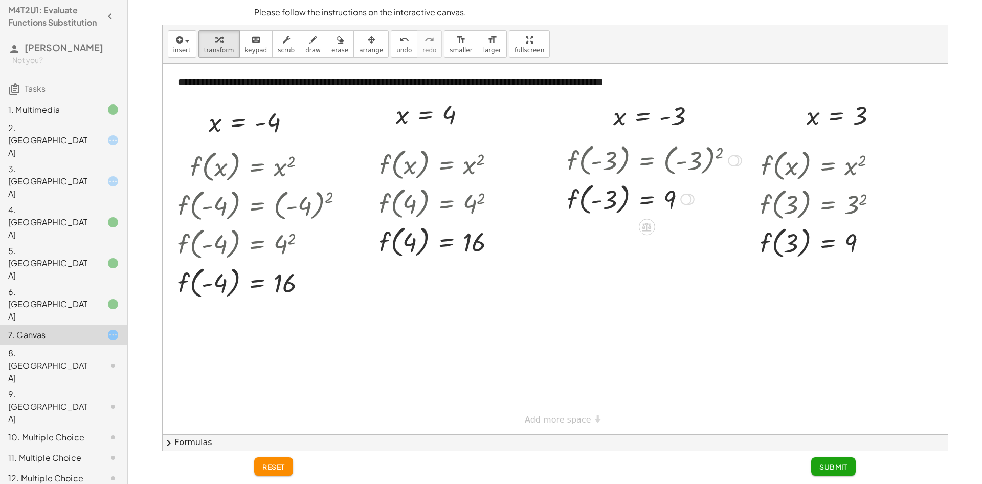
click at [699, 159] on div at bounding box center [654, 159] width 185 height 39
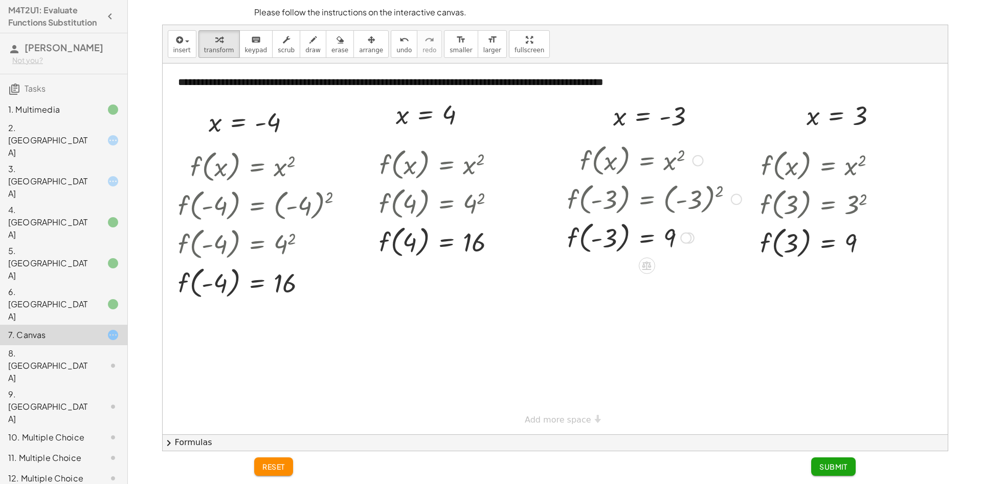
drag, startPoint x: 730, startPoint y: 163, endPoint x: 706, endPoint y: 291, distance: 130.2
click at [715, 294] on div "**********" at bounding box center [555, 248] width 785 height 370
drag, startPoint x: 276, startPoint y: 296, endPoint x: 282, endPoint y: 283, distance: 14.0
click at [277, 291] on div at bounding box center [265, 281] width 184 height 39
click at [279, 288] on div at bounding box center [265, 281] width 184 height 39
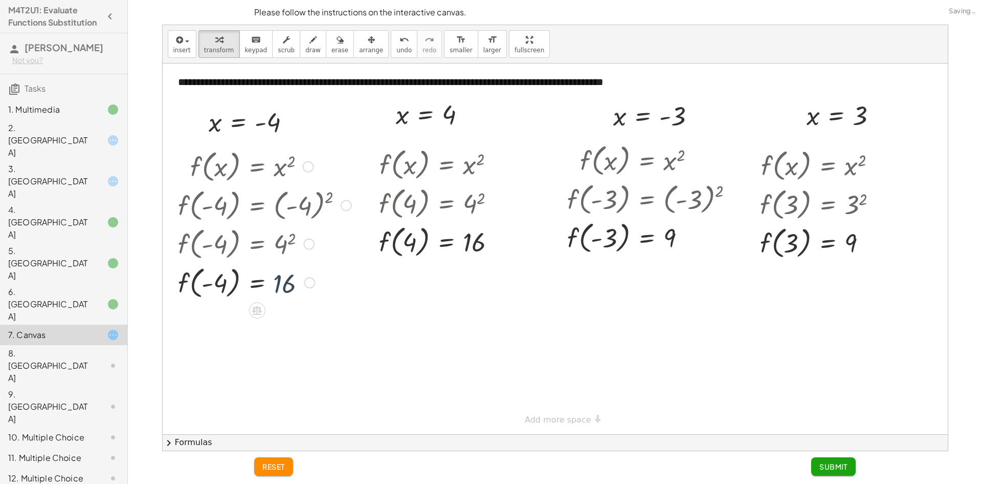
click at [283, 236] on div at bounding box center [264, 243] width 183 height 39
click at [286, 240] on div at bounding box center [264, 243] width 183 height 39
click at [280, 241] on div at bounding box center [264, 243] width 183 height 39
click at [287, 238] on div at bounding box center [264, 243] width 183 height 39
click at [475, 243] on div at bounding box center [442, 241] width 136 height 39
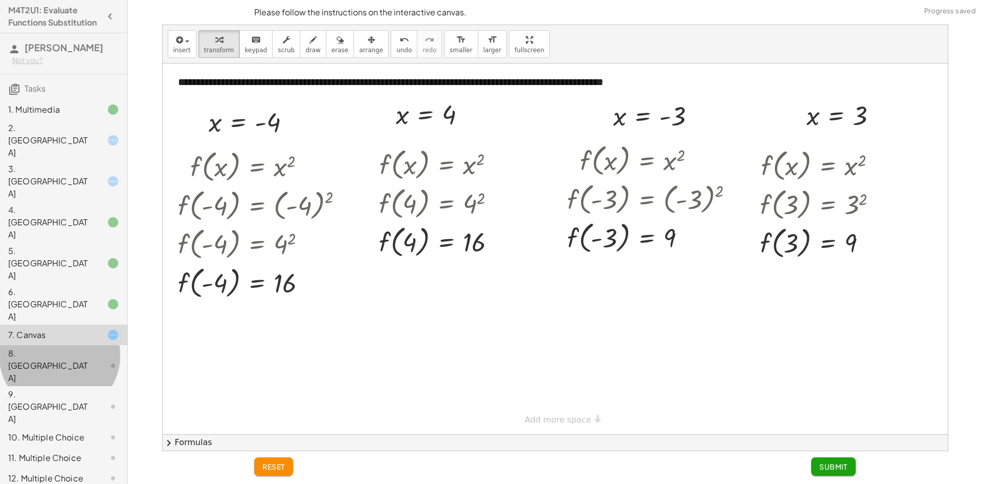
click at [92, 427] on div "8. [GEOGRAPHIC_DATA]" at bounding box center [63, 437] width 127 height 20
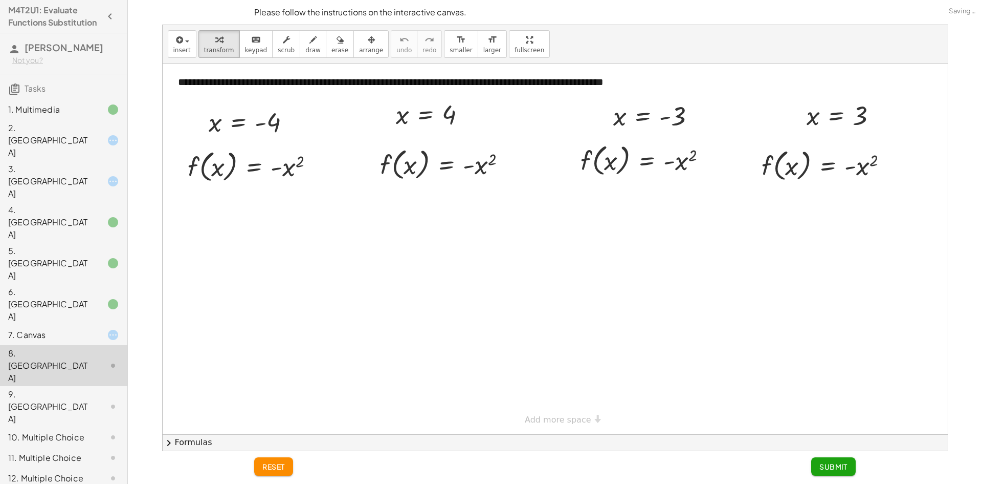
click at [94, 329] on div at bounding box center [105, 335] width 29 height 12
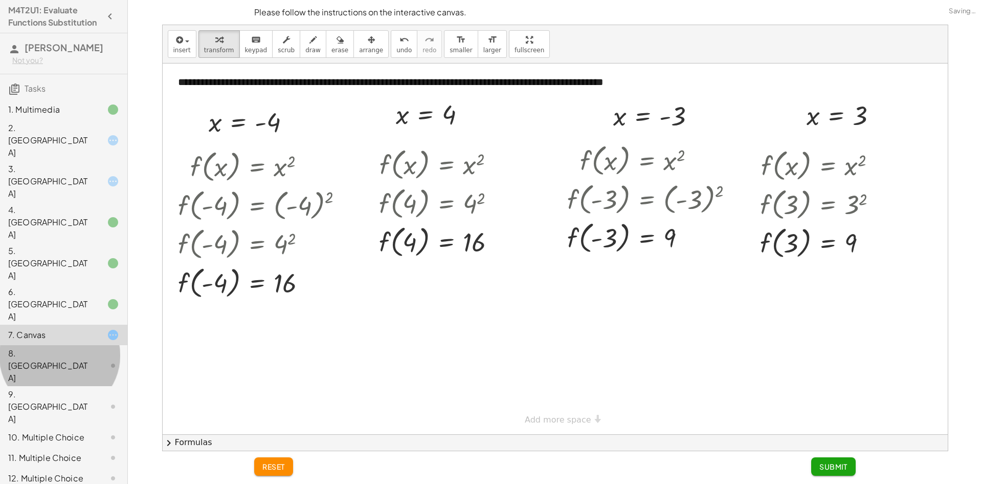
click at [96, 359] on div at bounding box center [105, 365] width 29 height 12
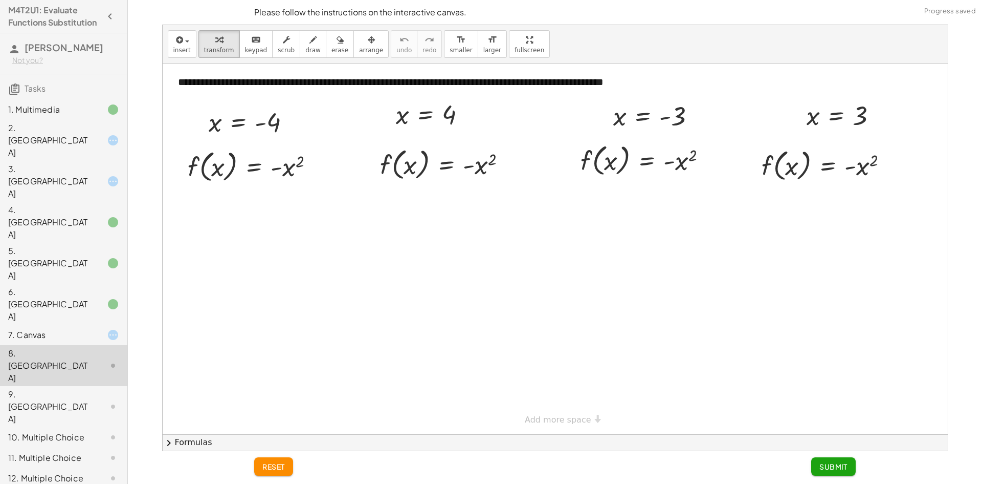
click at [107, 386] on div "7. Canvas" at bounding box center [63, 406] width 127 height 41
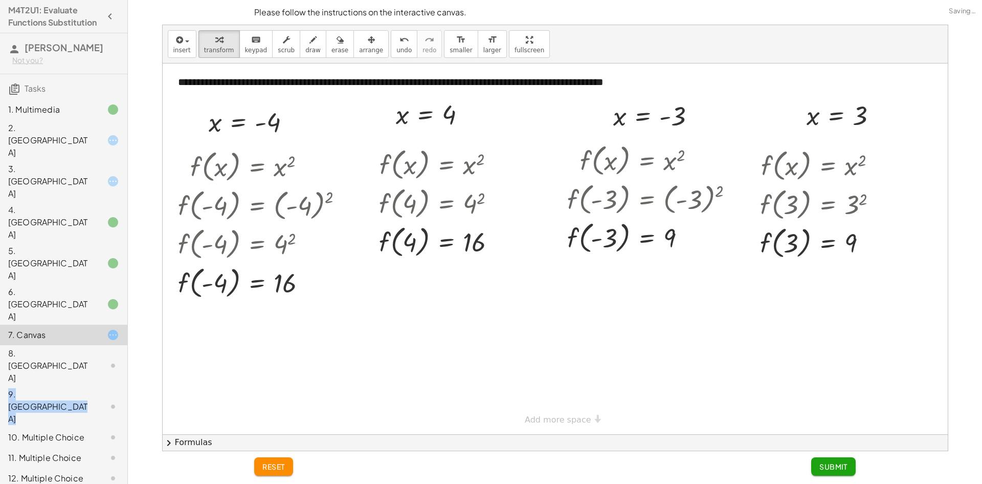
drag, startPoint x: 98, startPoint y: 275, endPoint x: 93, endPoint y: 280, distance: 7.6
click at [93, 280] on div "1. Multimedia 2. Canvas 3. Canvas 4. Canvas 5. Canvas 6. Canvas 7. Canvas 8. Ca…" at bounding box center [63, 426] width 127 height 663
click at [80, 431] on div "10. Multiple Choice" at bounding box center [49, 437] width 82 height 12
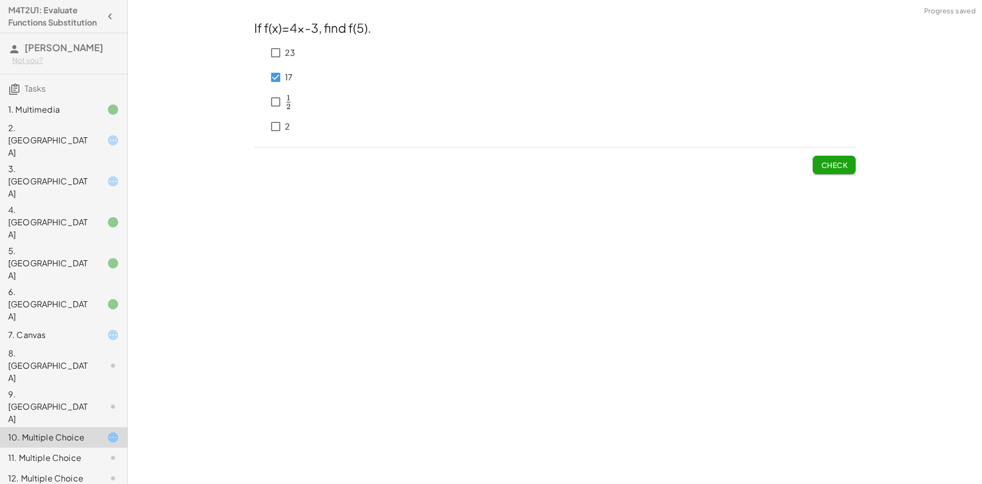
click at [0, 0] on div "If f(x)=4x-3, find f(5). 23 17 ﻿ 1 2 \frac{1}{2} 2 1 ​ ﻿ 2 Check" at bounding box center [0, 0] width 0 height 0
click at [840, 165] on span "Check" at bounding box center [834, 164] width 27 height 9
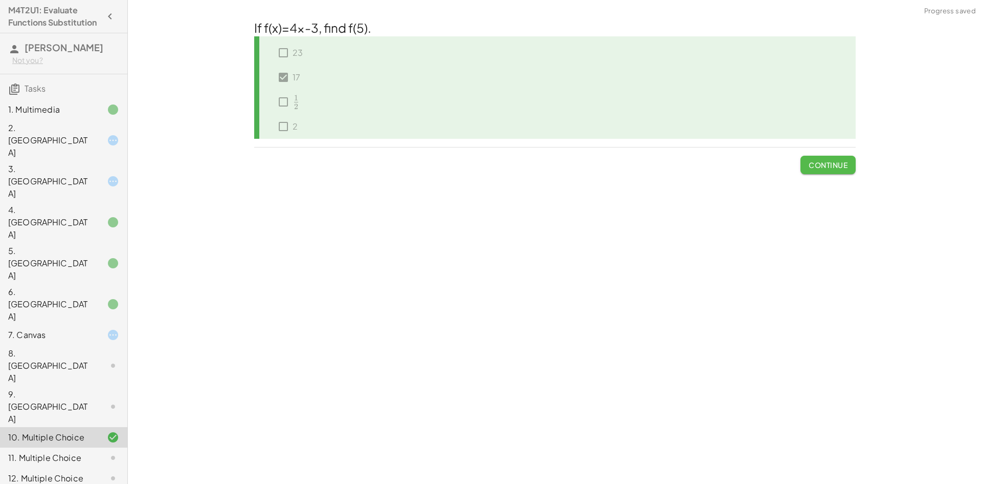
click at [841, 165] on span "Continue" at bounding box center [828, 164] width 39 height 9
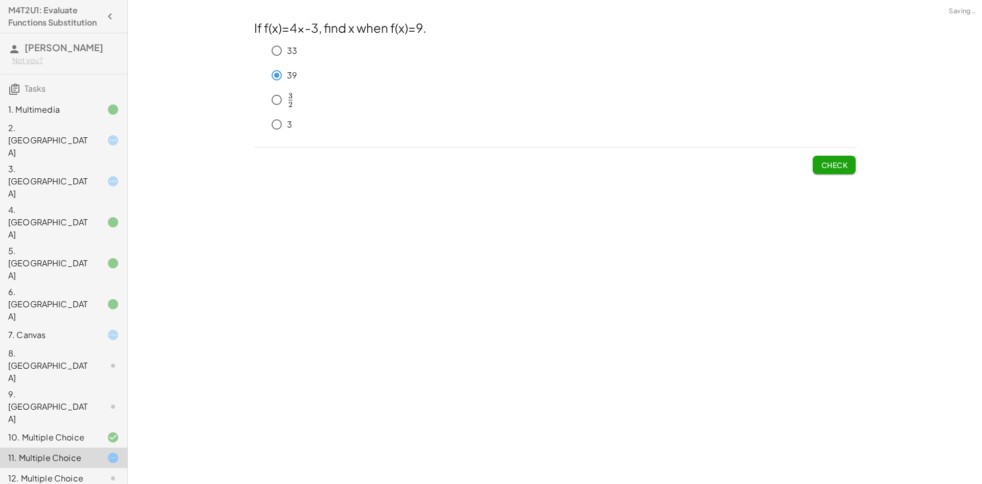
click at [824, 171] on button "Check" at bounding box center [834, 165] width 43 height 18
click at [854, 171] on button "Check" at bounding box center [834, 165] width 43 height 18
click at [837, 163] on span "Check" at bounding box center [834, 164] width 27 height 9
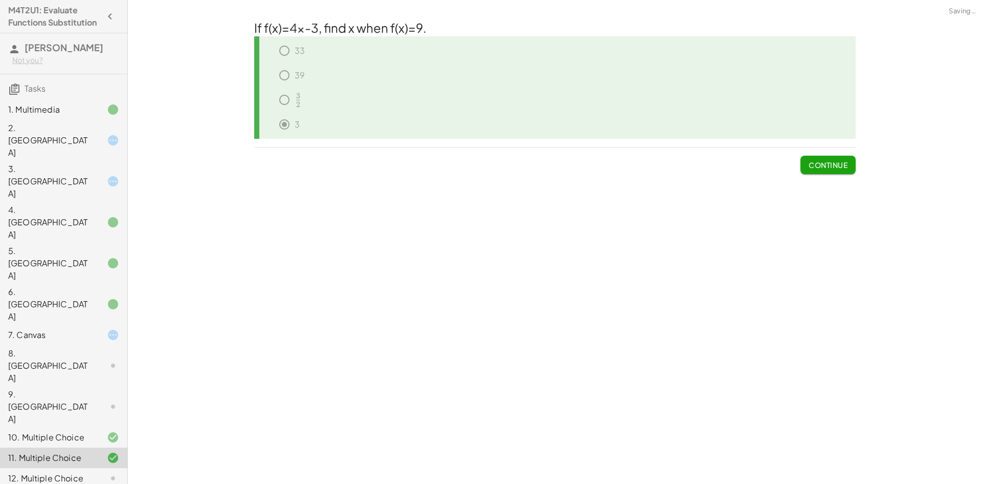
click at [833, 163] on span "Continue" at bounding box center [828, 164] width 39 height 9
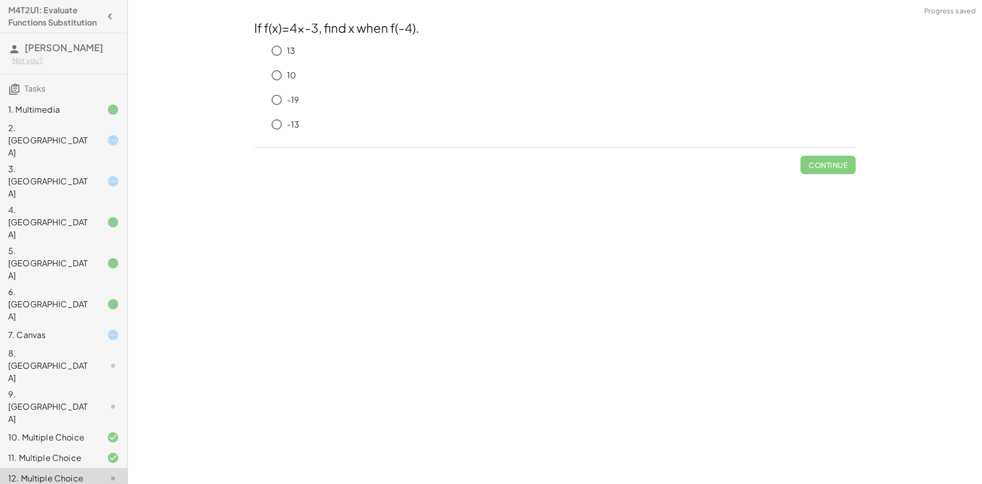
click at [288, 61] on div "13" at bounding box center [555, 52] width 602 height 25
click at [835, 163] on span "Check" at bounding box center [834, 164] width 27 height 9
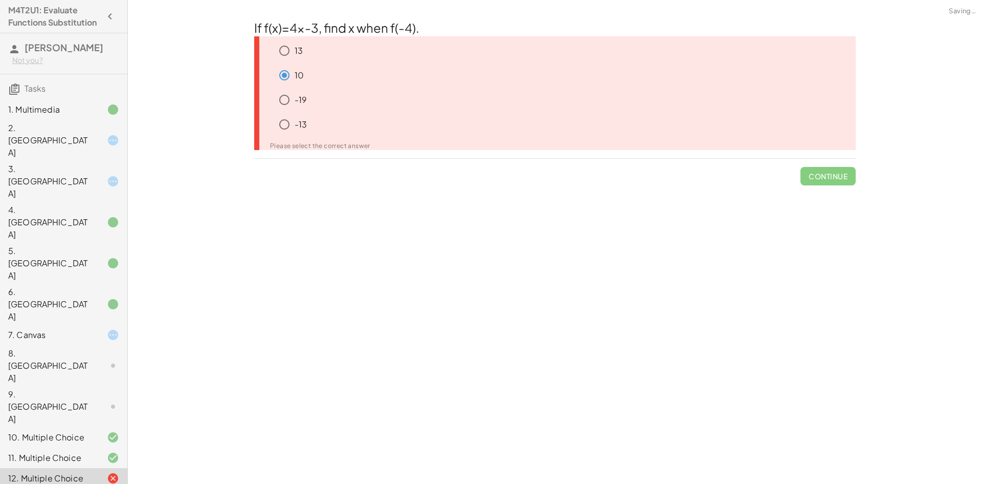
click at [333, 133] on div "-13" at bounding box center [565, 124] width 582 height 20
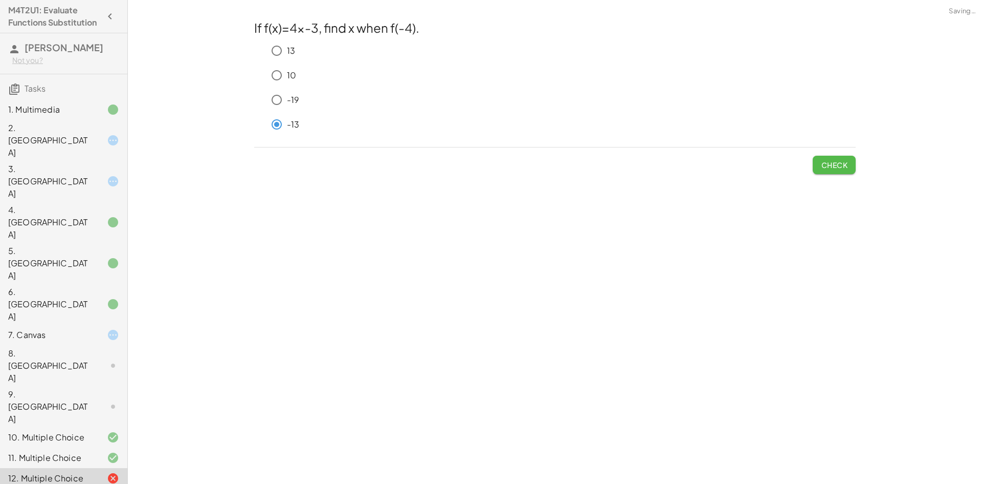
click at [844, 169] on span "Check" at bounding box center [834, 164] width 27 height 9
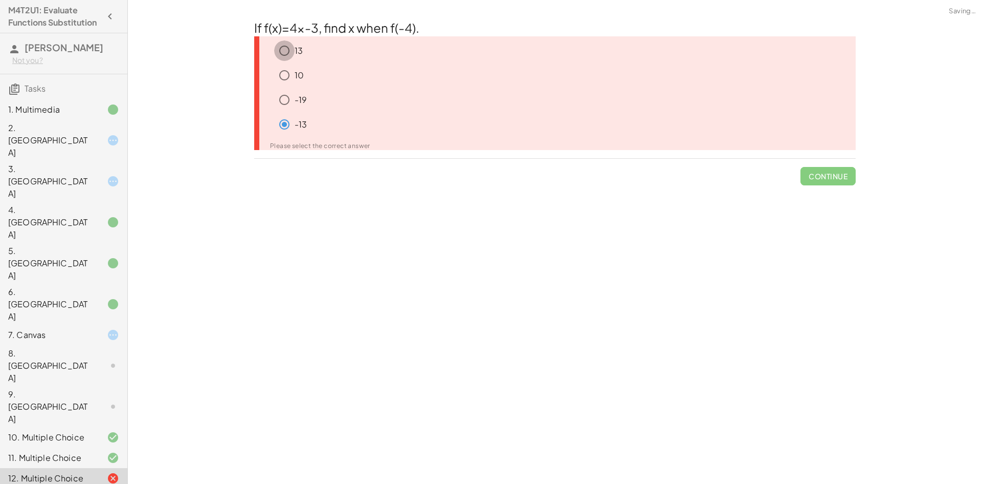
click at [295, 43] on div "13" at bounding box center [565, 50] width 582 height 20
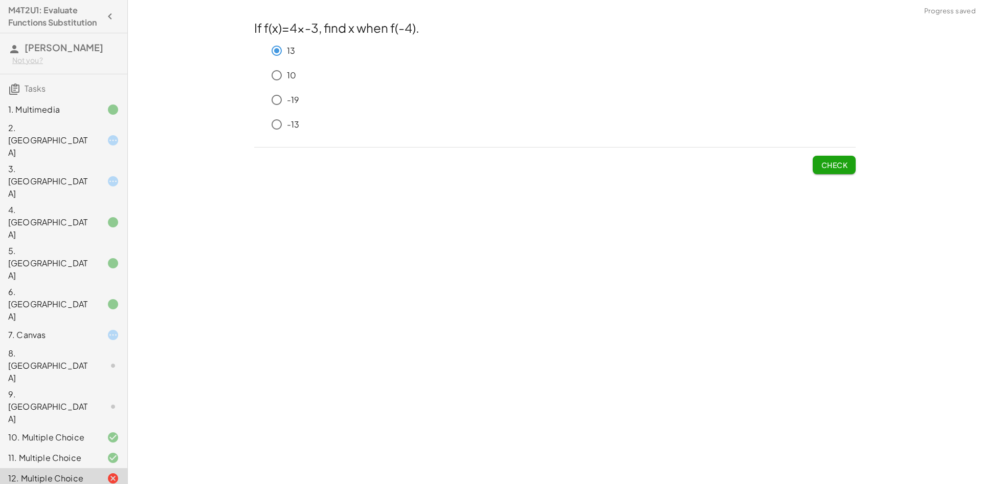
click at [830, 170] on button "Check" at bounding box center [834, 165] width 43 height 18
click at [826, 161] on span "Check" at bounding box center [834, 164] width 27 height 9
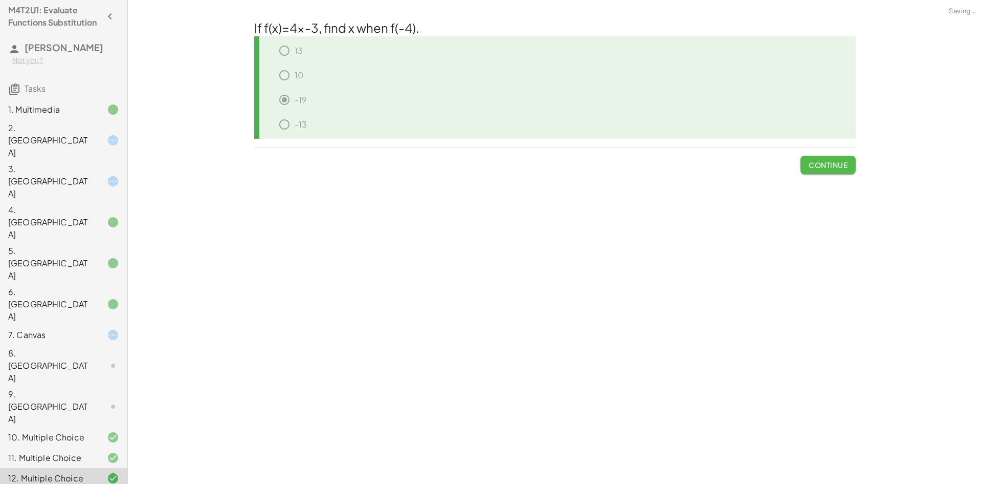
click at [825, 157] on button "Continue" at bounding box center [828, 165] width 55 height 18
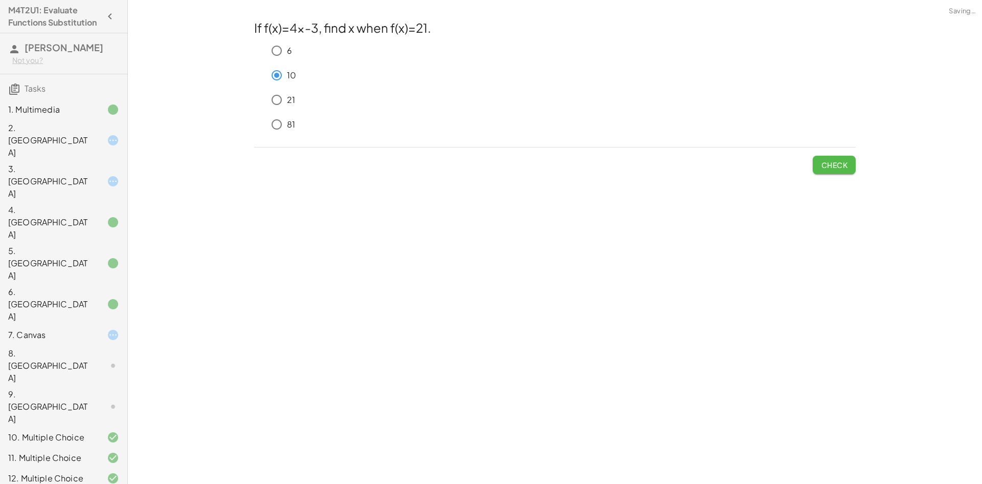
click at [840, 169] on span "Check" at bounding box center [834, 164] width 27 height 9
click at [835, 168] on span "Check" at bounding box center [834, 164] width 27 height 9
click at [836, 163] on span "Check" at bounding box center [834, 164] width 27 height 9
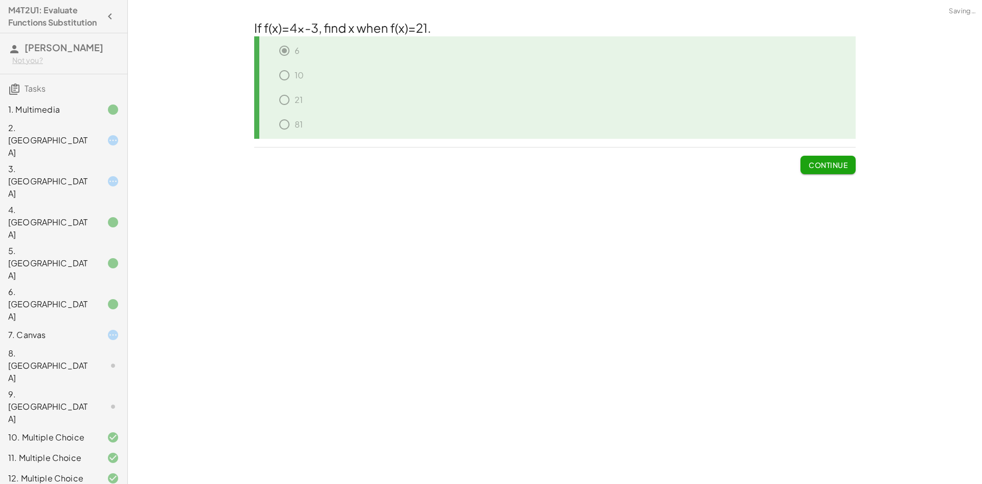
click at [0, 0] on div "If f(x)=4x-3, find x when f(x)=21. 6 10 21 81 Continue" at bounding box center [0, 0] width 0 height 0
click at [836, 171] on button "Continue" at bounding box center [828, 165] width 55 height 18
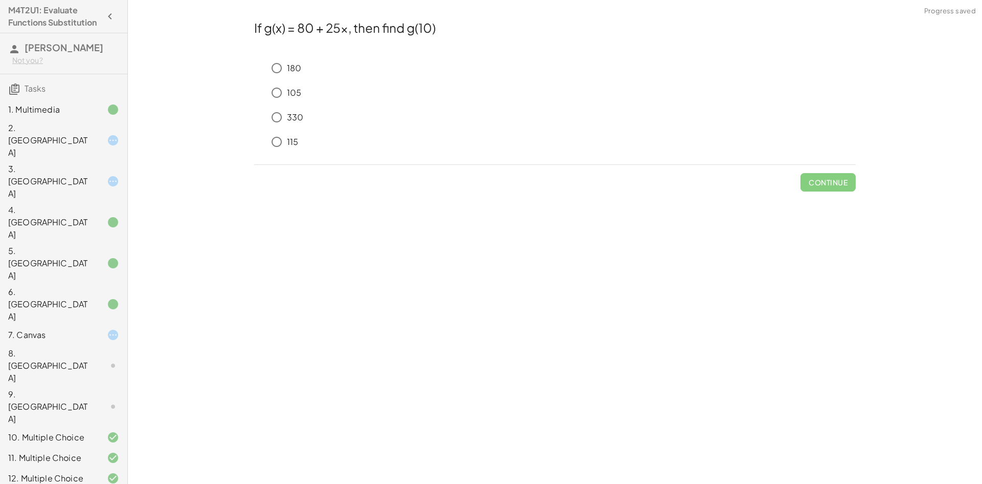
click at [78, 388] on div "9. [GEOGRAPHIC_DATA]" at bounding box center [49, 406] width 82 height 37
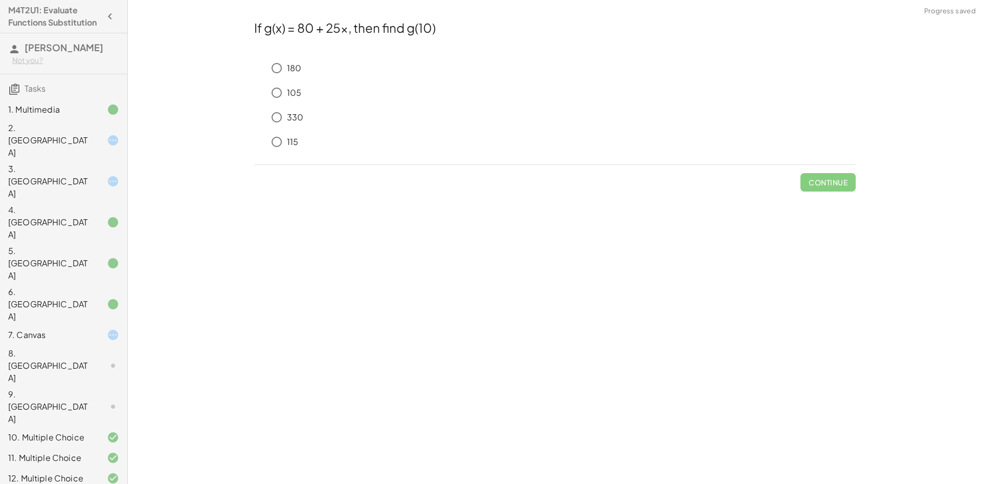
click at [287, 94] on p "105" at bounding box center [294, 93] width 14 height 12
click at [824, 182] on span "Check" at bounding box center [834, 182] width 27 height 9
click at [851, 181] on button "Check" at bounding box center [834, 182] width 43 height 18
click at [833, 183] on span "Check" at bounding box center [834, 182] width 27 height 9
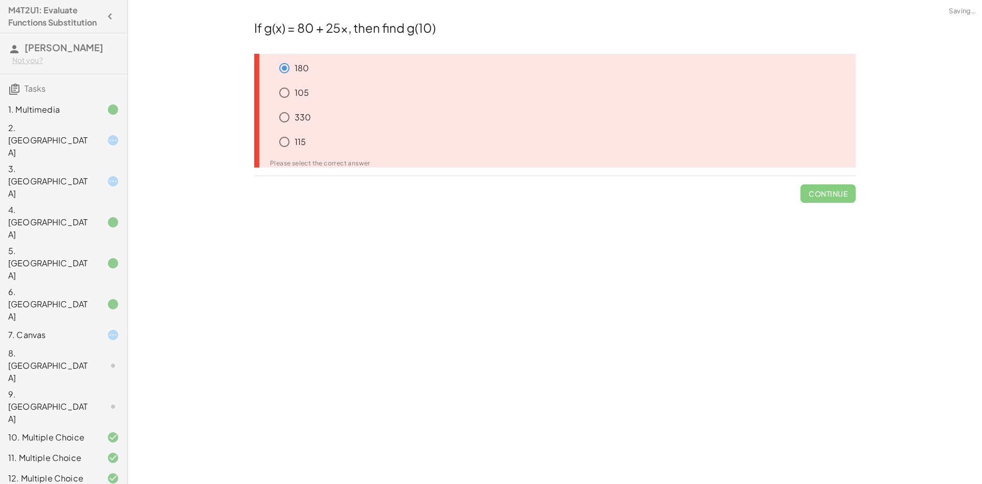
drag, startPoint x: 346, startPoint y: 115, endPoint x: 339, endPoint y: 116, distance: 7.2
click at [344, 117] on div "330" at bounding box center [565, 117] width 582 height 20
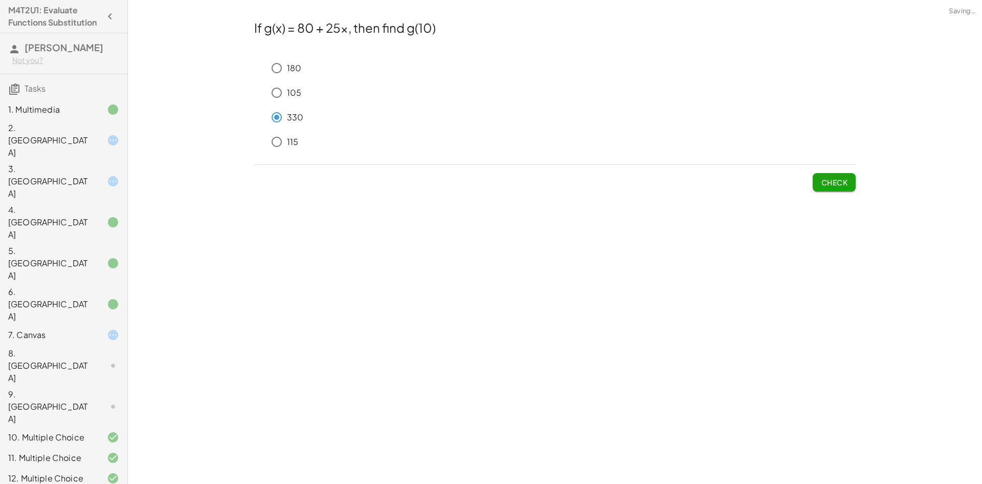
click at [828, 178] on span "Check" at bounding box center [834, 182] width 27 height 9
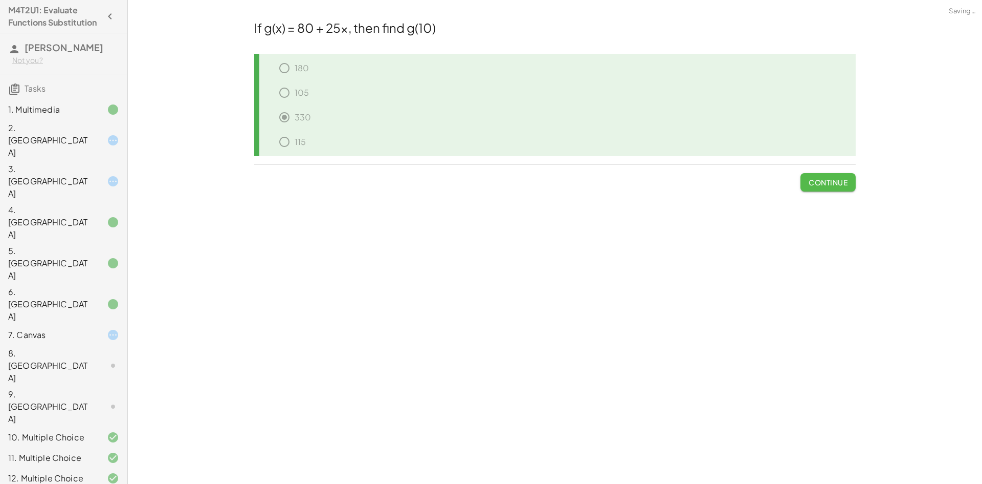
click at [822, 183] on span "Continue" at bounding box center [828, 182] width 39 height 9
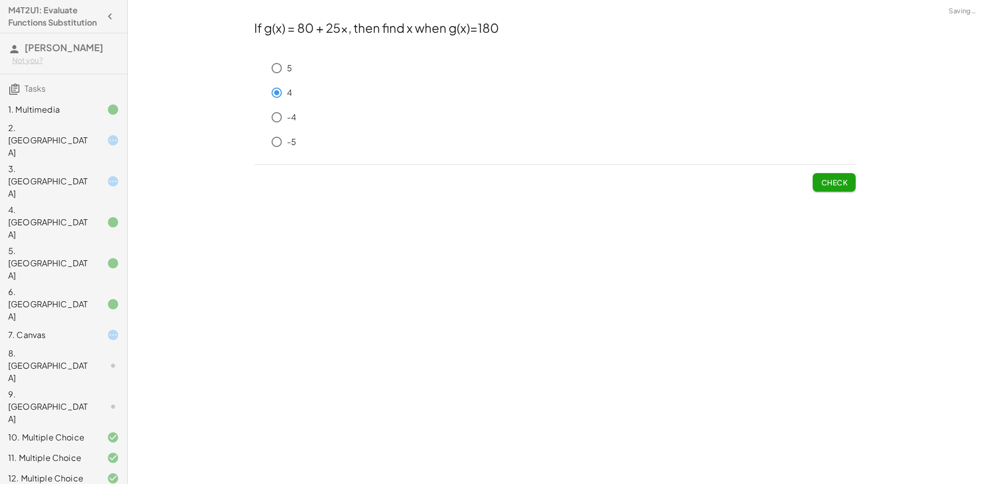
click at [851, 189] on button "Check" at bounding box center [834, 182] width 43 height 18
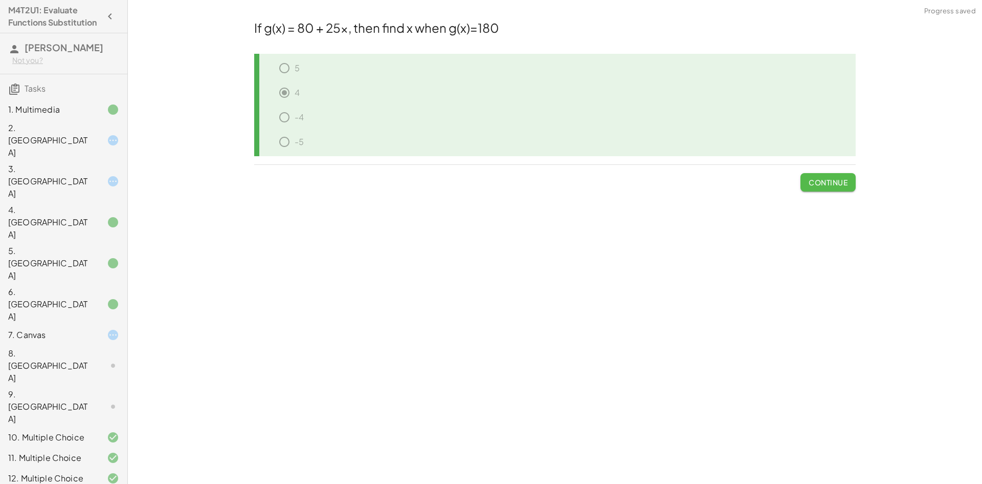
click at [838, 182] on span "Continue" at bounding box center [828, 182] width 39 height 9
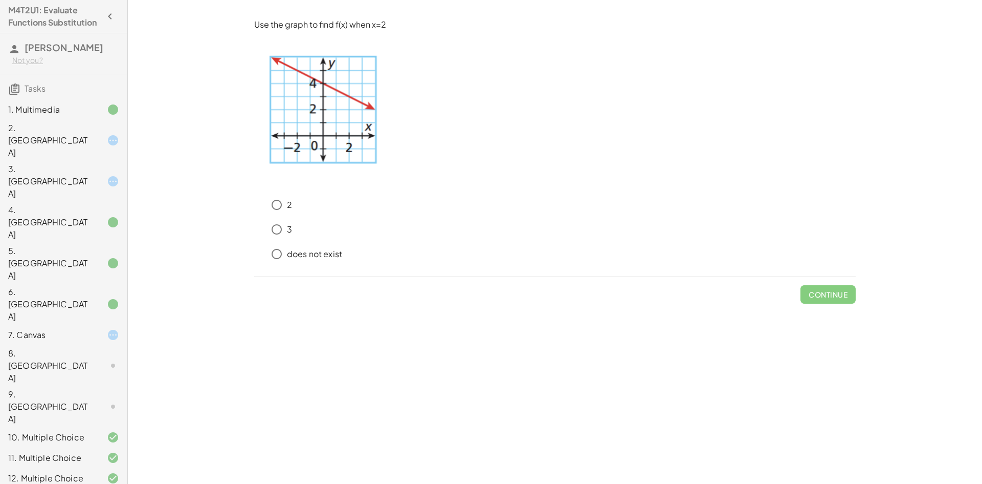
click at [338, 207] on div "2" at bounding box center [561, 204] width 589 height 20
click at [832, 279] on span "Check" at bounding box center [834, 290] width 43 height 27
click at [832, 291] on span "Check" at bounding box center [834, 294] width 27 height 9
click at [826, 294] on span "Check" at bounding box center [834, 294] width 27 height 9
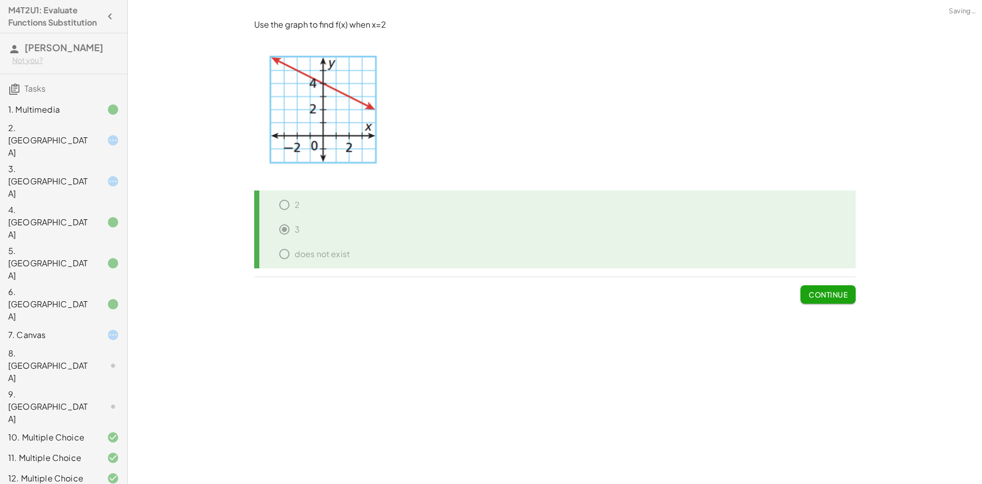
click at [826, 294] on span "Continue" at bounding box center [828, 294] width 39 height 9
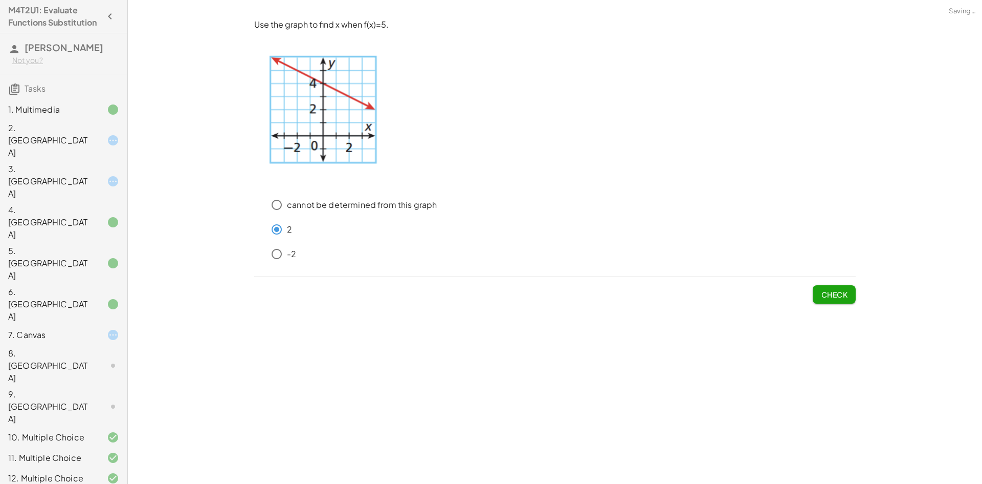
click at [268, 253] on div "-2" at bounding box center [555, 256] width 602 height 25
click at [312, 248] on div "-2" at bounding box center [561, 254] width 589 height 20
click at [270, 243] on div "2" at bounding box center [555, 231] width 602 height 25
click at [0, 0] on div "Use the graph to find x when f(x)=5. cannot be determined from this graph 2 -2 …" at bounding box center [0, 0] width 0 height 0
click at [843, 292] on span "Check" at bounding box center [834, 294] width 27 height 9
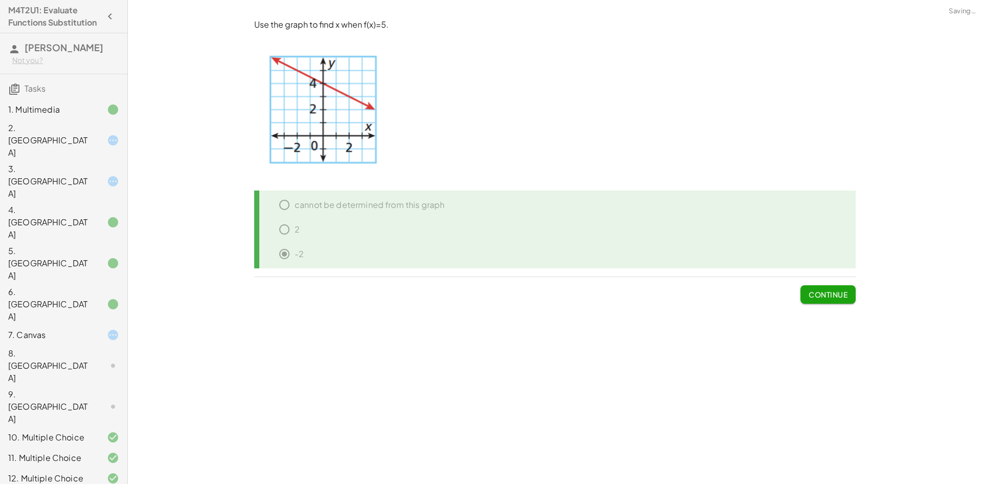
click at [843, 292] on span "Continue" at bounding box center [828, 294] width 39 height 9
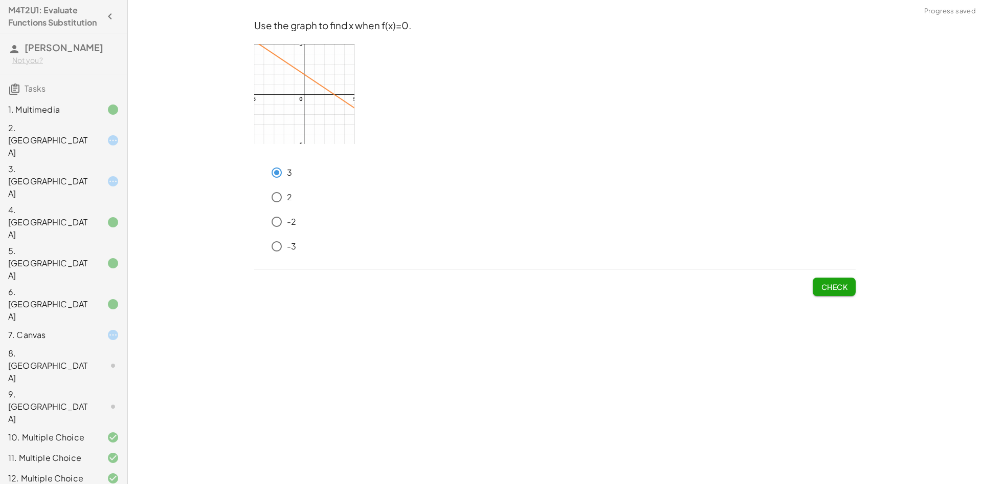
click at [818, 286] on button "Check" at bounding box center [834, 286] width 43 height 18
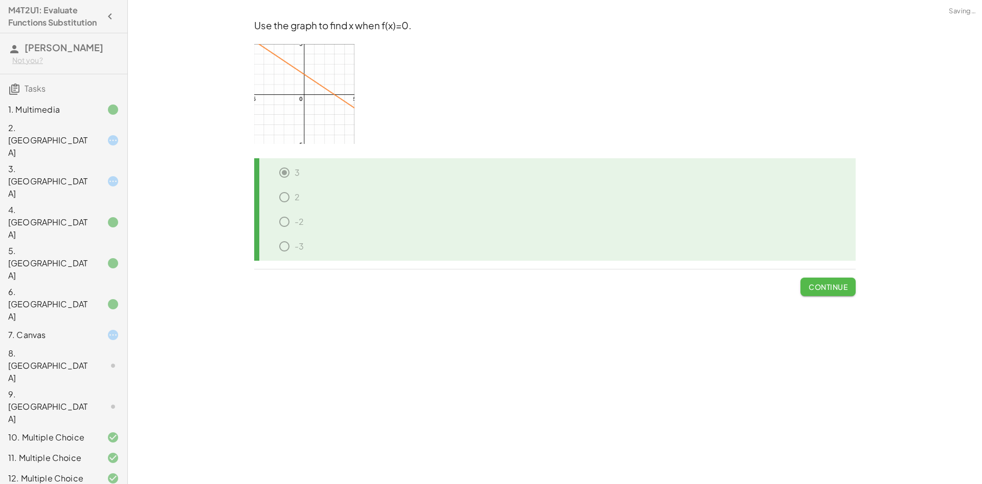
click at [818, 286] on span "Continue" at bounding box center [828, 286] width 39 height 9
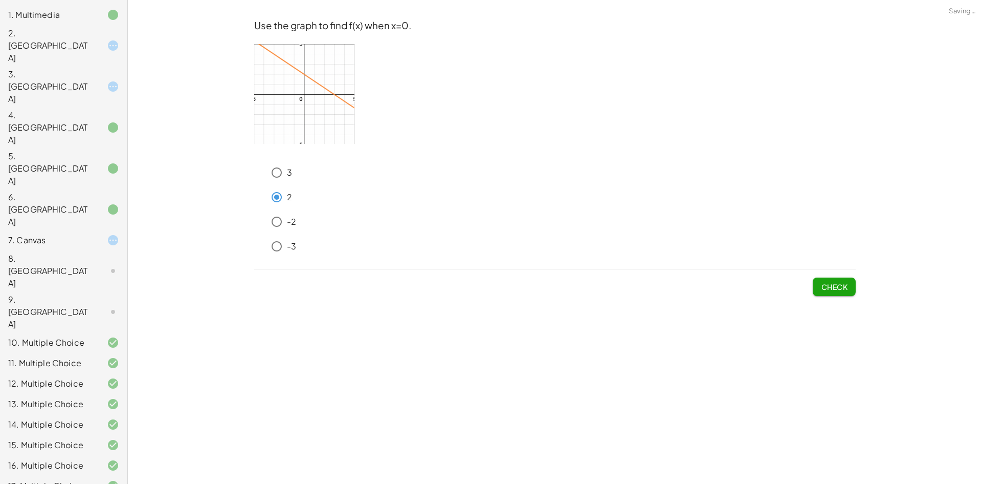
scroll to position [193, 0]
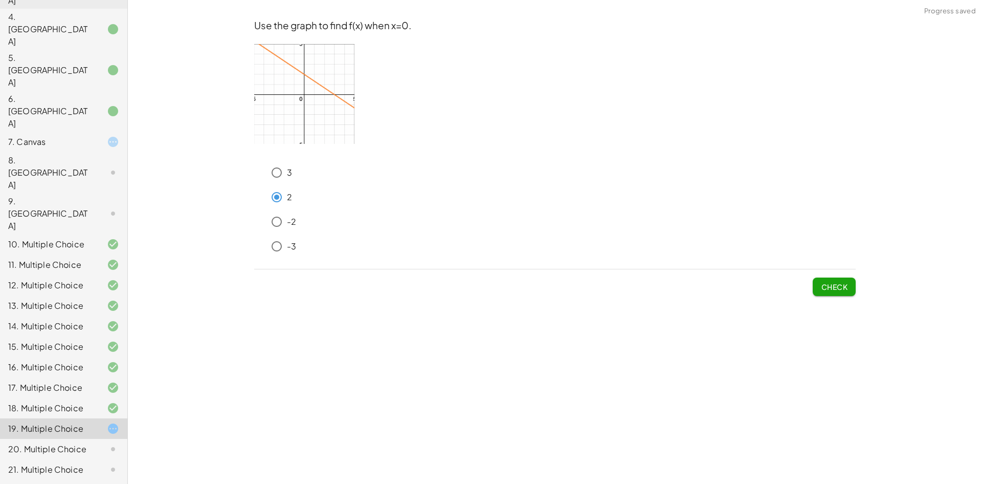
click at [297, 245] on div "-3" at bounding box center [561, 246] width 589 height 20
click at [292, 246] on p "-3" at bounding box center [291, 246] width 9 height 12
drag, startPoint x: 842, startPoint y: 294, endPoint x: 836, endPoint y: 296, distance: 6.3
click at [0, 0] on div "Use the graph to find f(x) when x=0. 3 2 -2 -3 Check" at bounding box center [0, 0] width 0 height 0
click at [838, 288] on span "Check" at bounding box center [834, 286] width 27 height 9
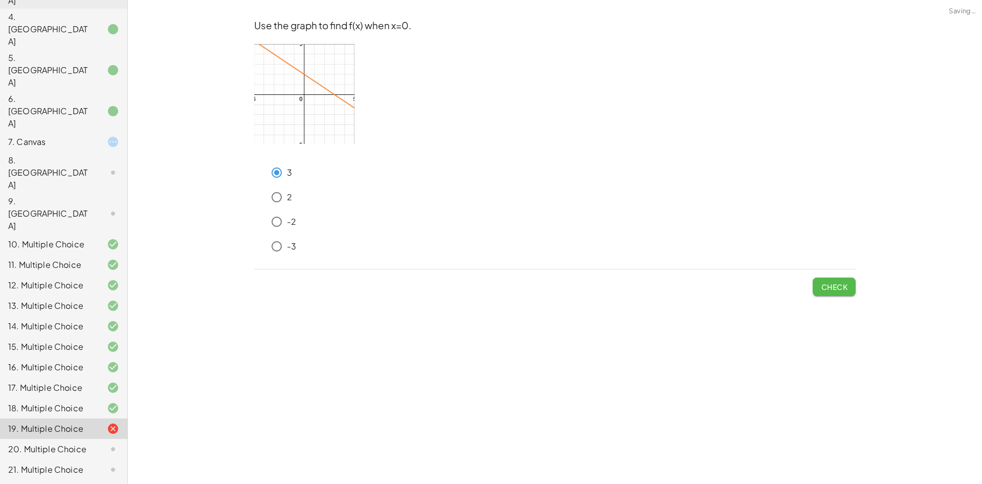
click at [848, 295] on button "Check" at bounding box center [834, 286] width 43 height 18
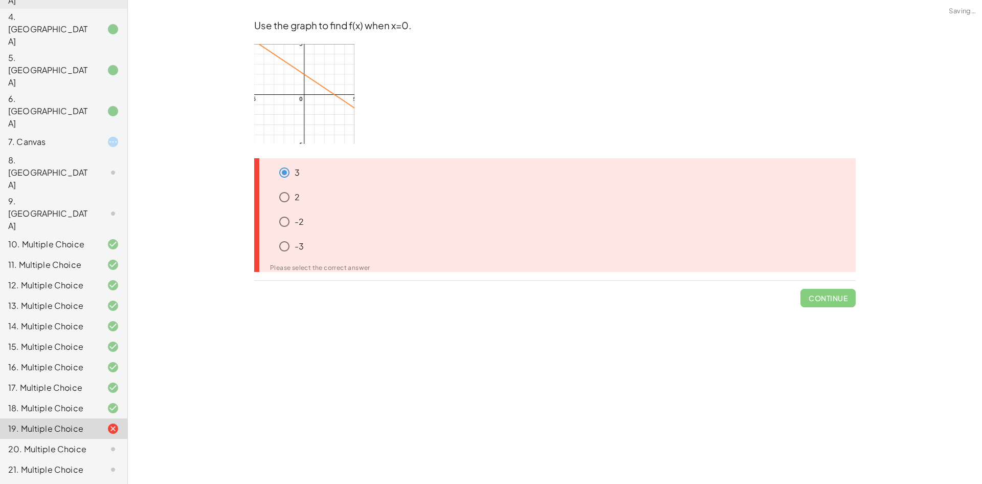
click at [303, 226] on p "-2" at bounding box center [299, 222] width 9 height 12
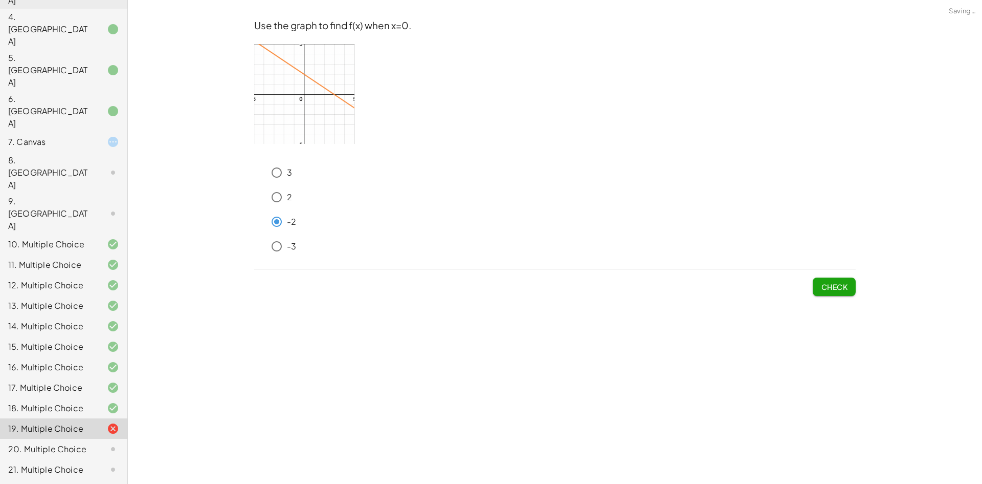
click at [829, 284] on span "Check" at bounding box center [834, 286] width 27 height 9
click at [841, 286] on span "Check" at bounding box center [834, 286] width 27 height 9
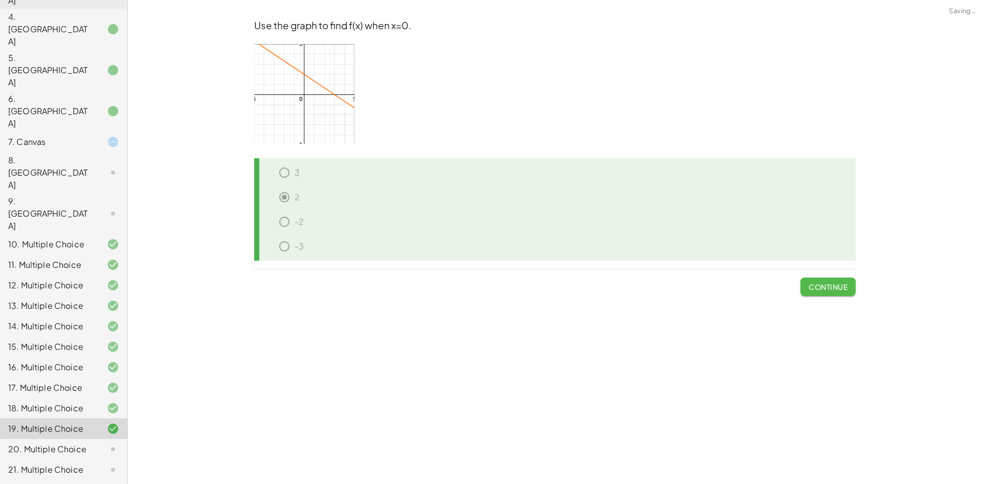
click at [839, 287] on span "Continue" at bounding box center [828, 286] width 39 height 9
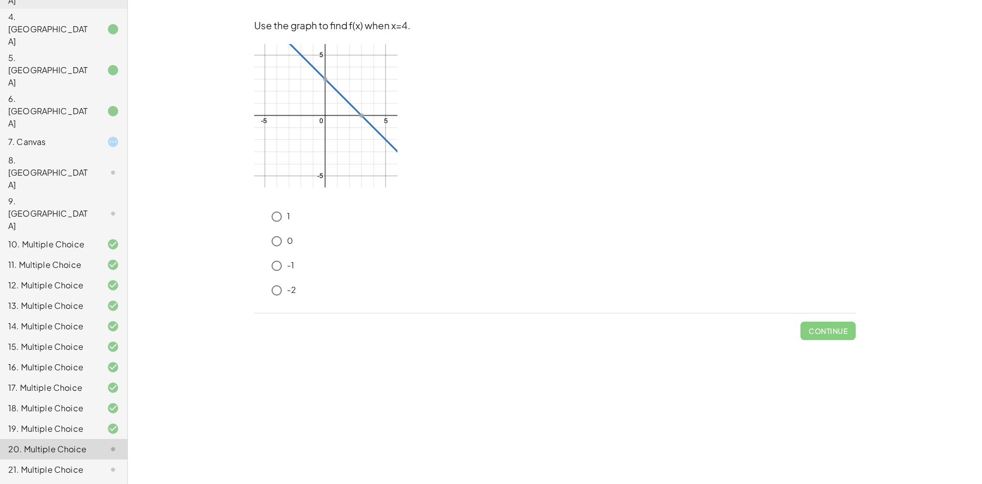
click at [305, 232] on div "0" at bounding box center [561, 241] width 589 height 20
drag, startPoint x: 257, startPoint y: 216, endPoint x: 264, endPoint y: 214, distance: 6.5
click at [257, 215] on icon at bounding box center [260, 212] width 12 height 12
click at [815, 329] on button "Check" at bounding box center [834, 330] width 43 height 18
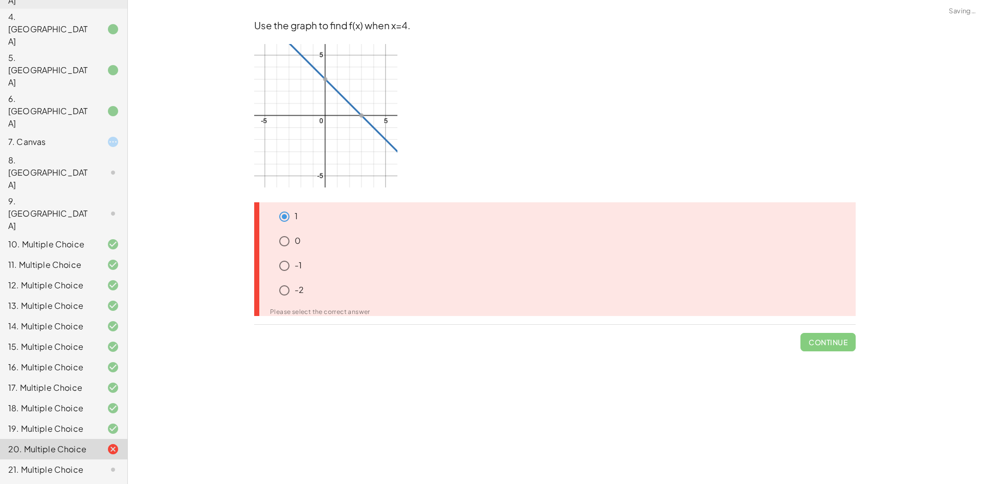
click at [257, 289] on div at bounding box center [256, 259] width 5 height 114
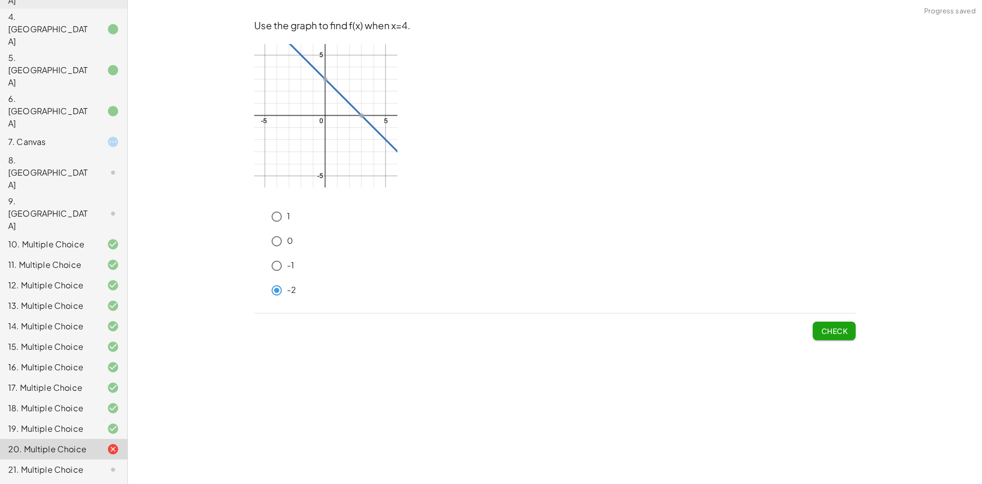
click at [840, 328] on span "Check" at bounding box center [834, 330] width 27 height 9
click at [0, 0] on div "Use the graph to find f(x) when x=4. 1 0 -1 -2 Check" at bounding box center [0, 0] width 0 height 0
click at [851, 333] on button "Check" at bounding box center [834, 330] width 43 height 18
click at [823, 334] on span "Check" at bounding box center [834, 330] width 27 height 9
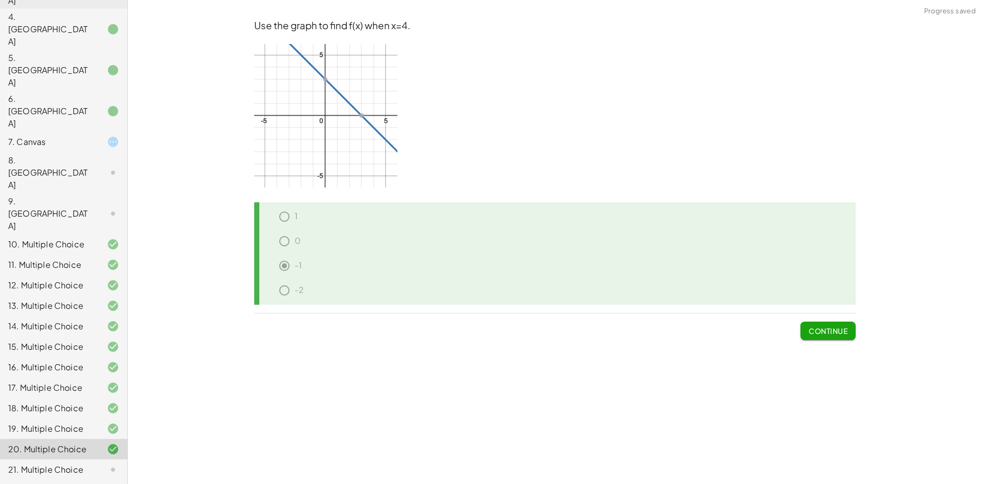
click at [823, 333] on span "Continue" at bounding box center [828, 330] width 39 height 9
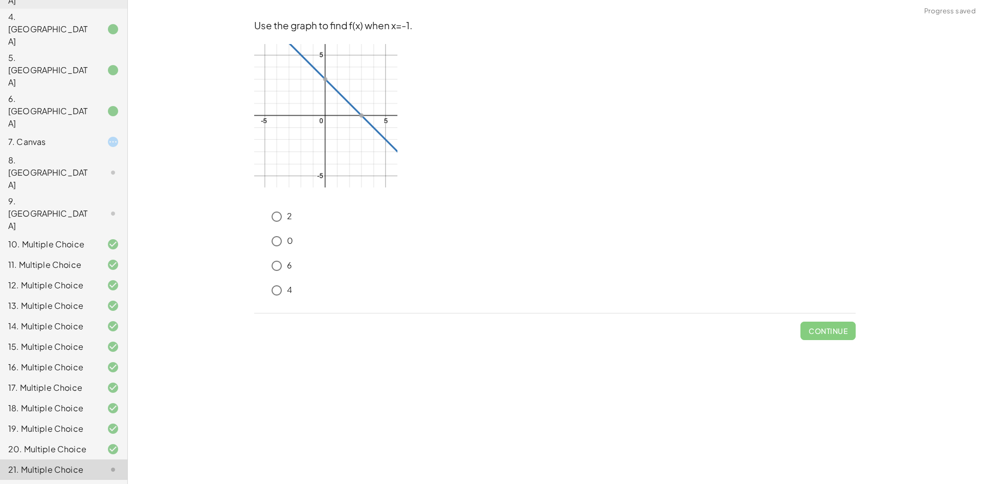
click at [289, 270] on p "6" at bounding box center [289, 265] width 5 height 12
click at [837, 329] on span "Check" at bounding box center [834, 330] width 27 height 9
click at [820, 331] on button "Check" at bounding box center [834, 330] width 43 height 18
click at [822, 335] on span "Check" at bounding box center [834, 330] width 27 height 9
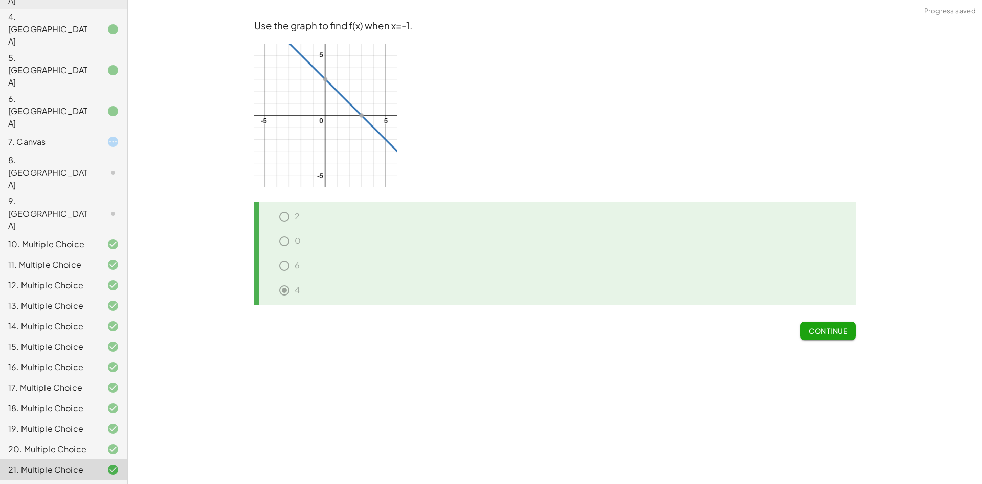
click at [826, 333] on span "Continue" at bounding box center [828, 330] width 39 height 9
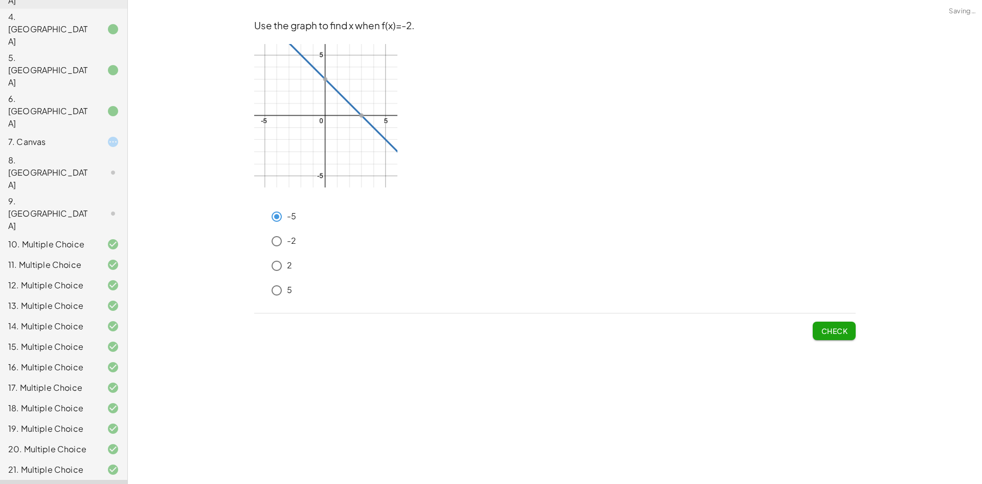
click at [826, 327] on span "Check" at bounding box center [834, 330] width 27 height 9
click at [828, 321] on button "Check" at bounding box center [834, 330] width 43 height 18
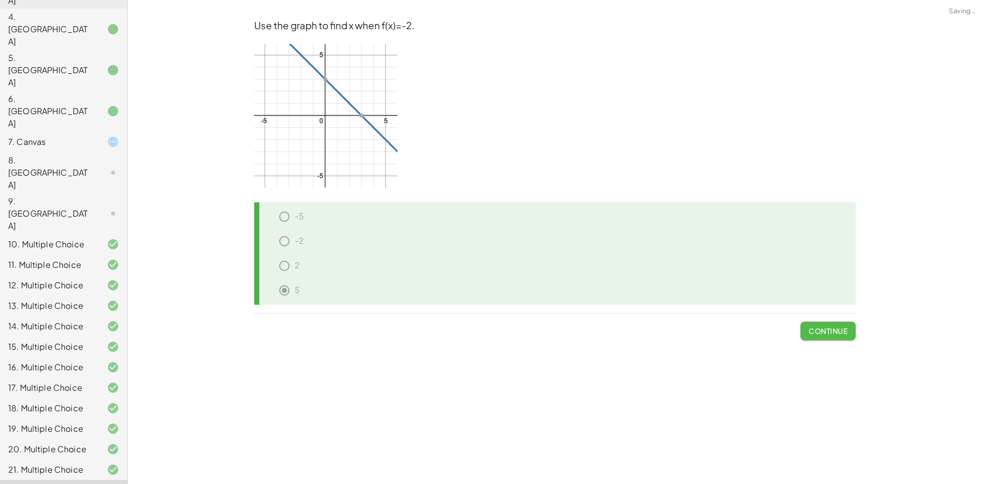
click at [845, 332] on span "Continue" at bounding box center [828, 330] width 39 height 9
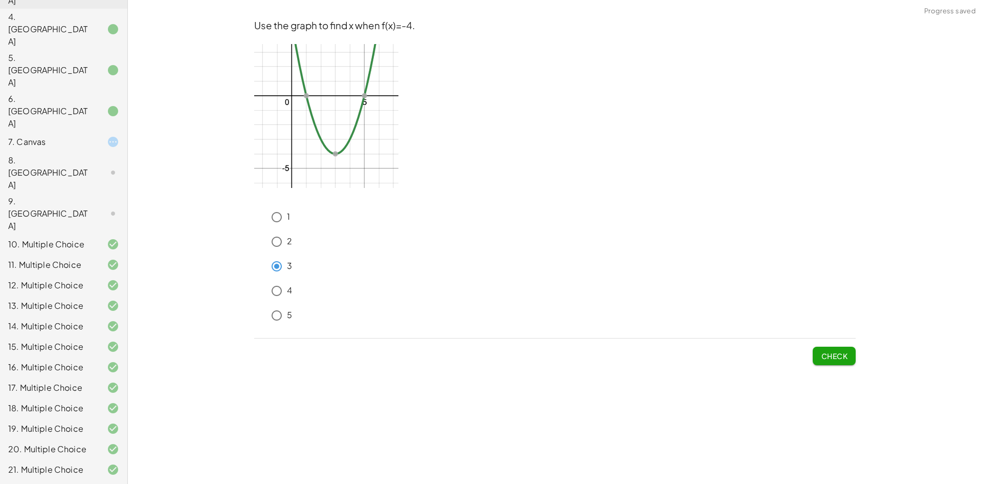
click at [842, 360] on button "Check" at bounding box center [834, 355] width 43 height 18
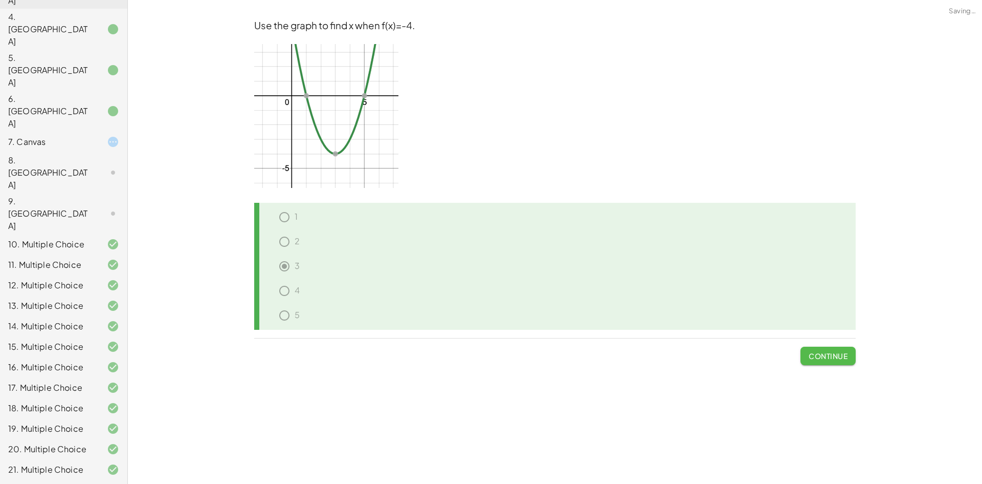
click at [833, 359] on span "Continue" at bounding box center [828, 355] width 39 height 9
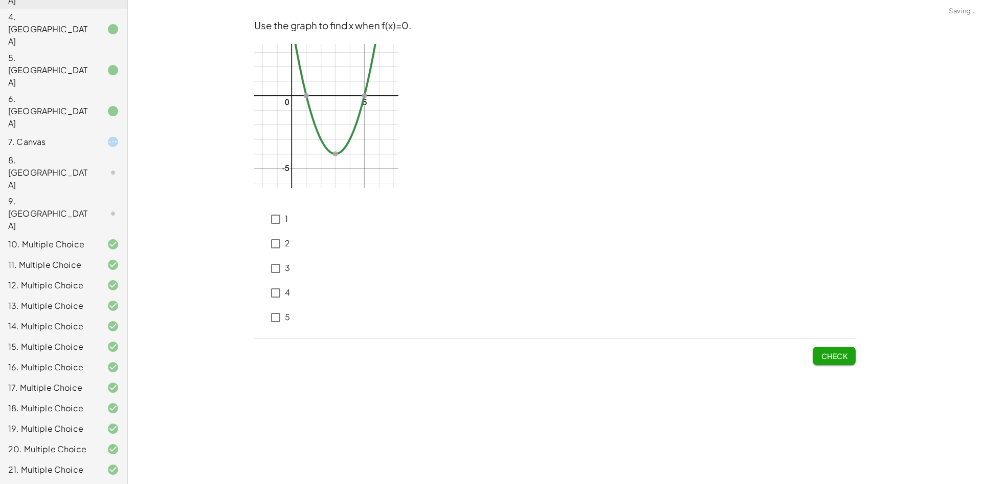
click at [267, 225] on div "1" at bounding box center [272, 219] width 36 height 25
click at [861, 359] on div "**********" at bounding box center [555, 242] width 855 height 484
click at [854, 360] on button "Check" at bounding box center [834, 355] width 43 height 18
click at [844, 357] on span "Check" at bounding box center [834, 355] width 27 height 9
click at [812, 291] on div "1 2 3 4 5" at bounding box center [555, 266] width 602 height 127
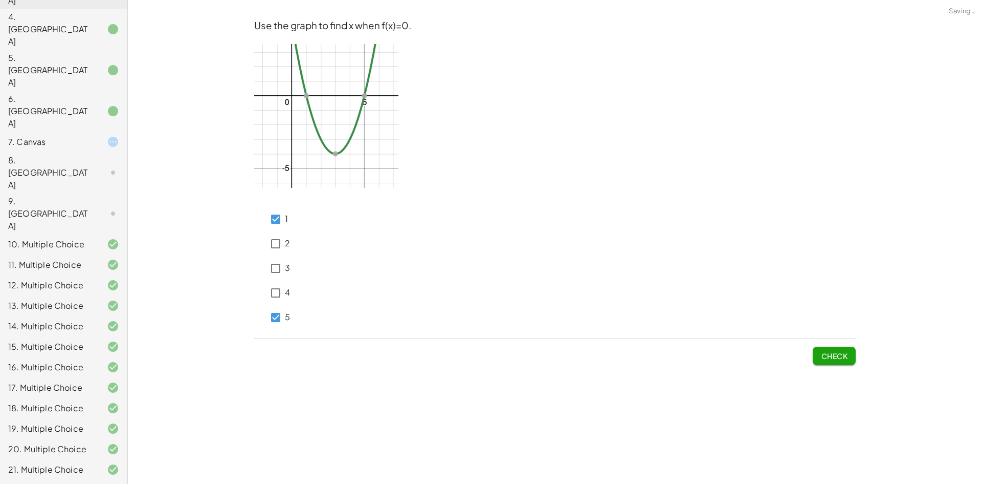
click at [824, 346] on button "Check" at bounding box center [834, 355] width 43 height 18
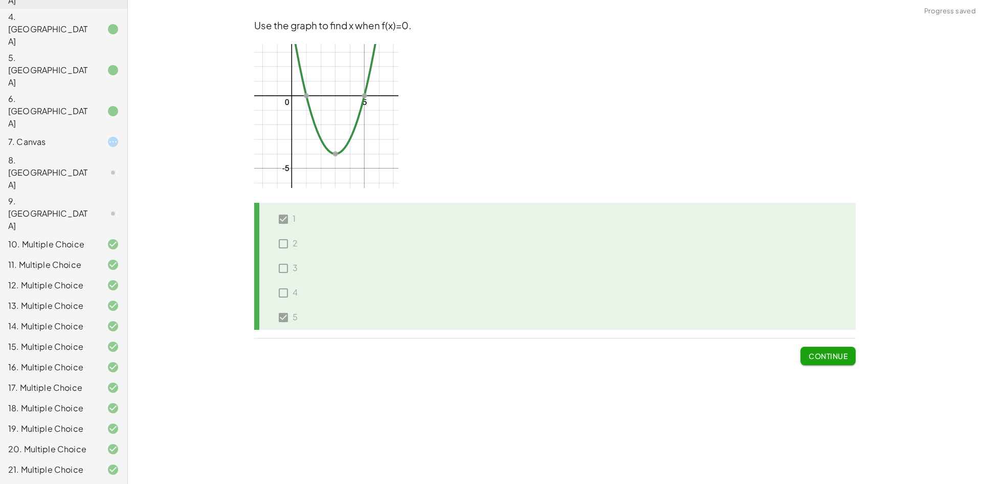
click at [840, 352] on span "Continue" at bounding box center [828, 355] width 39 height 9
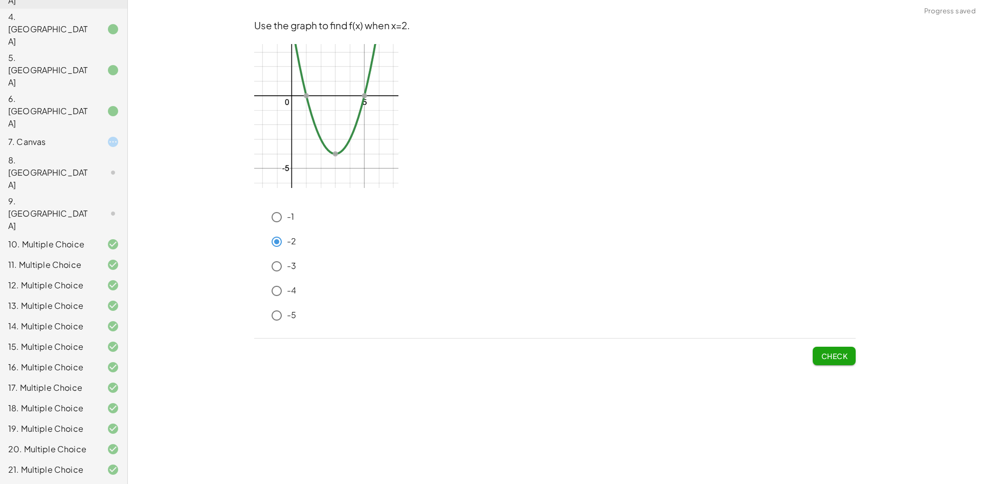
click at [832, 352] on span "Check" at bounding box center [834, 355] width 27 height 9
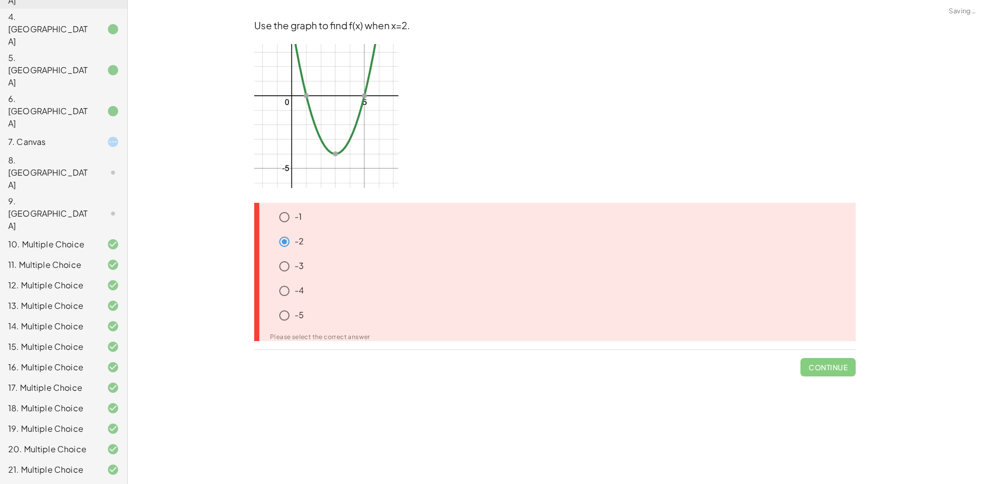
click at [272, 232] on div "-1 -2 -3 -4 -5" at bounding box center [559, 268] width 594 height 123
click at [286, 280] on div "-2" at bounding box center [559, 292] width 594 height 25
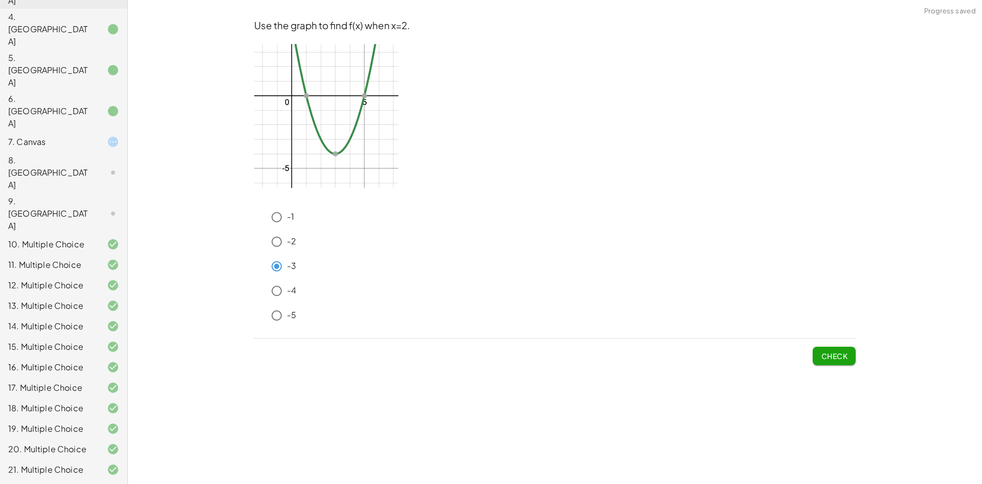
click at [839, 354] on span "Check" at bounding box center [834, 355] width 27 height 9
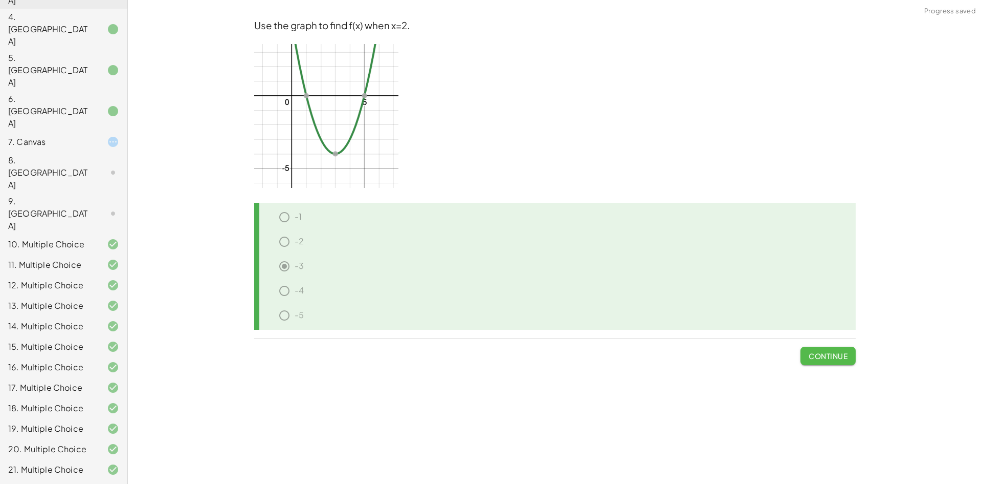
click at [837, 358] on span "Continue" at bounding box center [828, 355] width 39 height 9
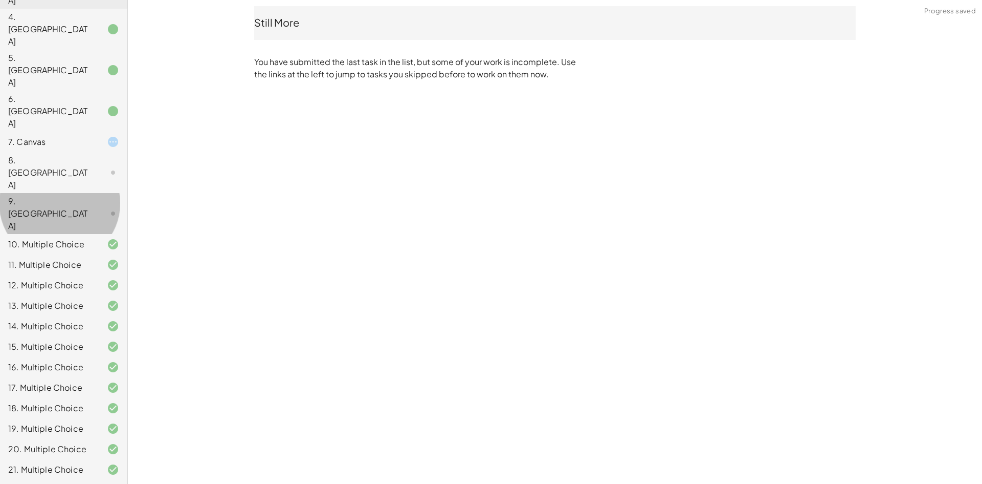
click at [69, 254] on div "9. [GEOGRAPHIC_DATA]" at bounding box center [63, 264] width 127 height 20
click at [80, 195] on div "9. [GEOGRAPHIC_DATA]" at bounding box center [49, 213] width 82 height 37
click at [78, 154] on div "8. [GEOGRAPHIC_DATA]" at bounding box center [49, 172] width 82 height 37
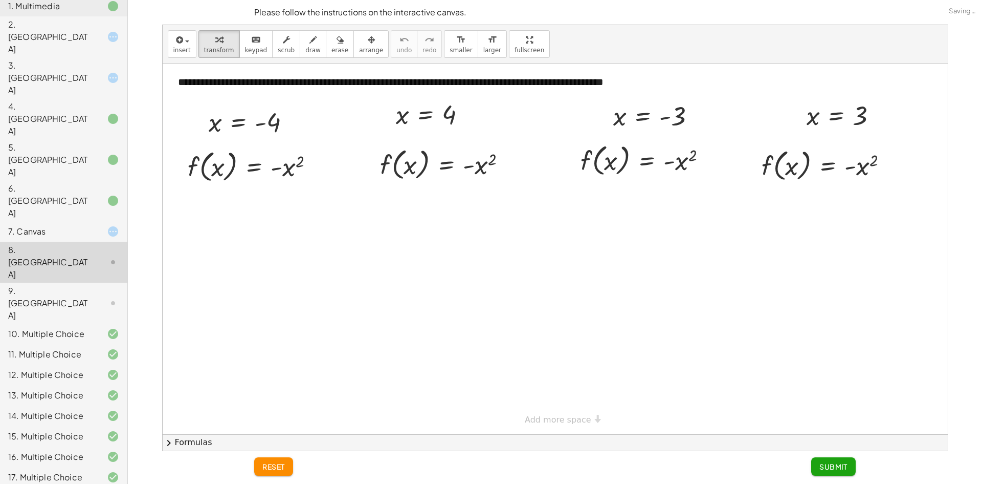
scroll to position [0, 0]
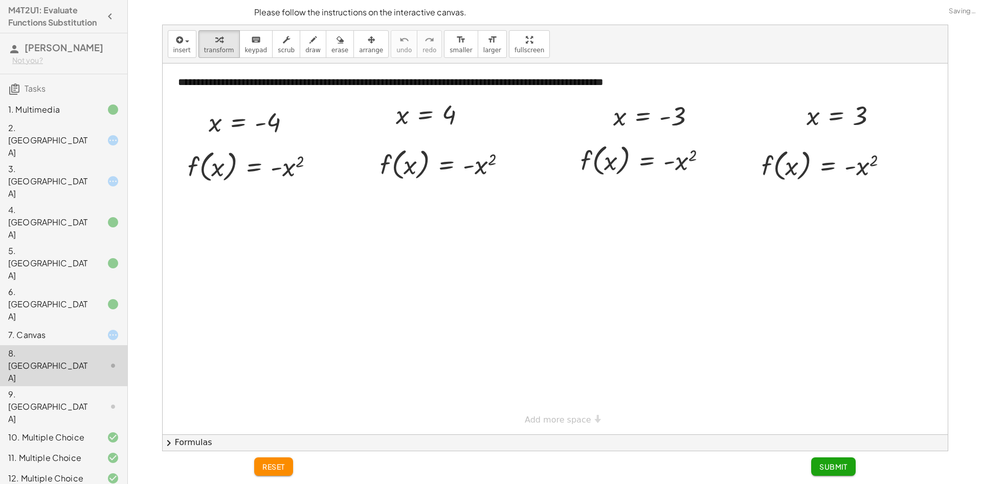
click at [92, 143] on div at bounding box center [105, 140] width 29 height 12
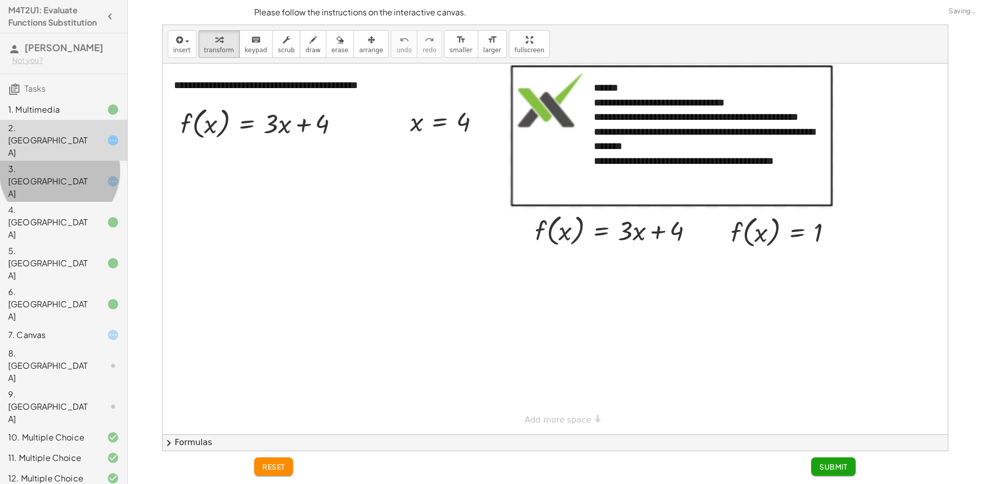
click at [54, 163] on div "3. [GEOGRAPHIC_DATA]" at bounding box center [49, 181] width 82 height 37
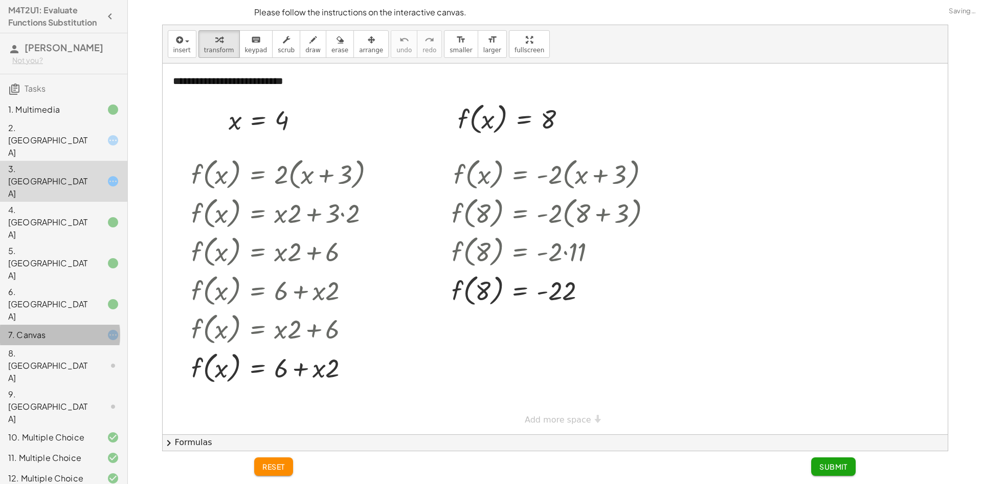
click at [91, 329] on div at bounding box center [105, 335] width 29 height 12
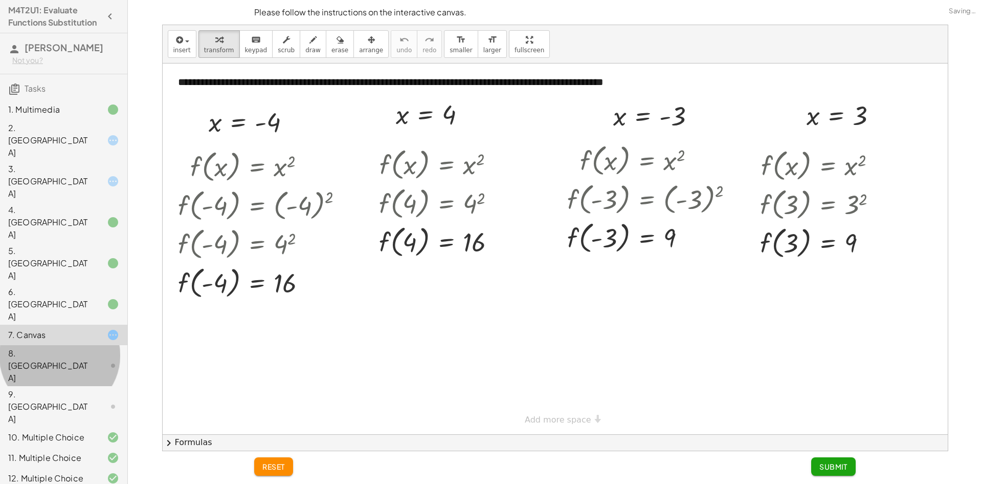
click at [91, 359] on div at bounding box center [105, 365] width 29 height 12
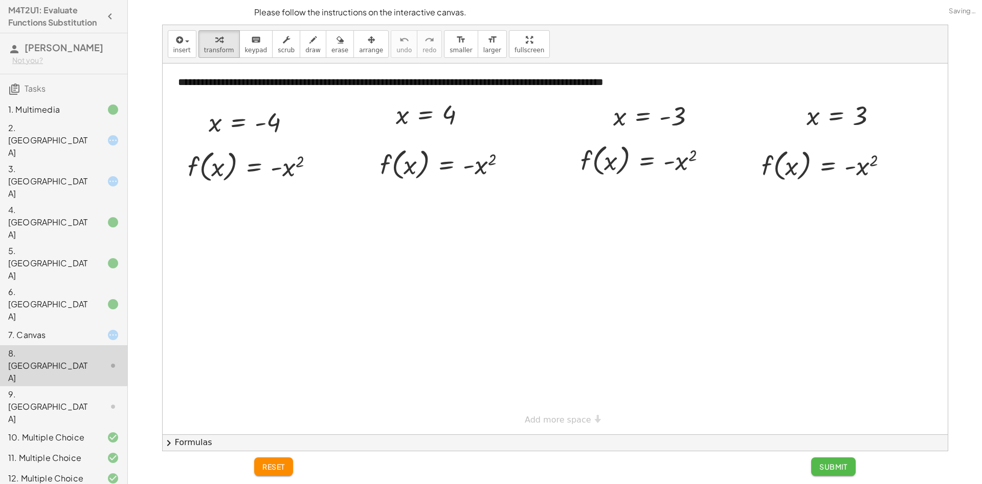
click at [823, 465] on span "Submit" at bounding box center [834, 466] width 28 height 9
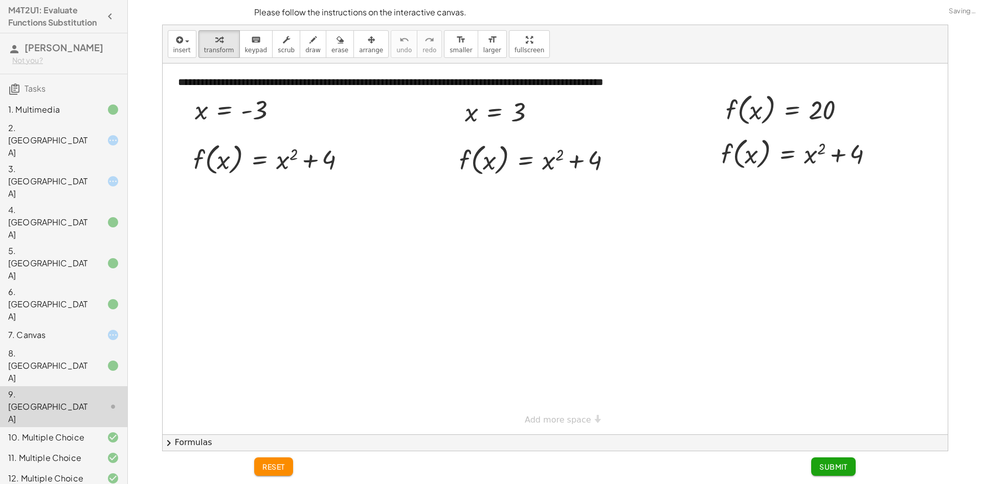
click at [831, 466] on span "Submit" at bounding box center [834, 466] width 28 height 9
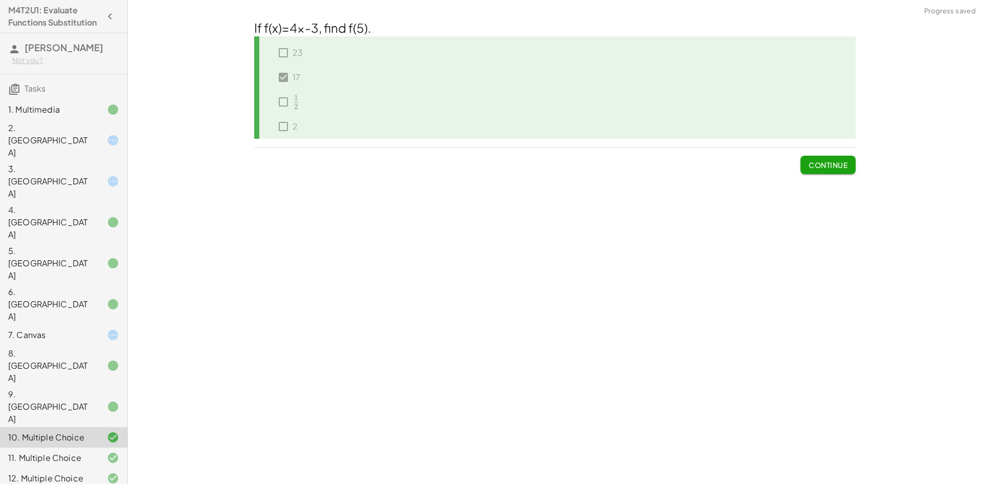
click at [91, 386] on div "7. Canvas" at bounding box center [63, 406] width 127 height 41
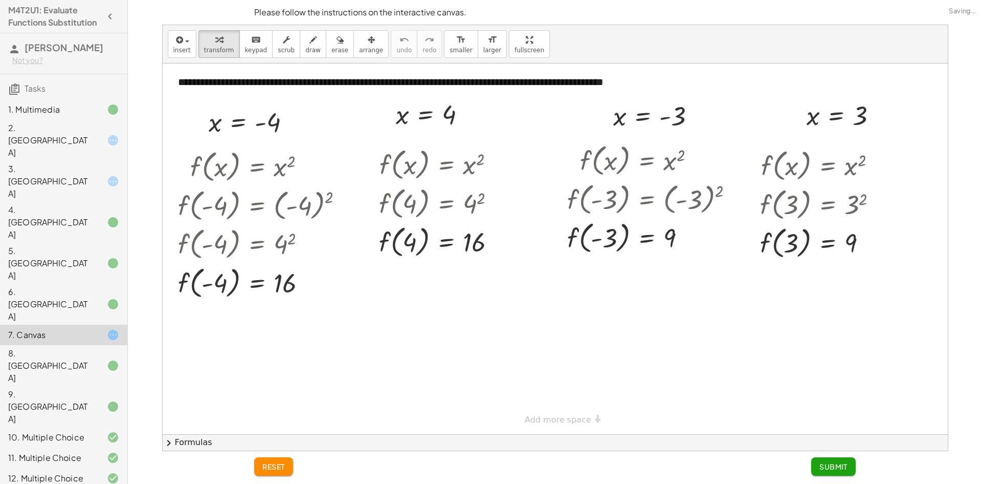
click at [830, 469] on span "Submit" at bounding box center [834, 466] width 28 height 9
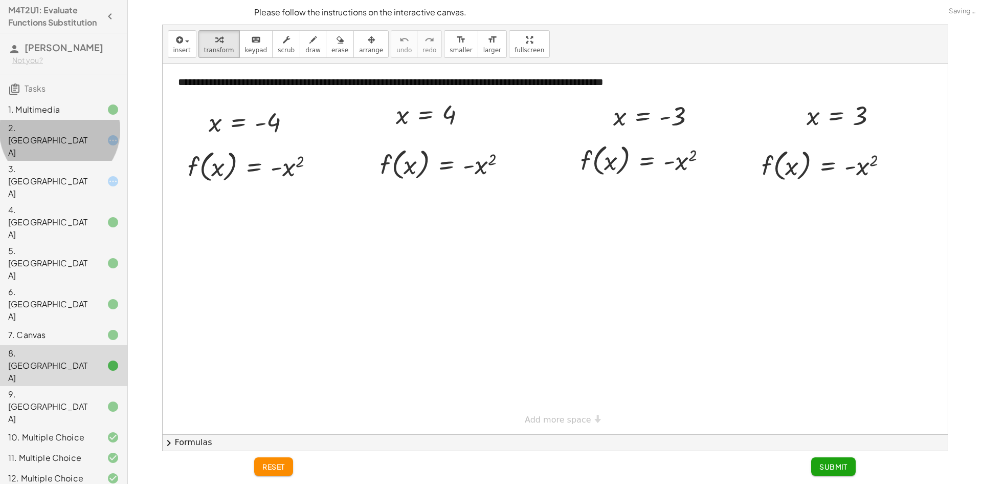
click at [91, 137] on div at bounding box center [105, 140] width 29 height 12
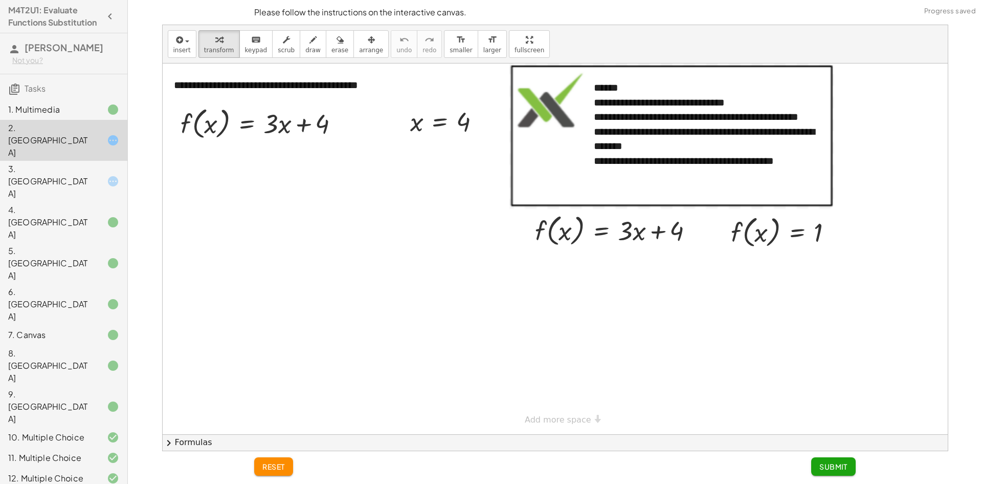
click at [821, 467] on span "Submit" at bounding box center [834, 466] width 28 height 9
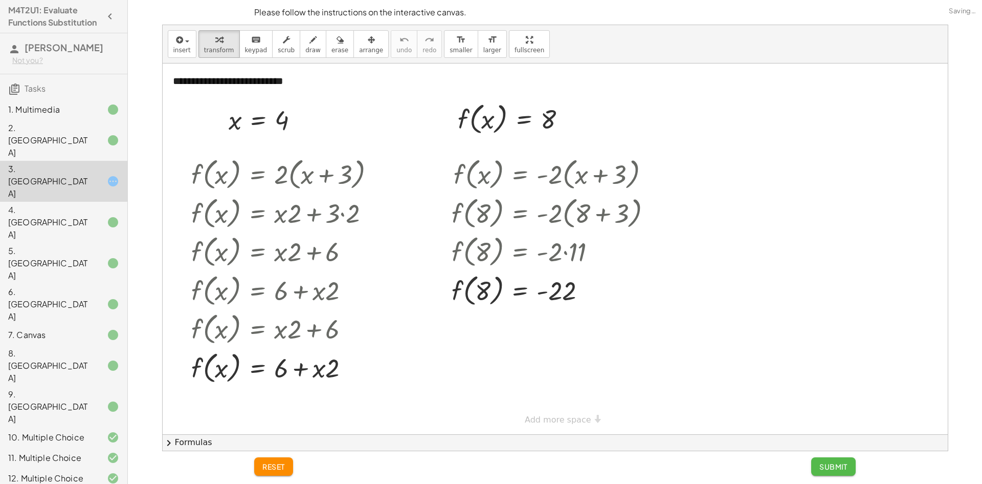
drag, startPoint x: 821, startPoint y: 467, endPoint x: 693, endPoint y: 386, distance: 151.5
click at [821, 467] on span "Submit" at bounding box center [834, 466] width 28 height 9
